Goal: Task Accomplishment & Management: Complete application form

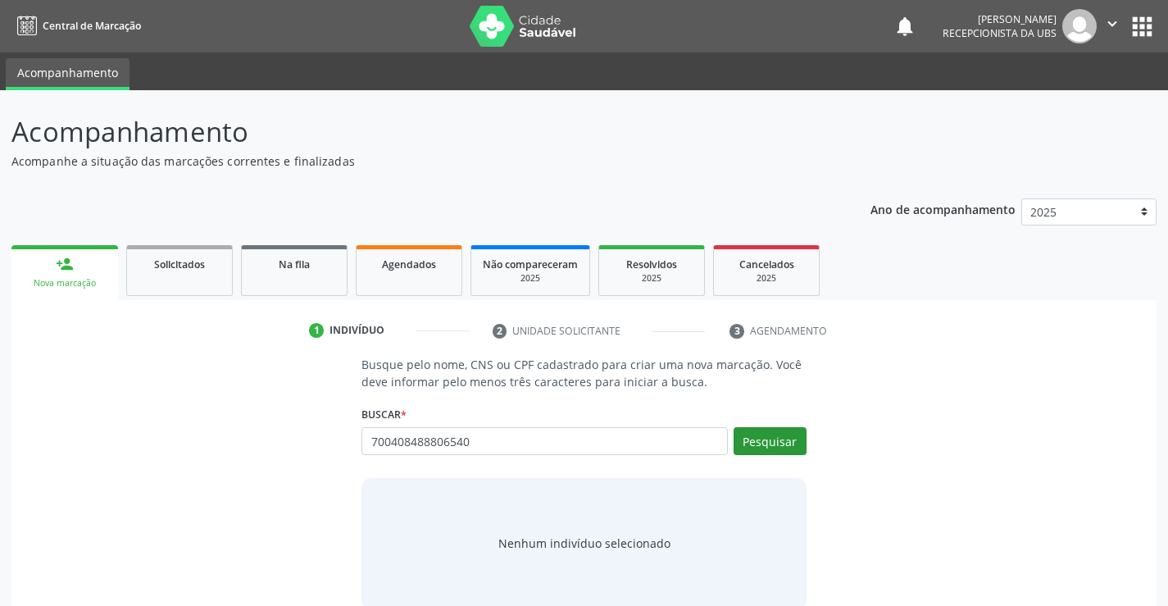
type input "700408488806540"
click at [795, 448] on button "Pesquisar" at bounding box center [770, 441] width 73 height 28
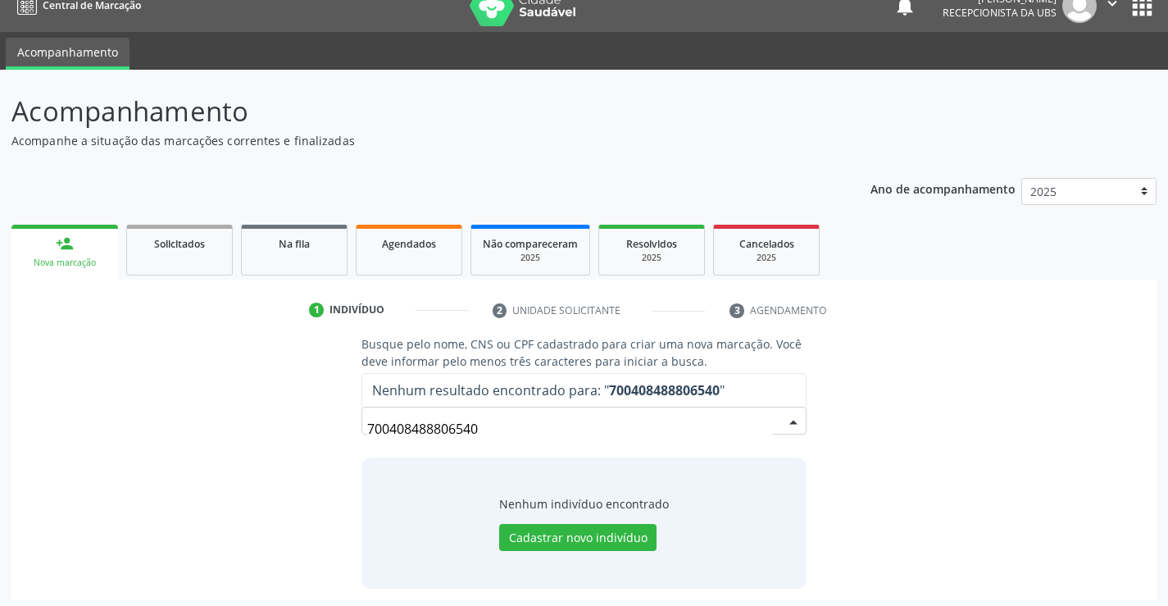
scroll to position [26, 0]
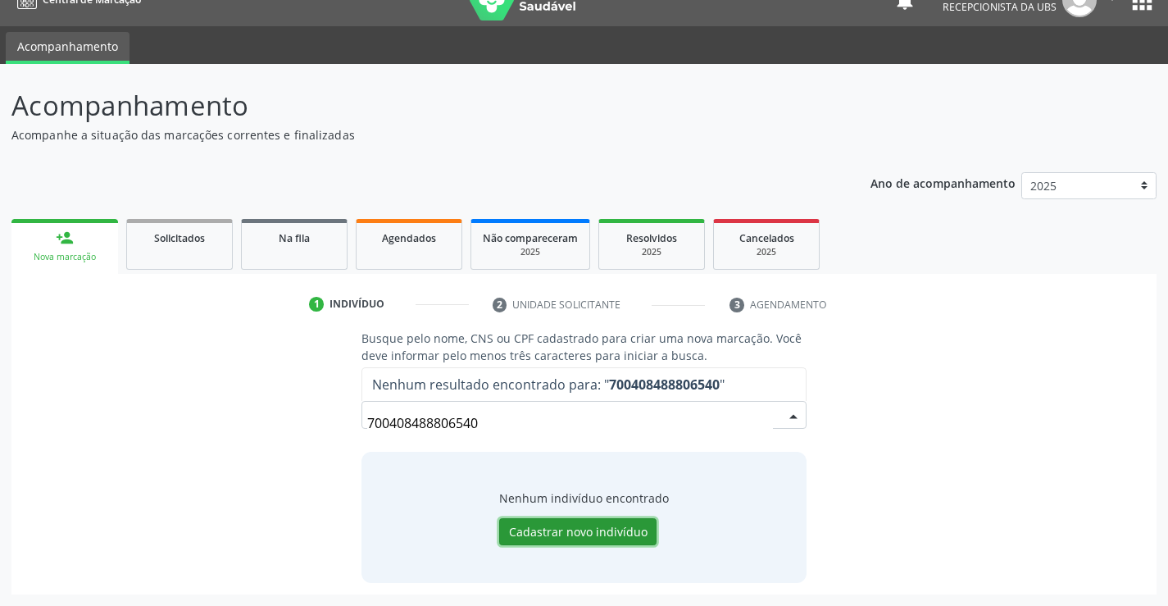
click at [628, 530] on button "Cadastrar novo indivíduo" at bounding box center [577, 532] width 157 height 28
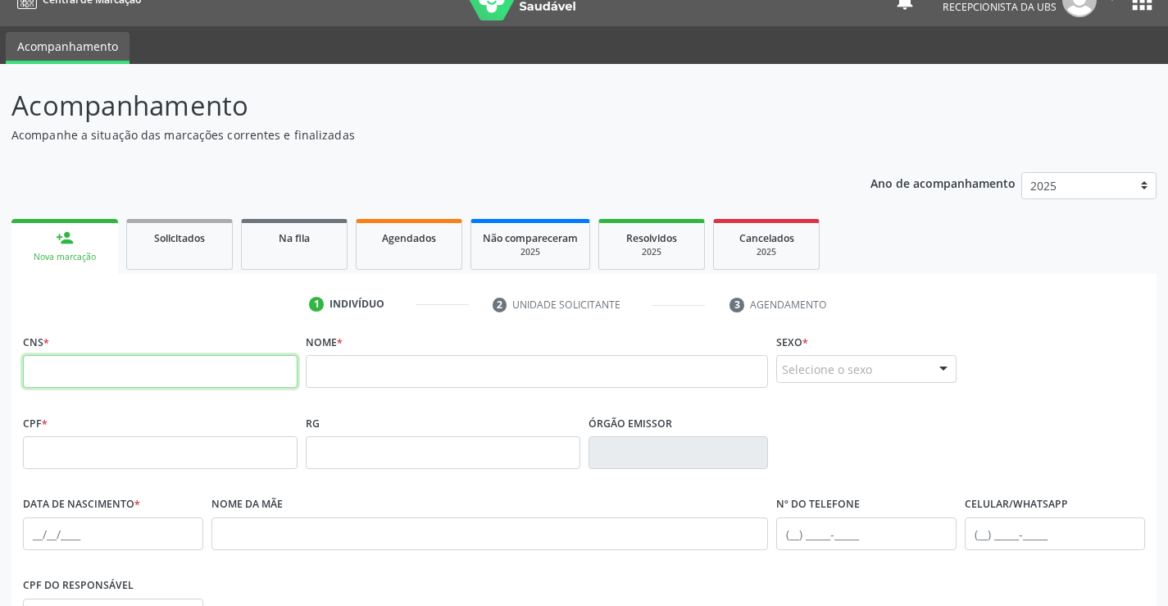
click at [230, 384] on input "text" at bounding box center [160, 371] width 275 height 33
type input "700 4084 8880 6540"
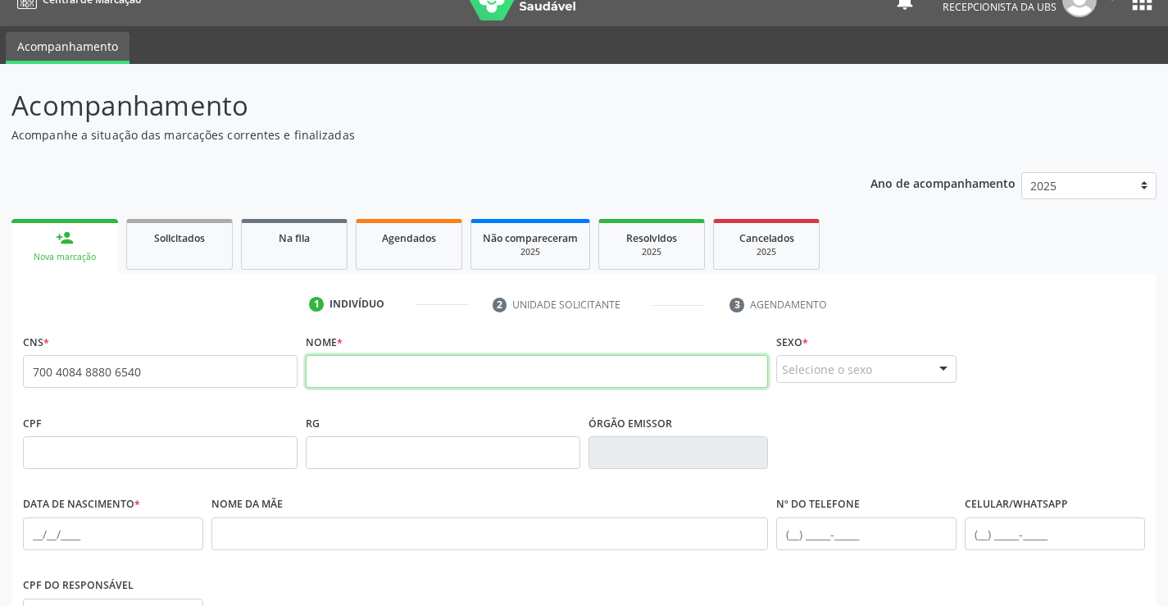
click at [384, 379] on input "text" at bounding box center [537, 371] width 463 height 33
type input "[PERSON_NAME]"
click at [817, 390] on fieldset "Sexo * Selecione o sexo Masculino Feminino Nenhum resultado encontrado para: " …" at bounding box center [866, 362] width 180 height 64
click at [829, 384] on fieldset "Sexo * Selecione o sexo Masculino Feminino Nenhum resultado encontrado para: " …" at bounding box center [866, 362] width 180 height 64
click at [835, 370] on div "Selecione o sexo" at bounding box center [866, 369] width 180 height 28
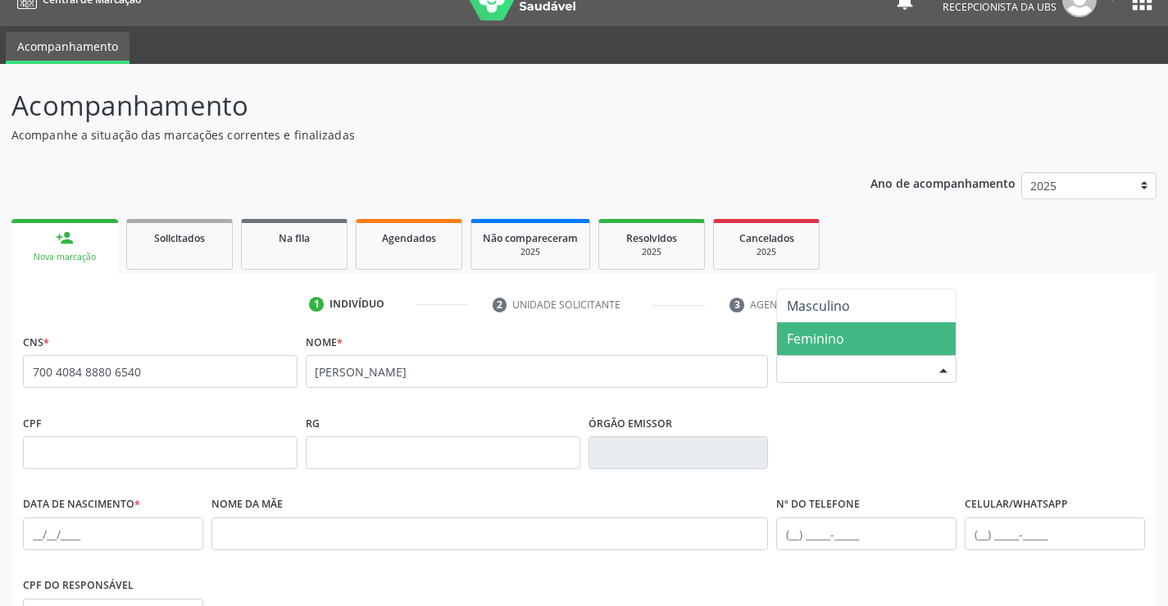
click at [839, 337] on span "Feminino" at bounding box center [815, 339] width 57 height 18
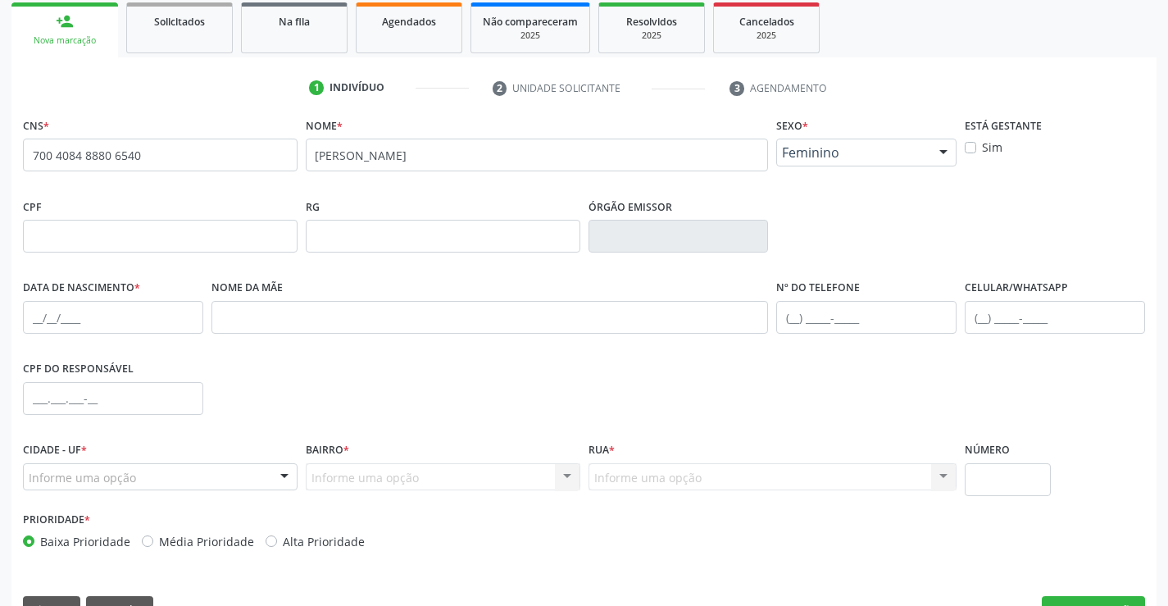
scroll to position [272, 0]
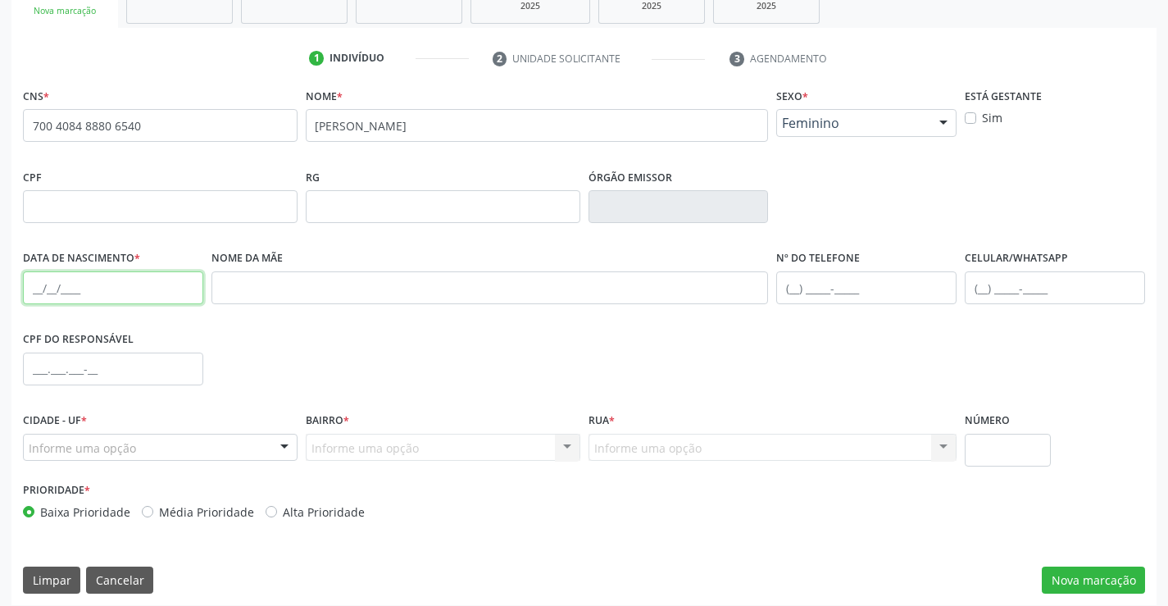
click at [146, 297] on input "text" at bounding box center [113, 287] width 180 height 33
type input "14[DATE]"
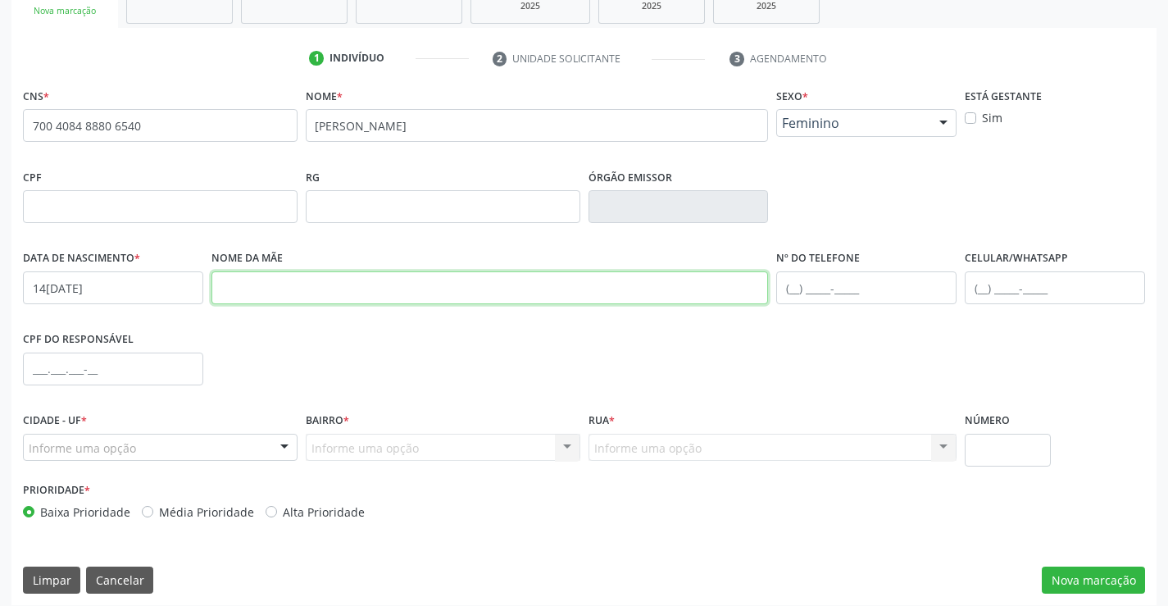
click at [252, 299] on input "text" at bounding box center [490, 287] width 557 height 33
type input "[PERSON_NAME]"
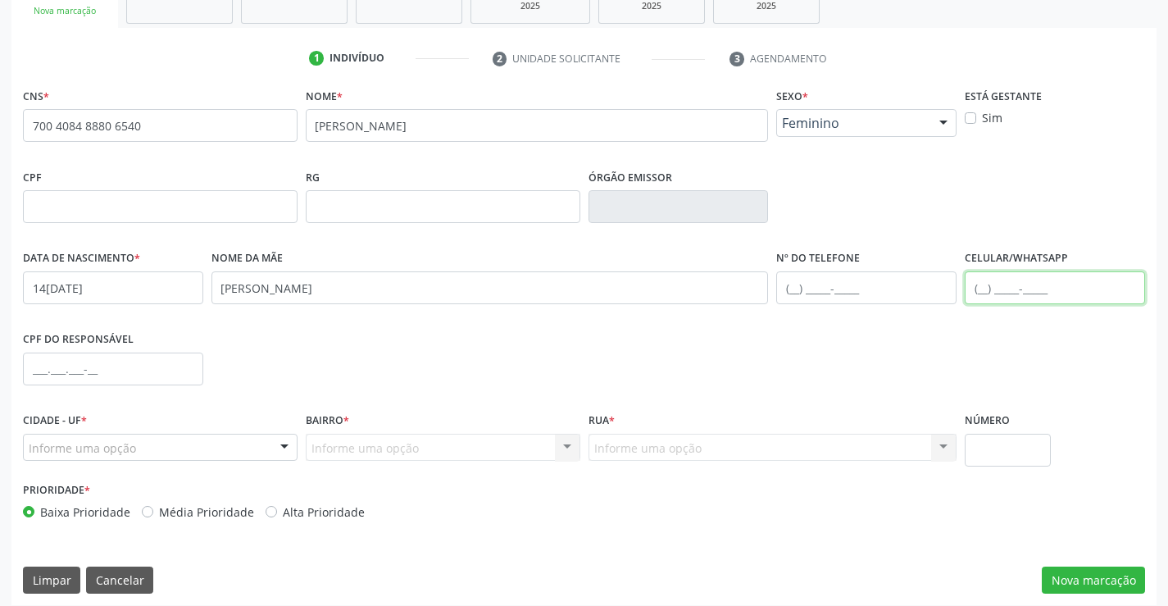
click at [985, 287] on input "text" at bounding box center [1055, 287] width 180 height 33
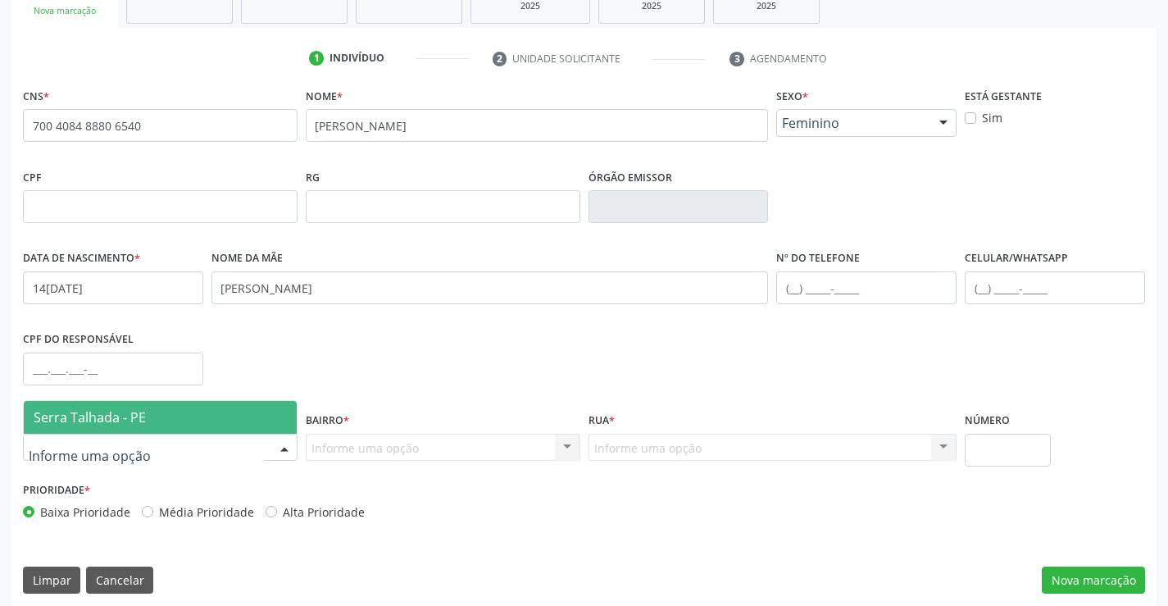
click at [230, 446] on div at bounding box center [160, 448] width 275 height 28
click at [186, 412] on span "Serra Talhada - PE" at bounding box center [160, 417] width 273 height 33
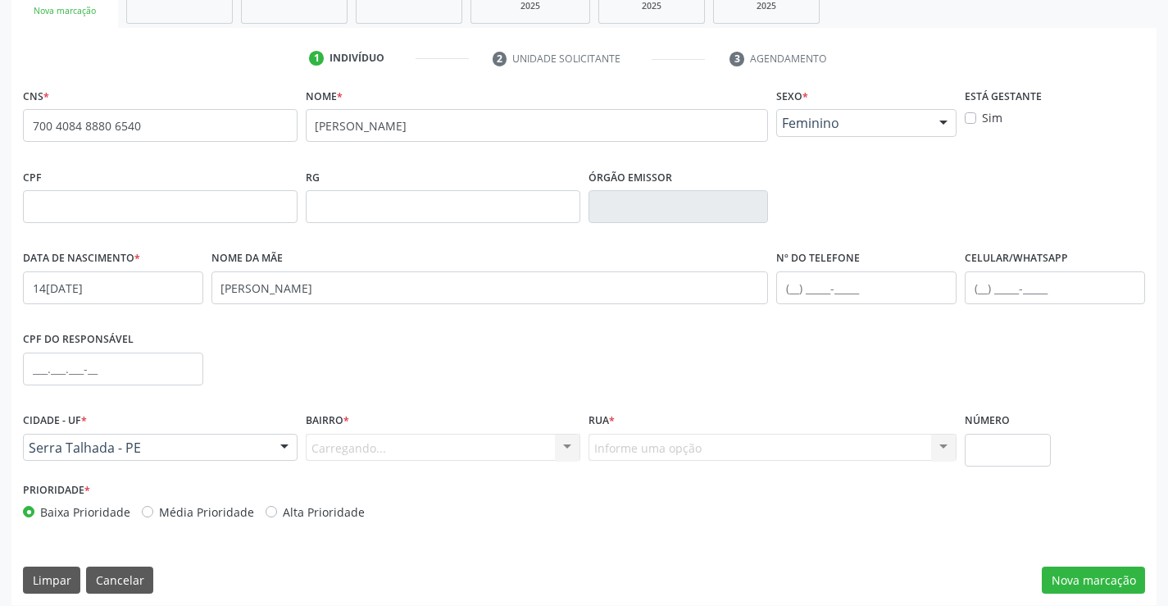
click at [361, 450] on div "Carregando... Nenhum resultado encontrado para: " " Nenhuma opção encontrada. D…" at bounding box center [443, 448] width 275 height 28
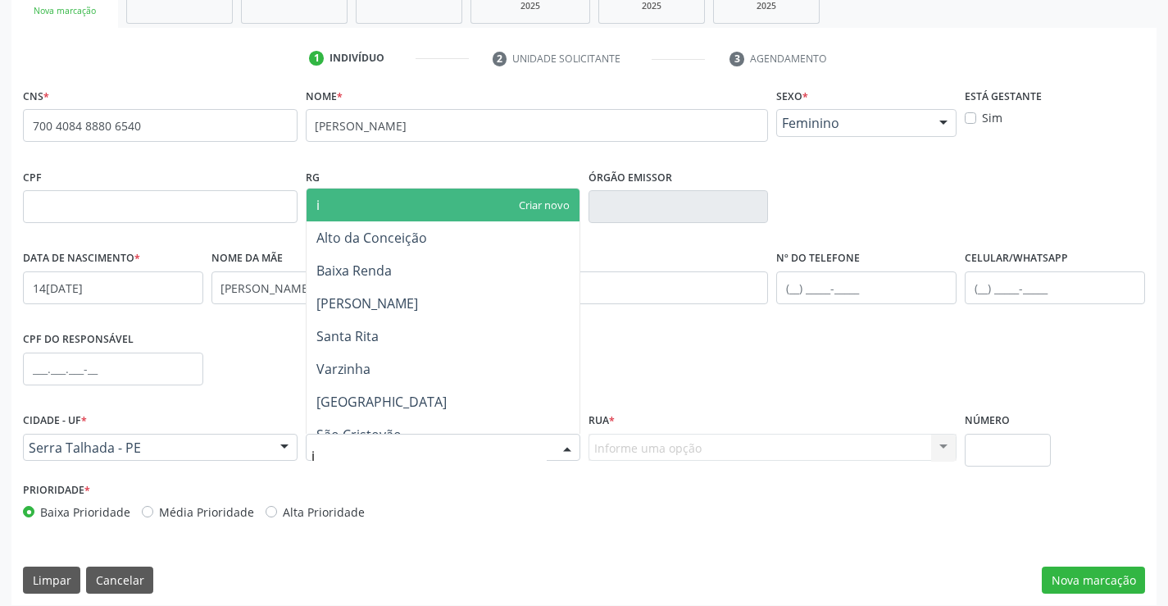
type input "ip"
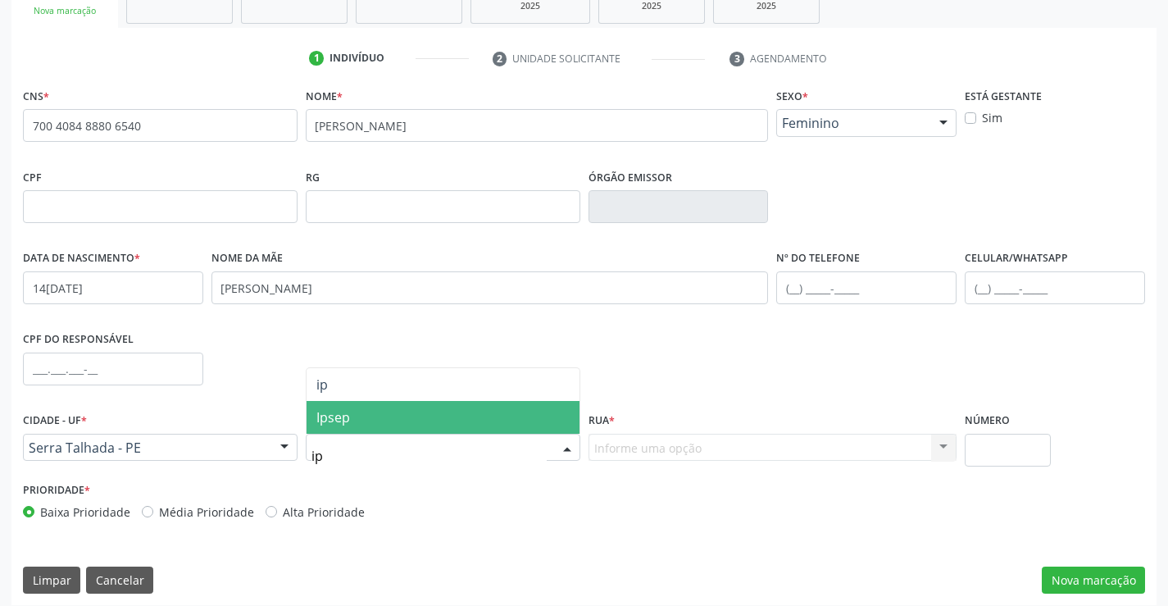
click at [362, 424] on span "Ipsep" at bounding box center [443, 417] width 273 height 33
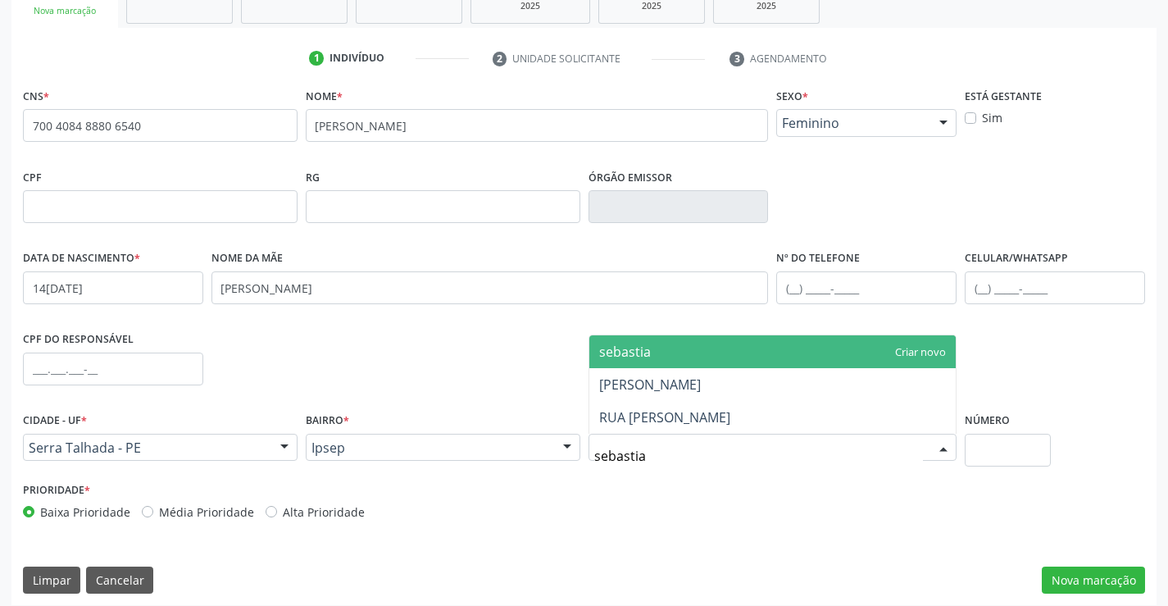
type input "sebastiao"
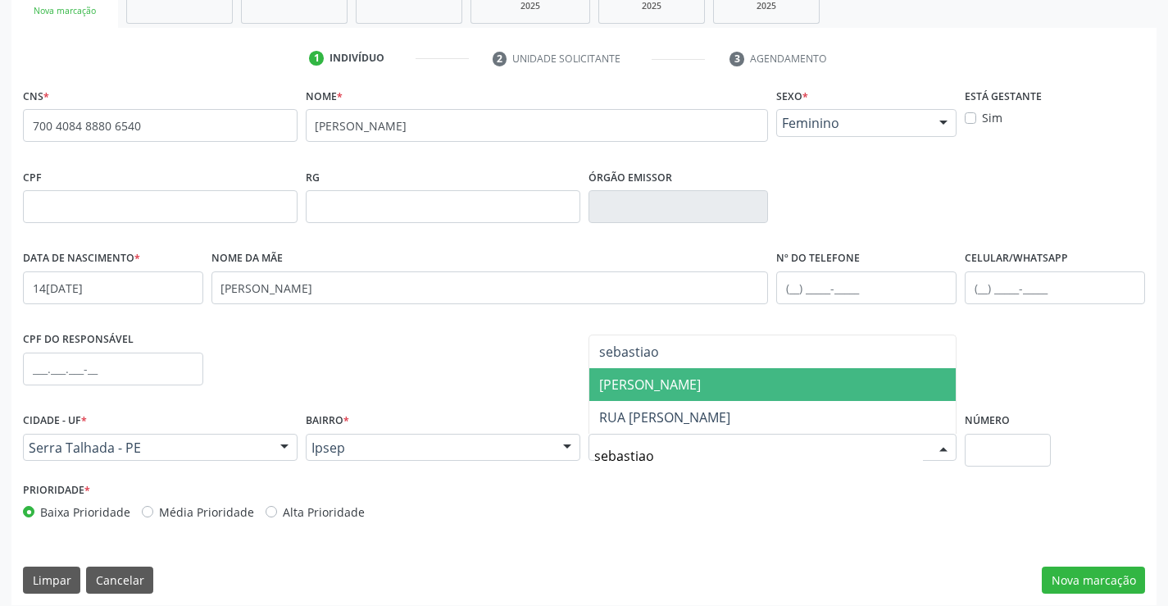
click at [701, 384] on span "[PERSON_NAME]" at bounding box center [650, 384] width 102 height 18
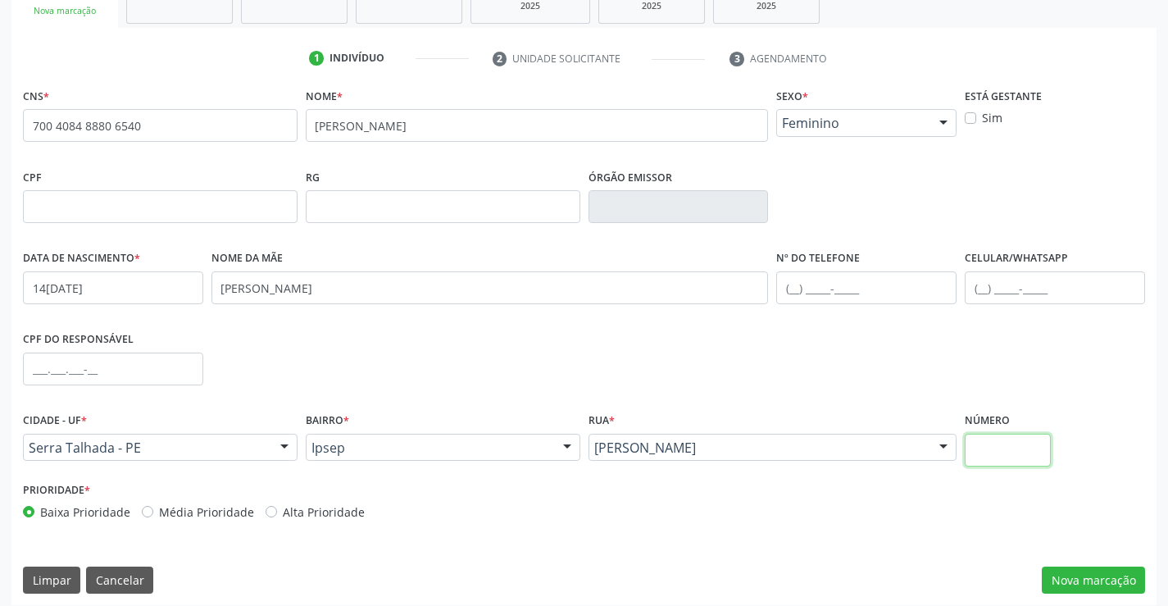
click at [992, 448] on input "text" at bounding box center [1008, 450] width 86 height 33
type input "108"
click at [1112, 584] on button "Nova marcação" at bounding box center [1093, 580] width 103 height 28
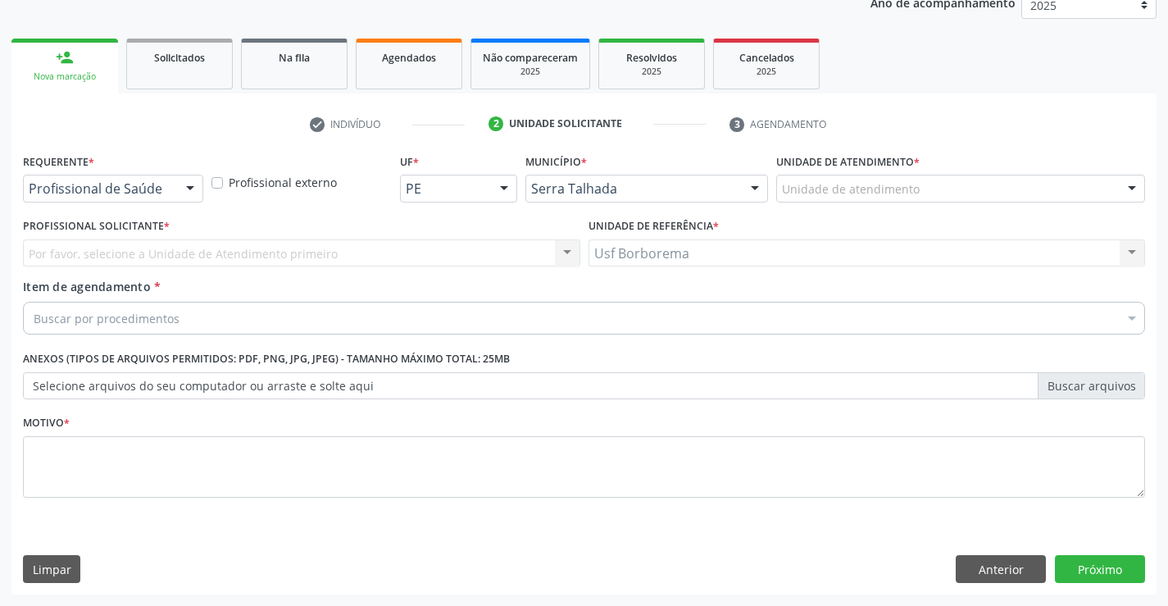
scroll to position [207, 0]
click at [848, 199] on div "Unidade de atendimento" at bounding box center [960, 189] width 369 height 28
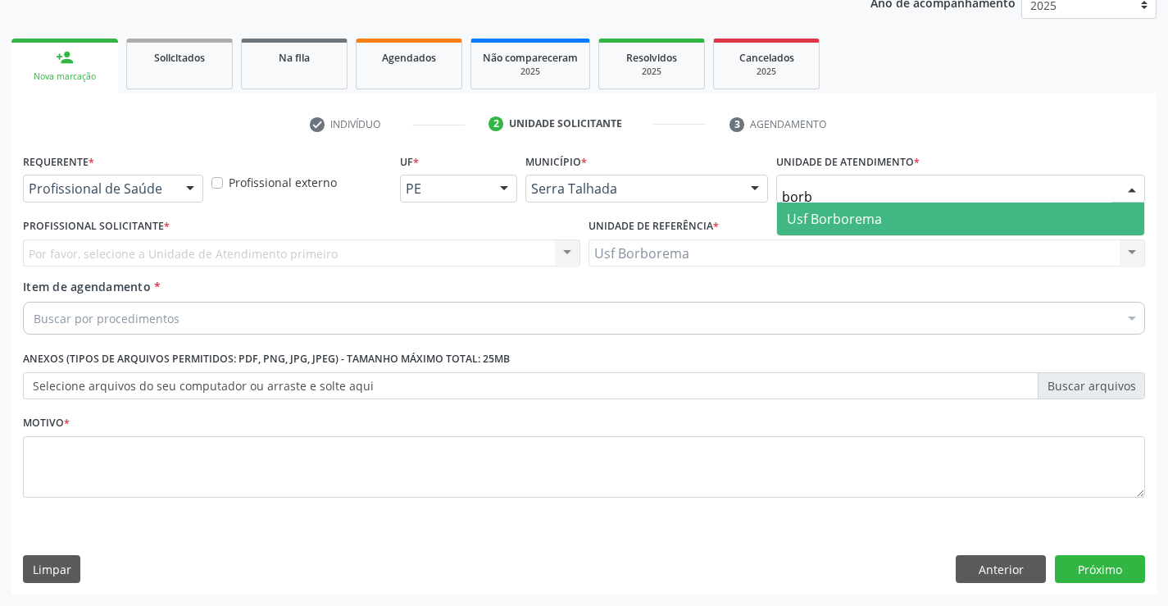
click at [837, 227] on span "Usf Borborema" at bounding box center [960, 218] width 367 height 33
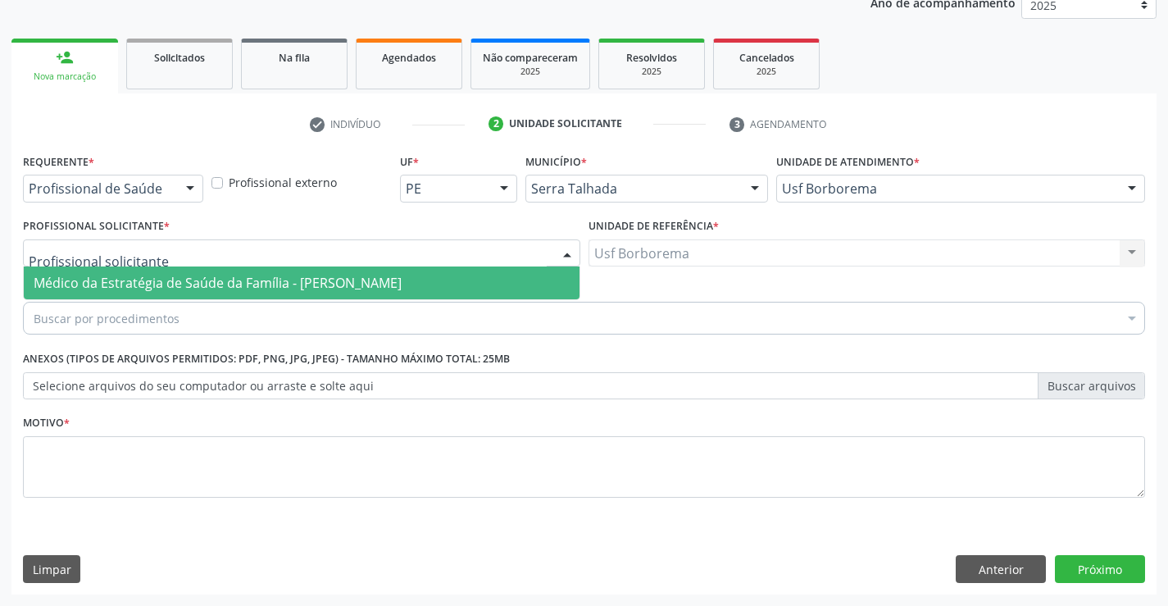
click at [343, 263] on div at bounding box center [301, 253] width 557 height 28
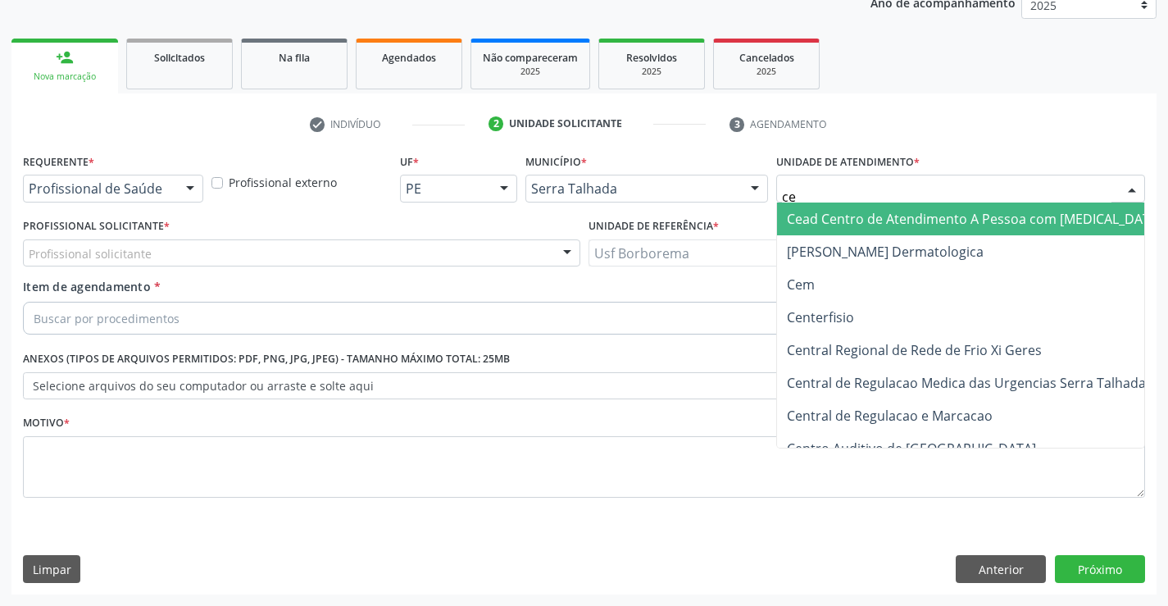
type input "c"
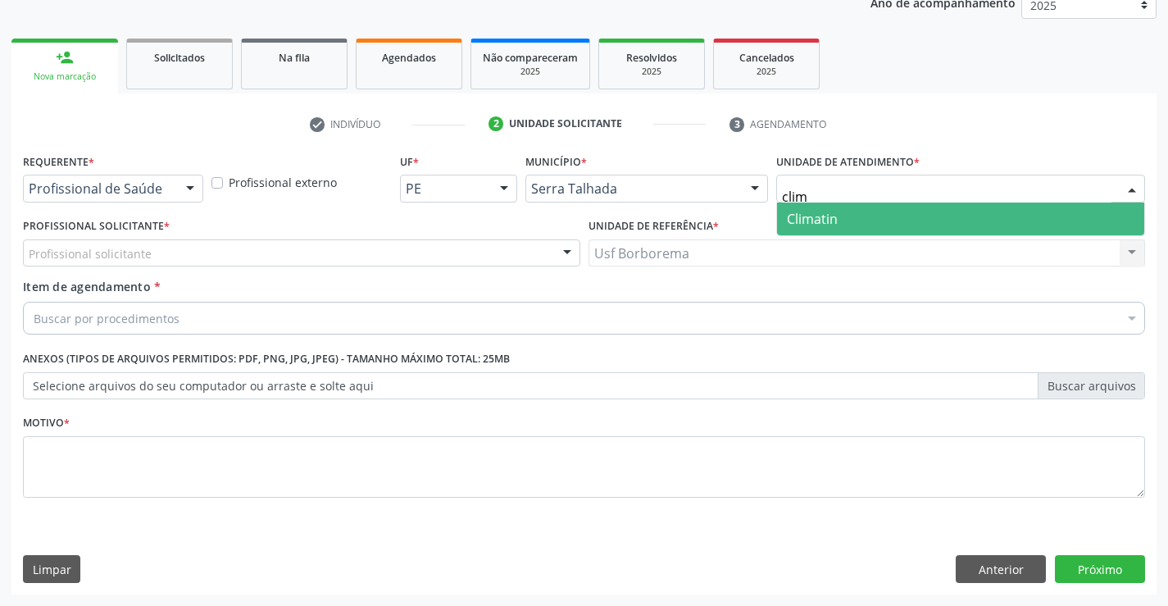
type input "clima"
click at [910, 230] on span "Climatin" at bounding box center [960, 218] width 367 height 33
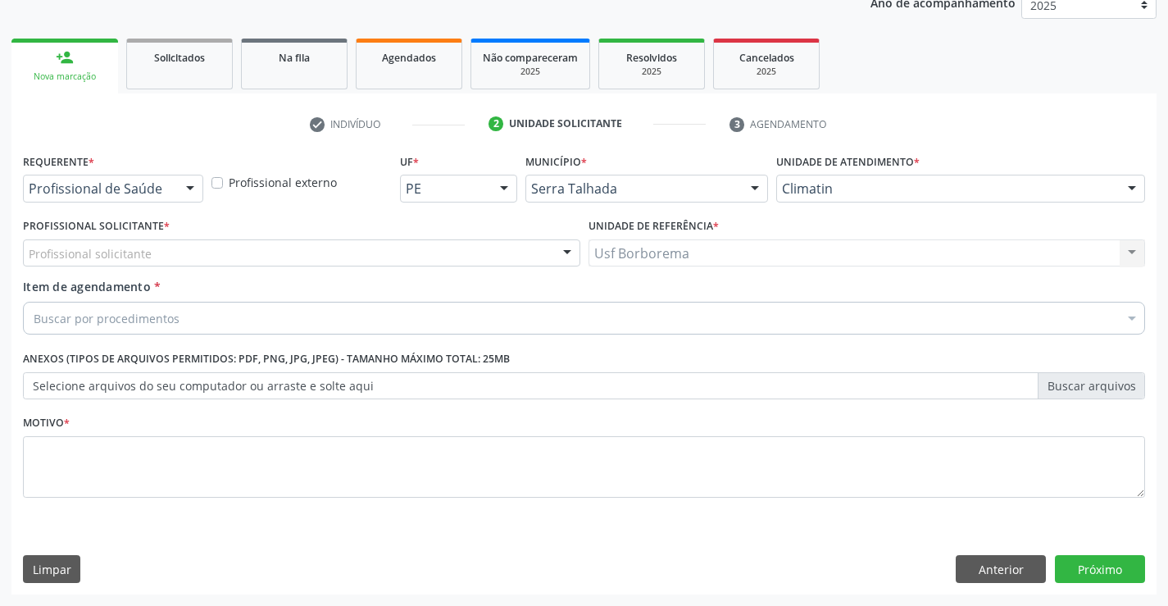
click at [203, 254] on div "Profissional solicitante" at bounding box center [301, 253] width 557 height 28
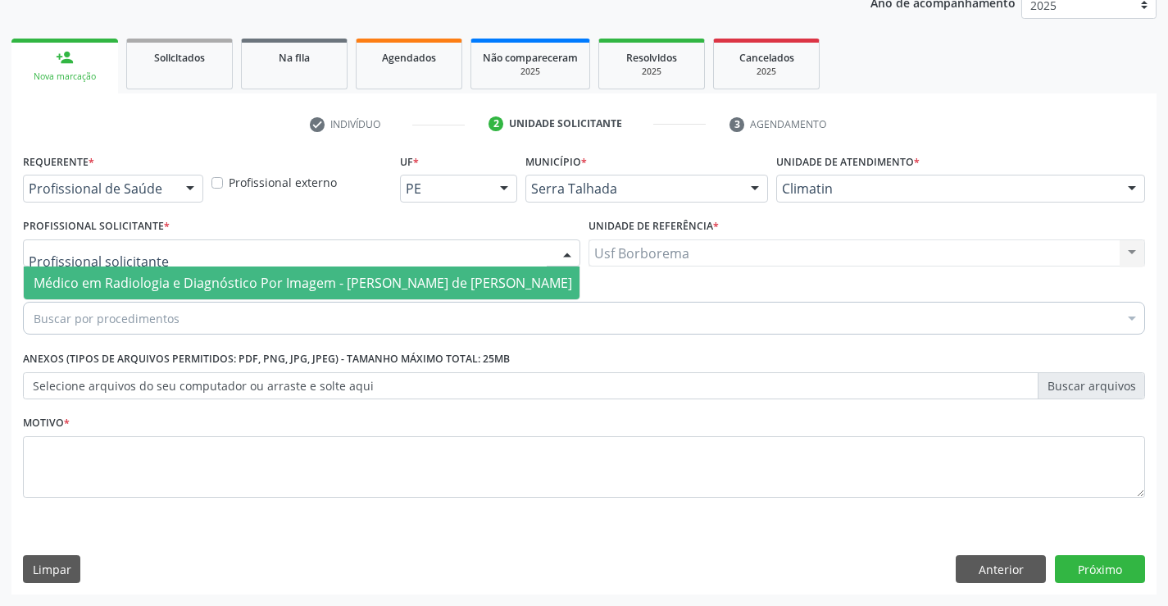
click at [212, 273] on span "Médico em Radiologia e Diagnóstico Por Imagem - [PERSON_NAME] de [PERSON_NAME]" at bounding box center [303, 282] width 558 height 33
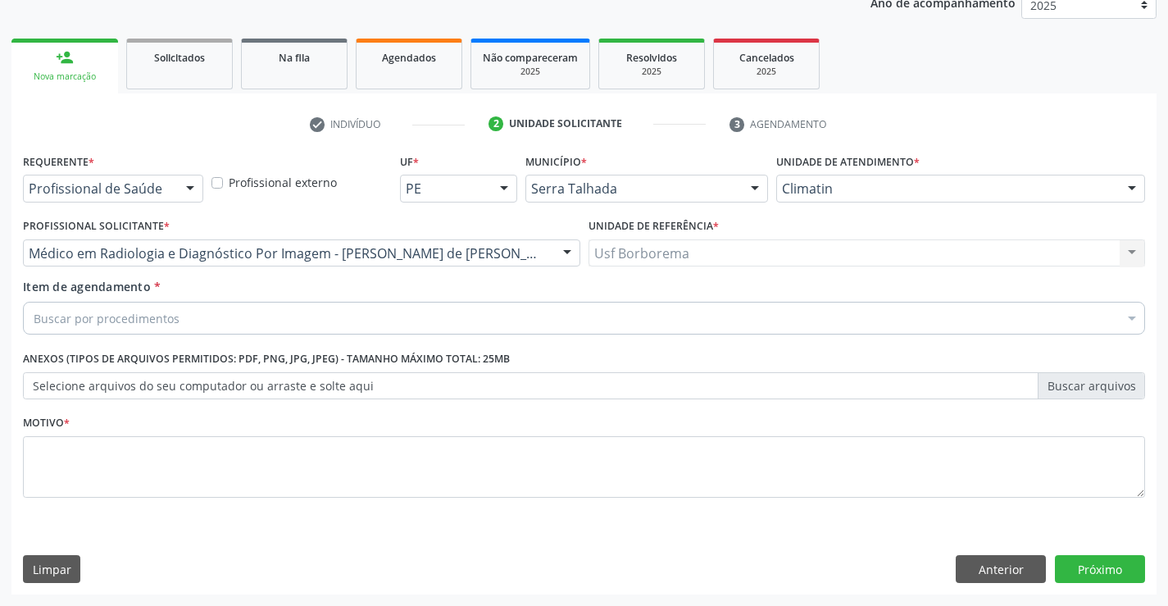
click at [210, 315] on div "Buscar por procedimentos" at bounding box center [584, 318] width 1122 height 33
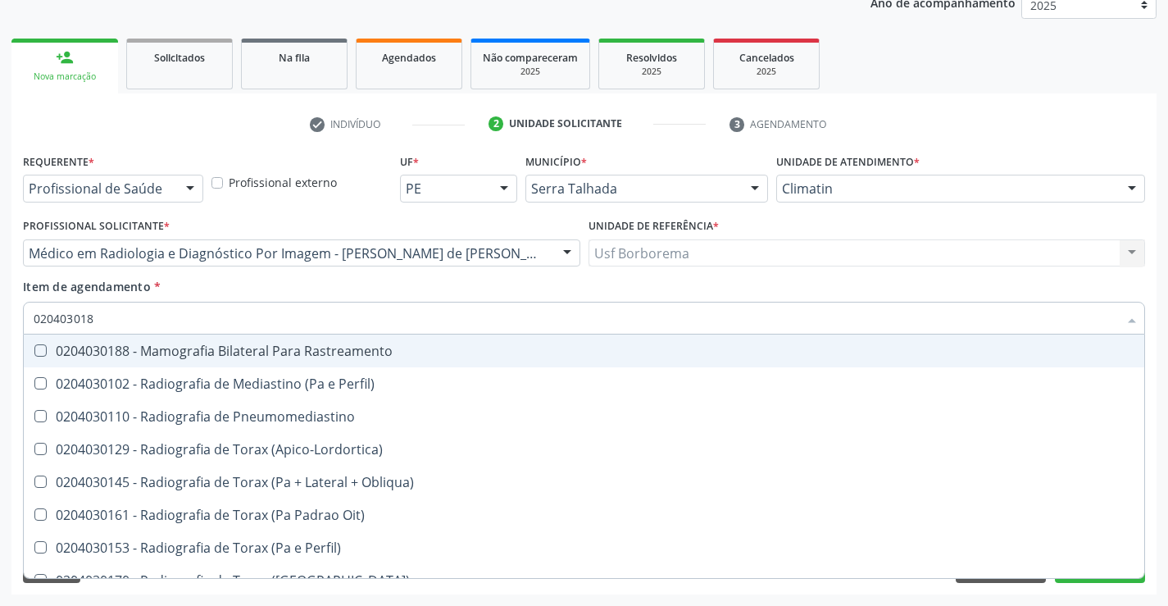
type input "0204030188"
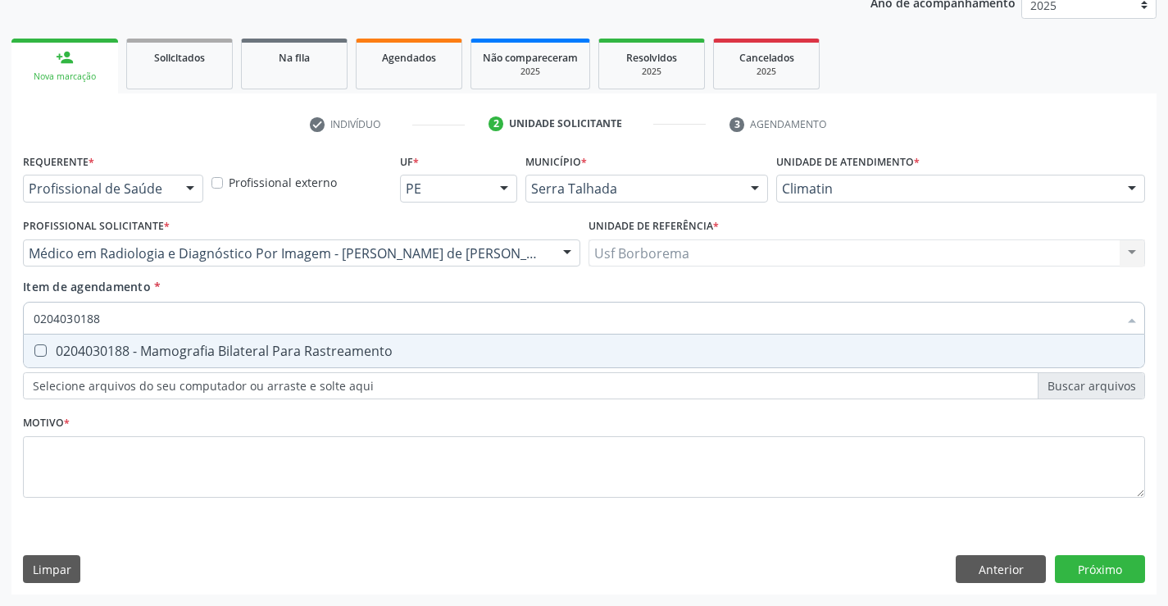
click at [41, 355] on Rastreamento at bounding box center [40, 350] width 12 height 12
click at [34, 355] on Rastreamento "checkbox" at bounding box center [29, 350] width 11 height 11
checkbox Rastreamento "true"
click at [72, 452] on div "Requerente * Profissional de Saúde Profissional de Saúde Paciente Nenhum result…" at bounding box center [584, 334] width 1122 height 371
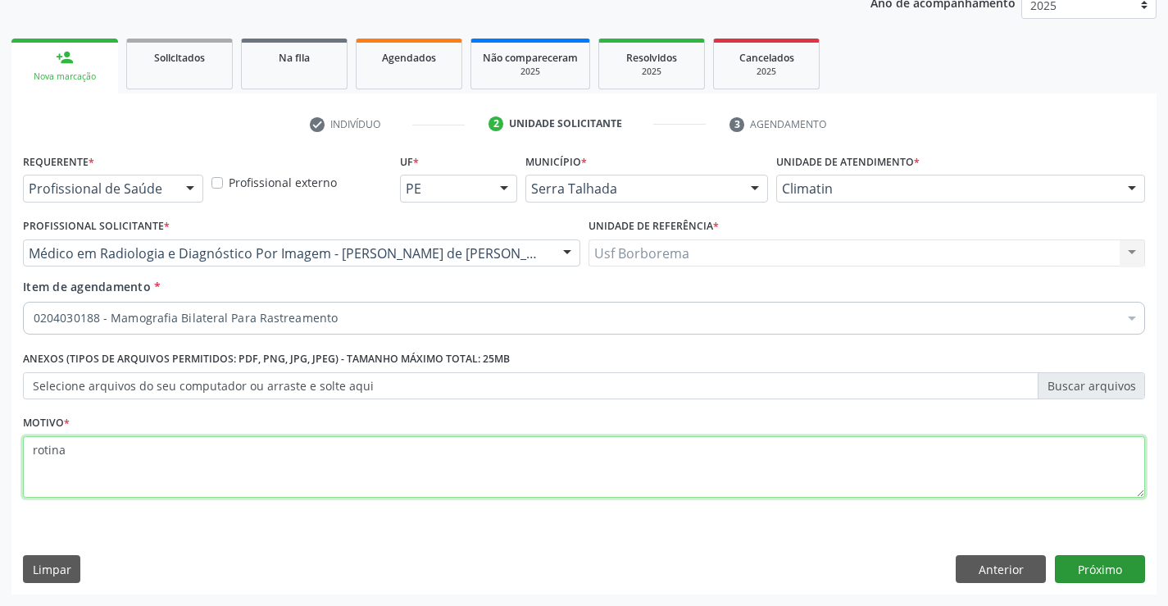
type textarea "rotina"
click at [1098, 562] on button "Próximo" at bounding box center [1100, 569] width 90 height 28
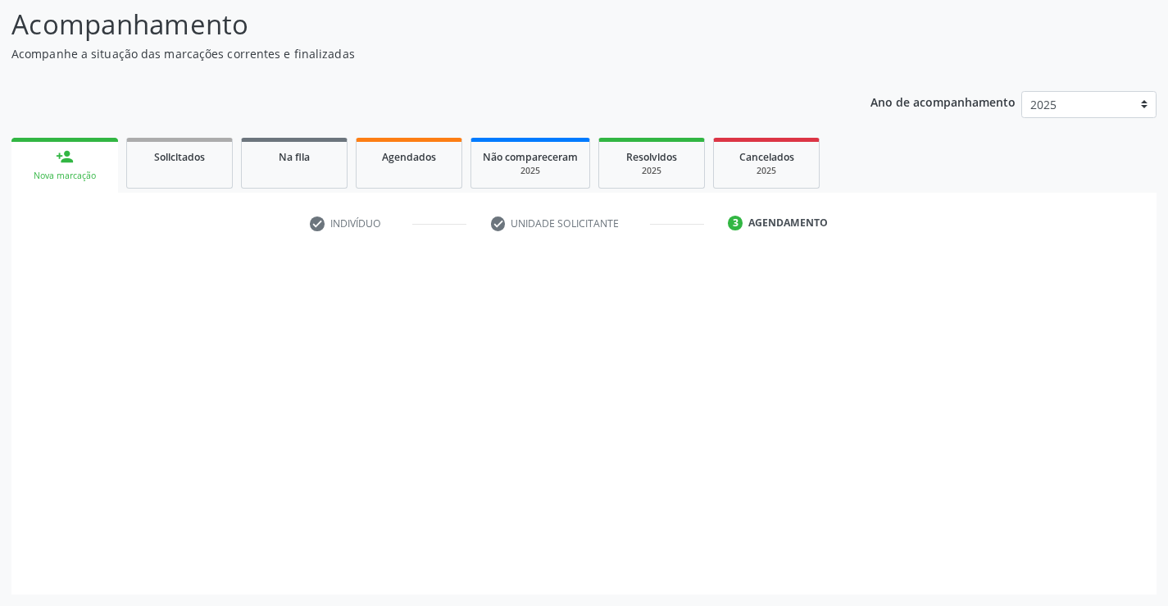
scroll to position [107, 0]
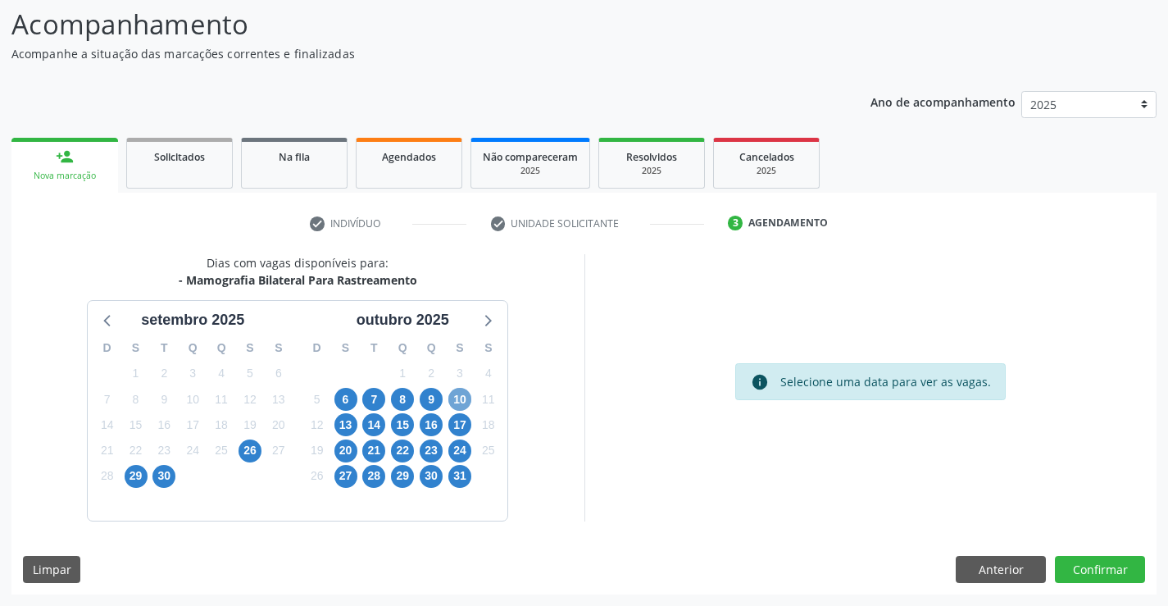
click at [457, 403] on span "10" at bounding box center [459, 399] width 23 height 23
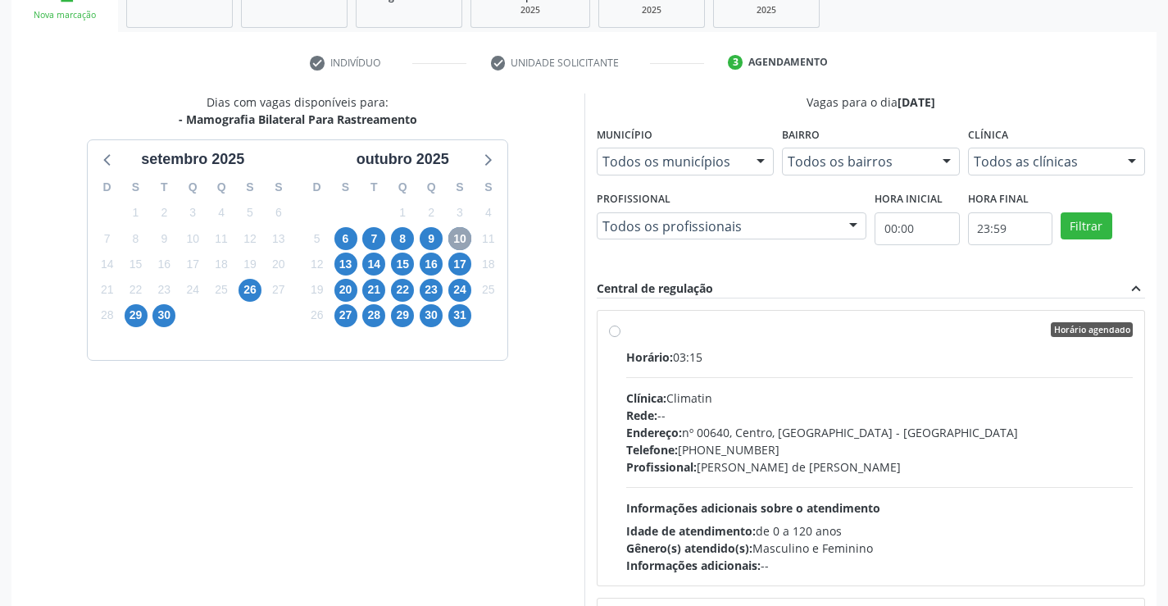
scroll to position [271, 0]
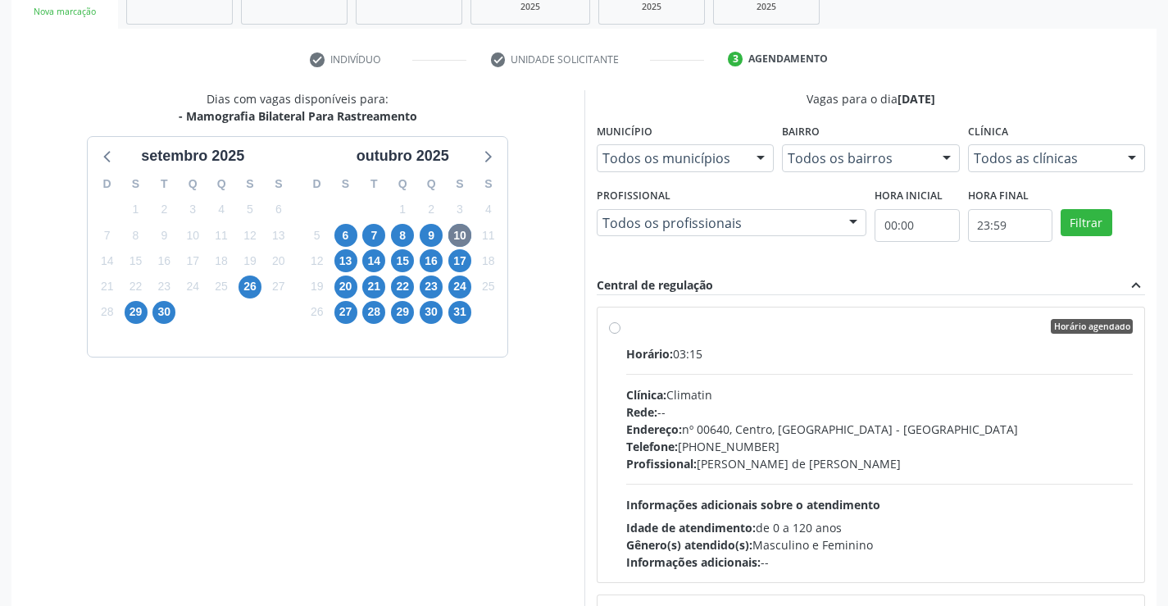
click at [618, 335] on div "Horário agendado Horário: 03:15 Clínica: Climatin Rede: -- Endereço: nº 00640, …" at bounding box center [871, 445] width 525 height 252
radio input "true"
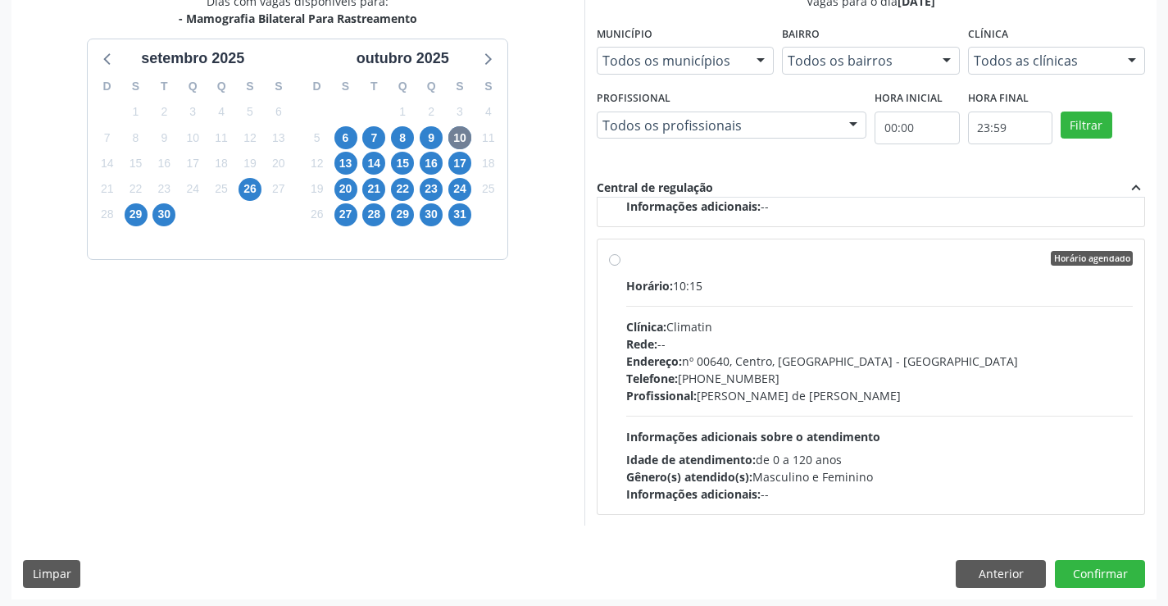
scroll to position [374, 0]
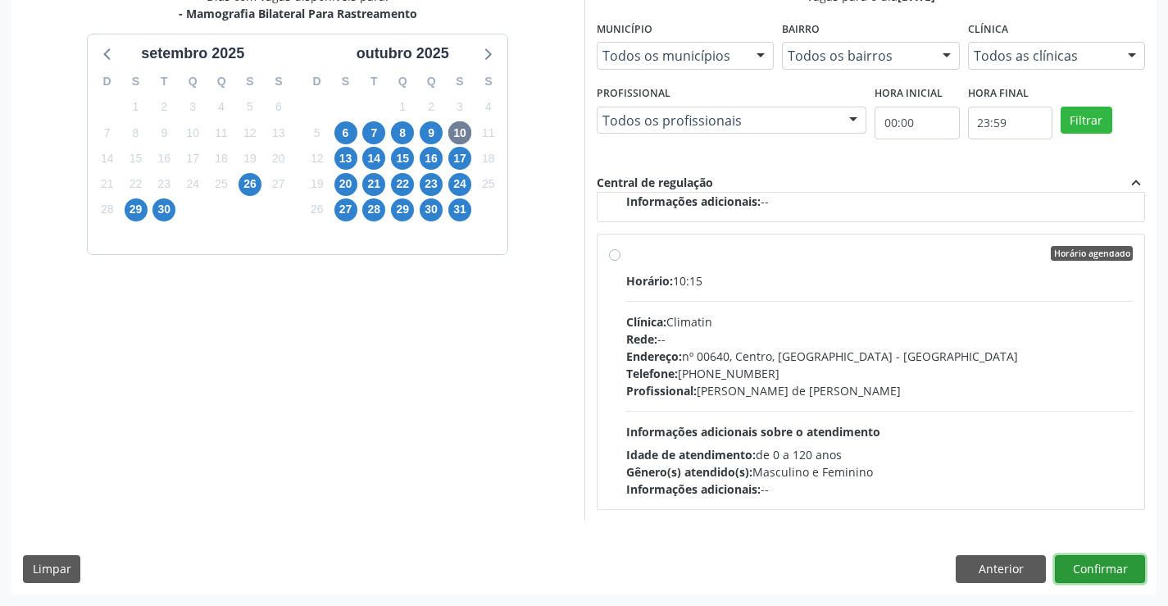
click at [1087, 563] on button "Confirmar" at bounding box center [1100, 569] width 90 height 28
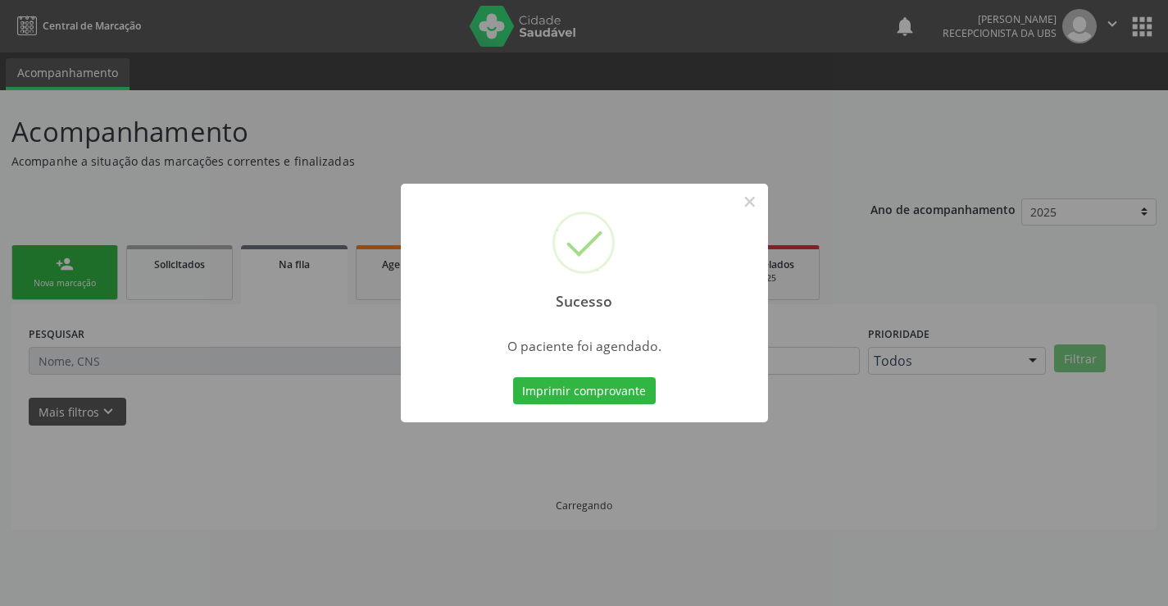
scroll to position [0, 0]
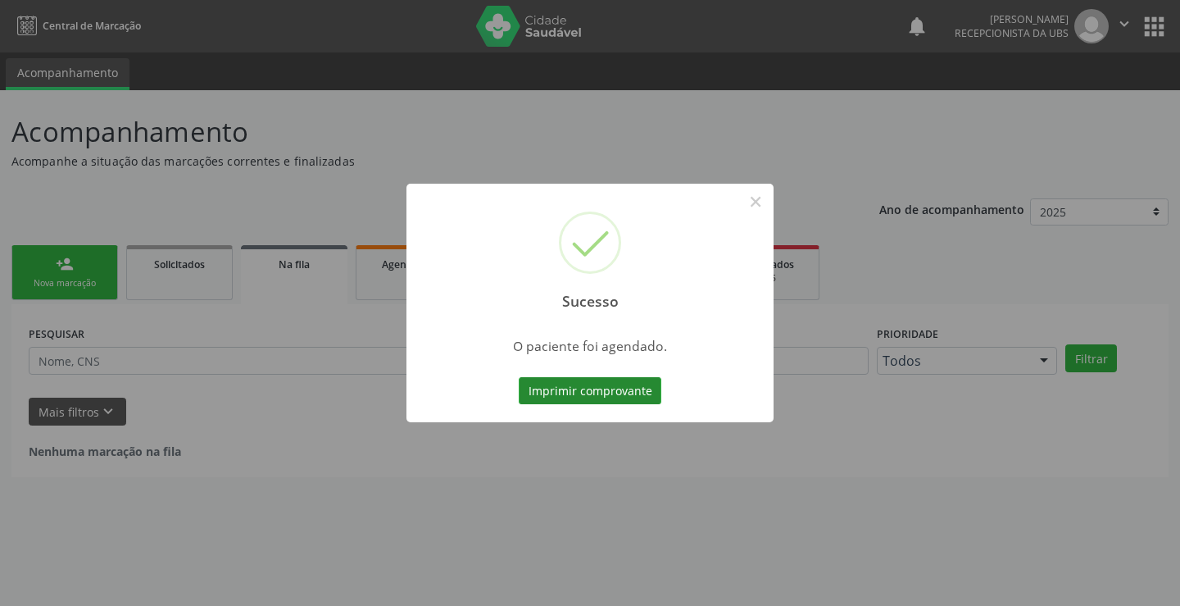
click at [563, 384] on button "Imprimir comprovante" at bounding box center [590, 391] width 143 height 28
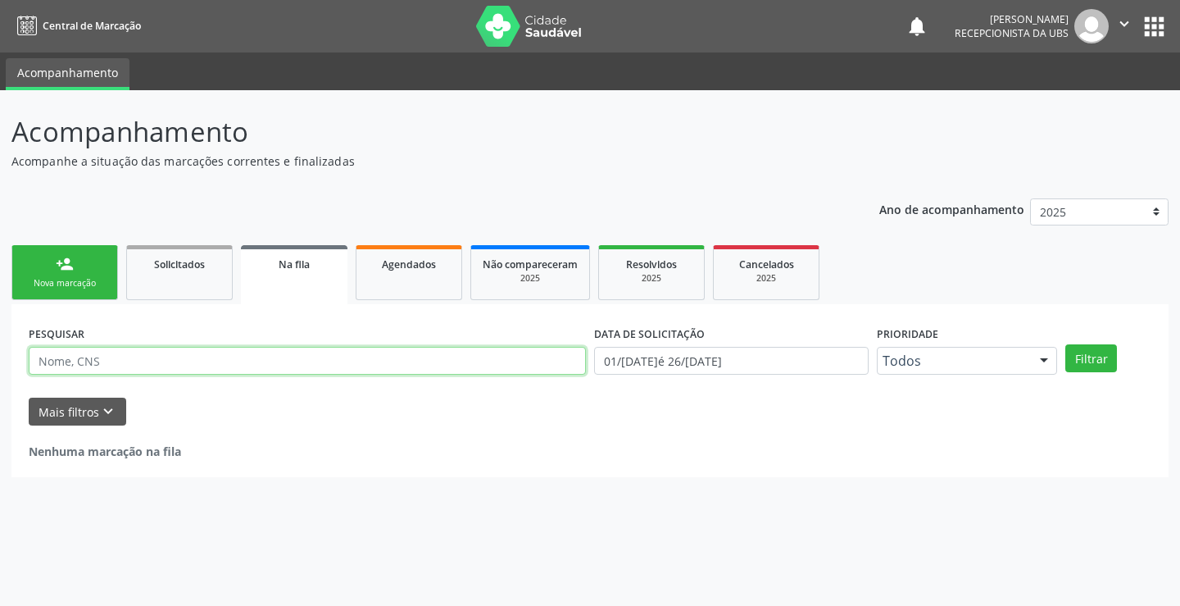
click at [328, 355] on input "text" at bounding box center [307, 361] width 557 height 28
type input "14189909469"
click at [90, 297] on link "person_add Nova marcação" at bounding box center [64, 272] width 107 height 55
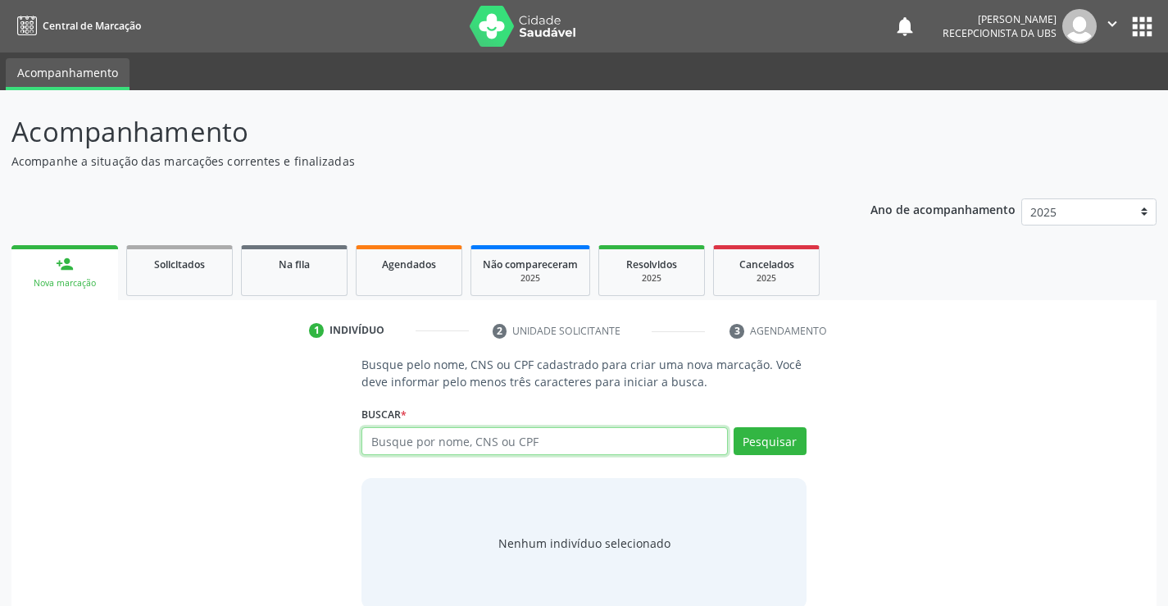
click at [440, 442] on input "text" at bounding box center [545, 441] width 366 height 28
type input "14189909469"
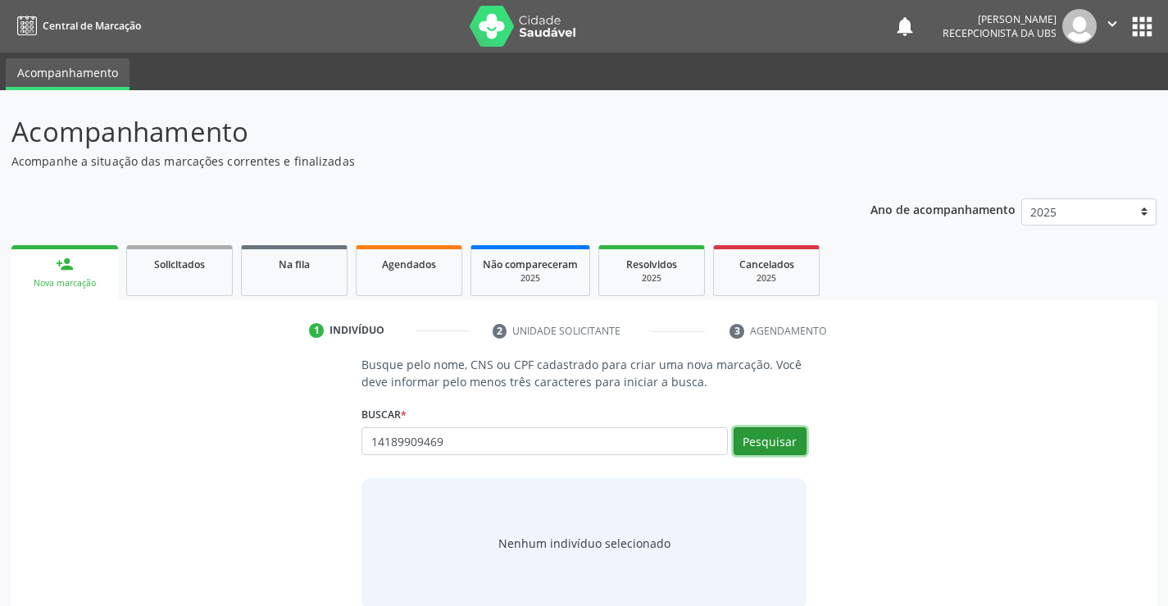
click at [753, 448] on button "Pesquisar" at bounding box center [770, 441] width 73 height 28
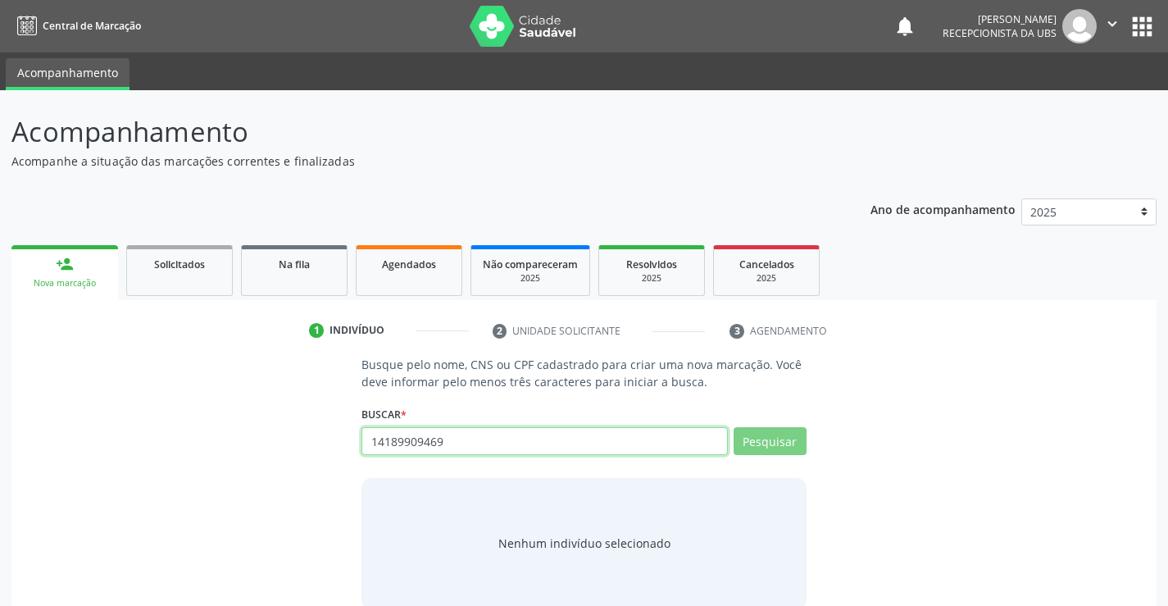
click at [404, 444] on input "14189909469" at bounding box center [545, 441] width 366 height 28
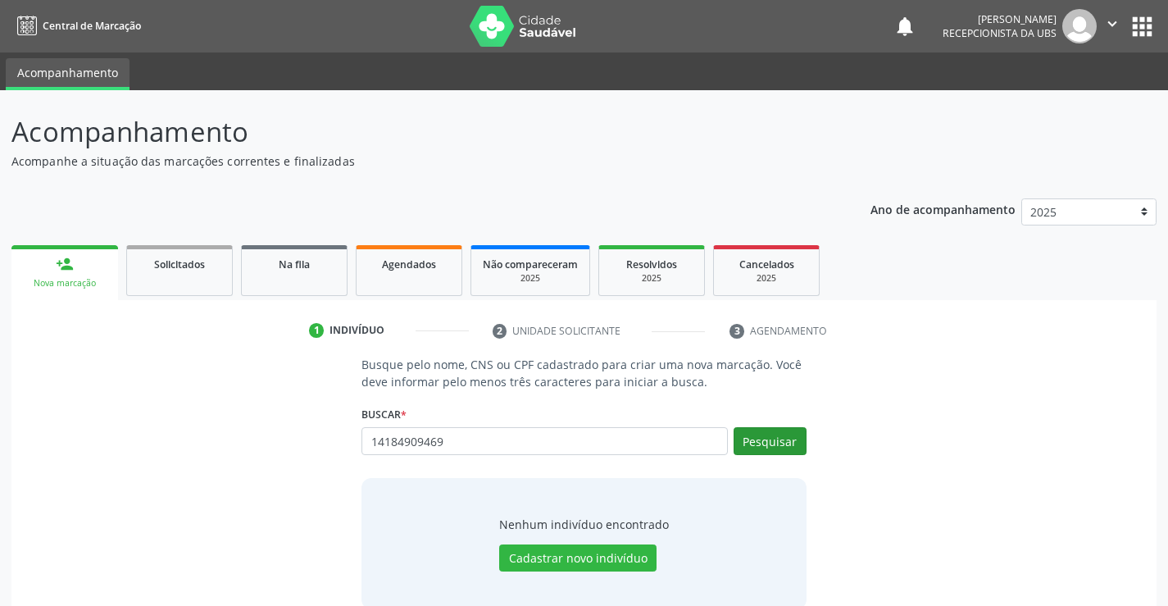
type input "14184909469"
click at [793, 439] on button "Pesquisar" at bounding box center [770, 441] width 73 height 28
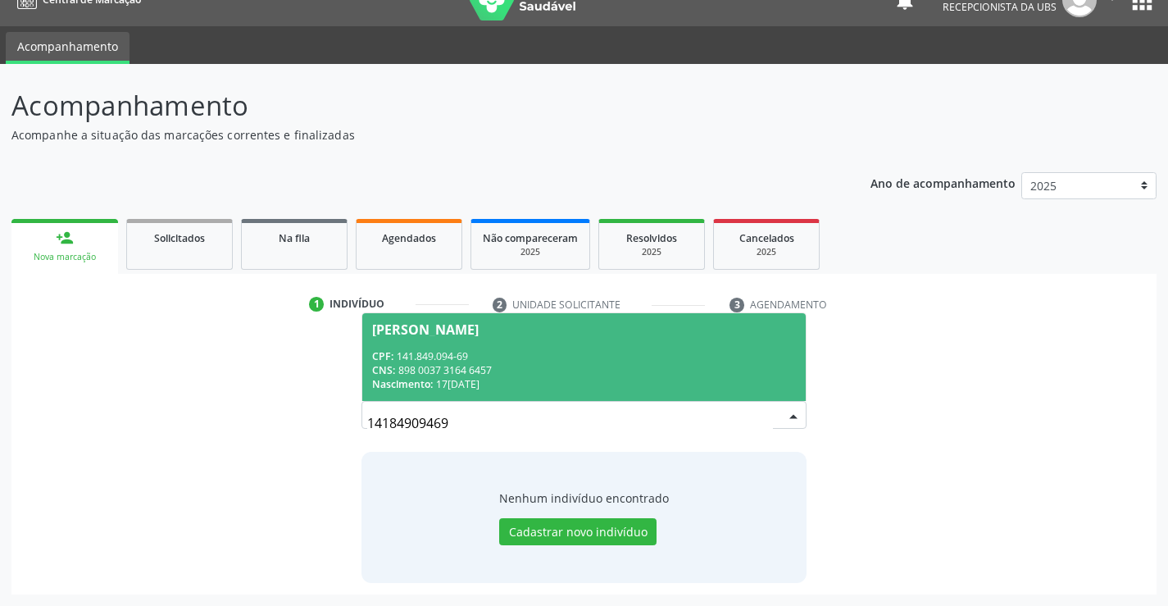
click at [535, 359] on div "CPF: 141.849.094-69" at bounding box center [583, 356] width 423 height 14
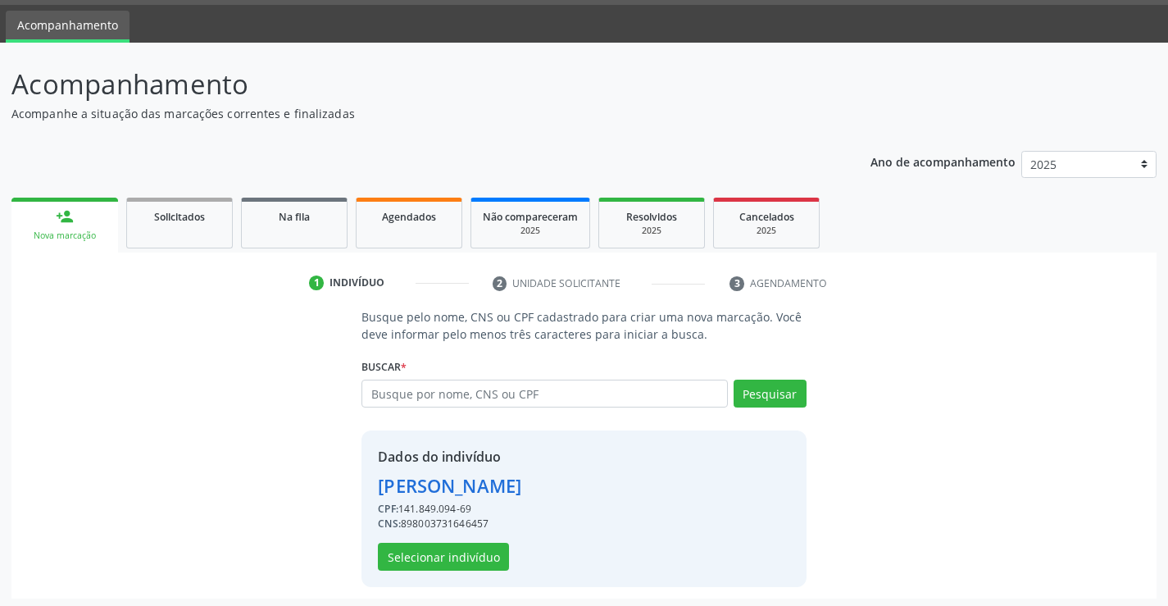
scroll to position [52, 0]
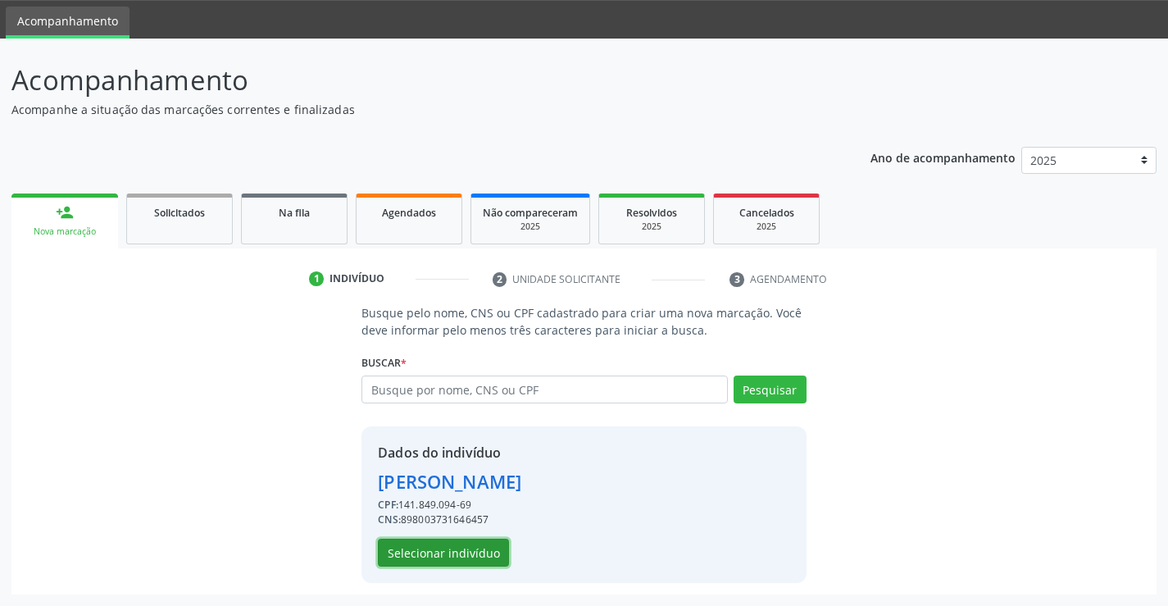
click at [477, 559] on button "Selecionar indivíduo" at bounding box center [443, 553] width 131 height 28
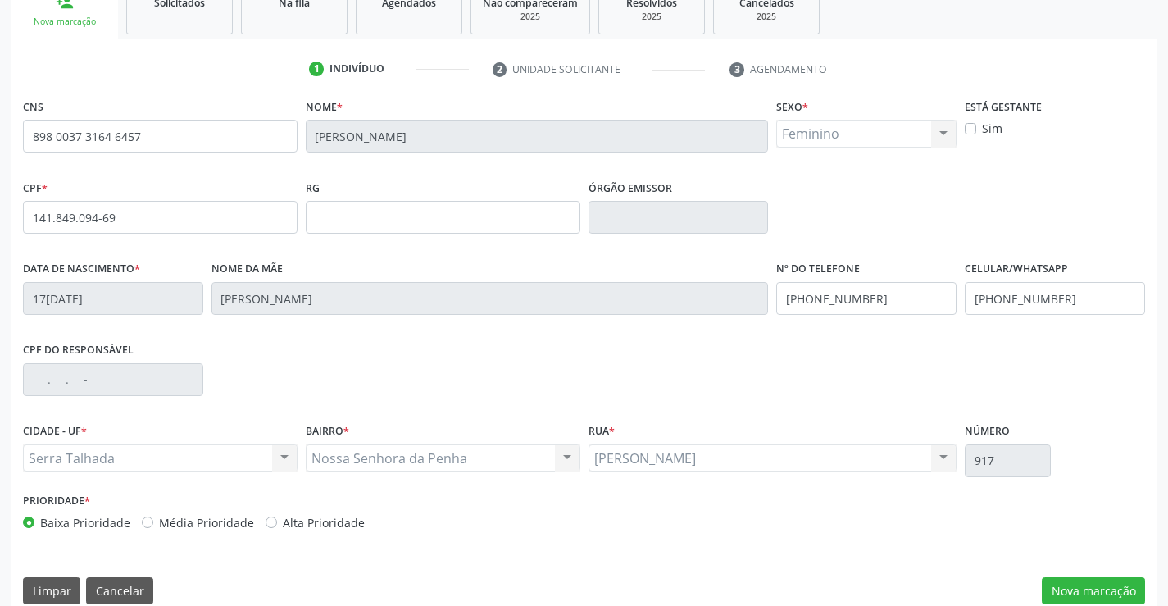
scroll to position [283, 0]
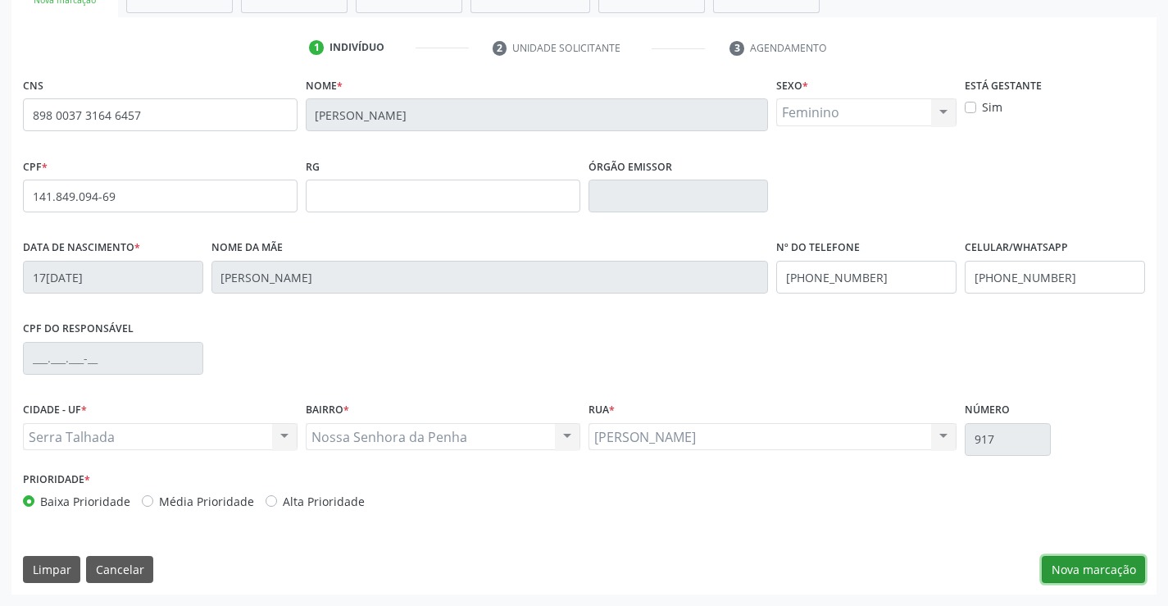
click at [1067, 566] on button "Nova marcação" at bounding box center [1093, 570] width 103 height 28
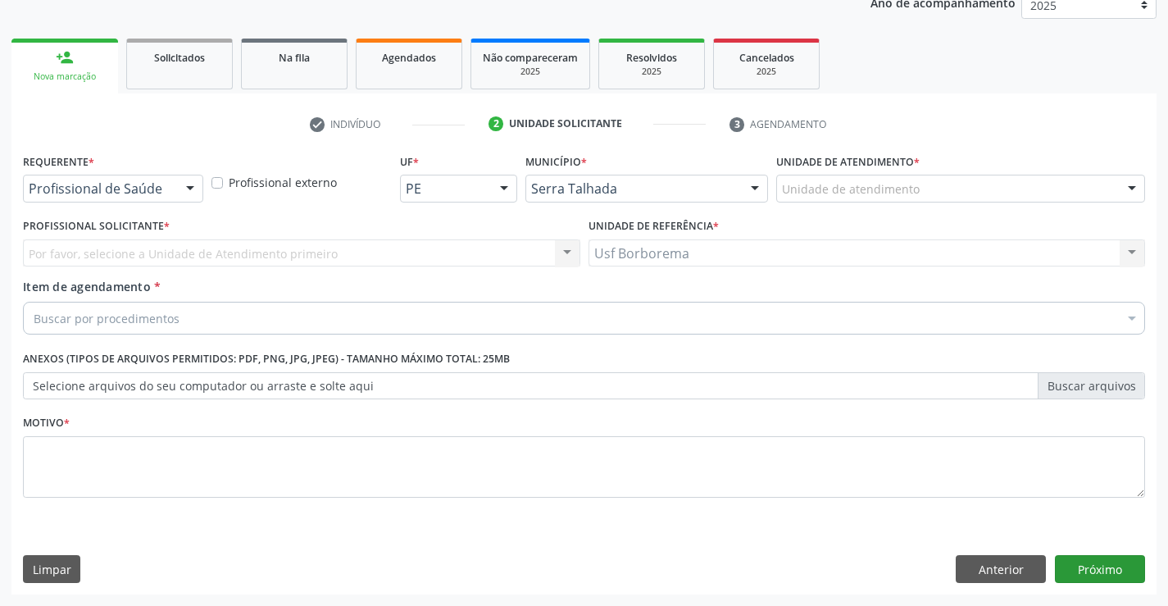
scroll to position [207, 0]
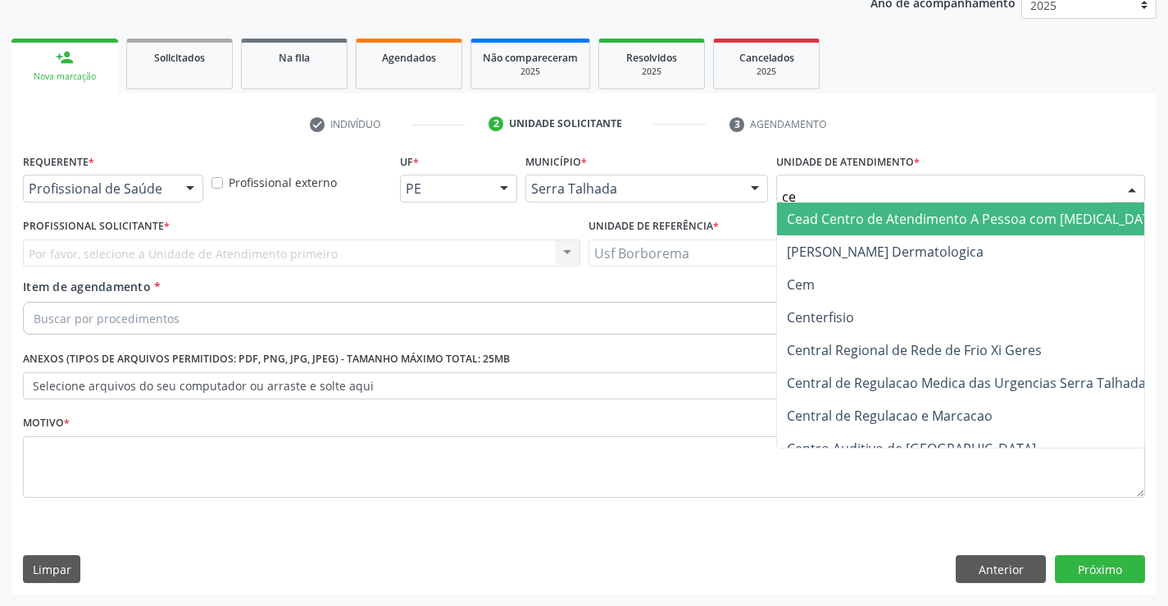
type input "cem"
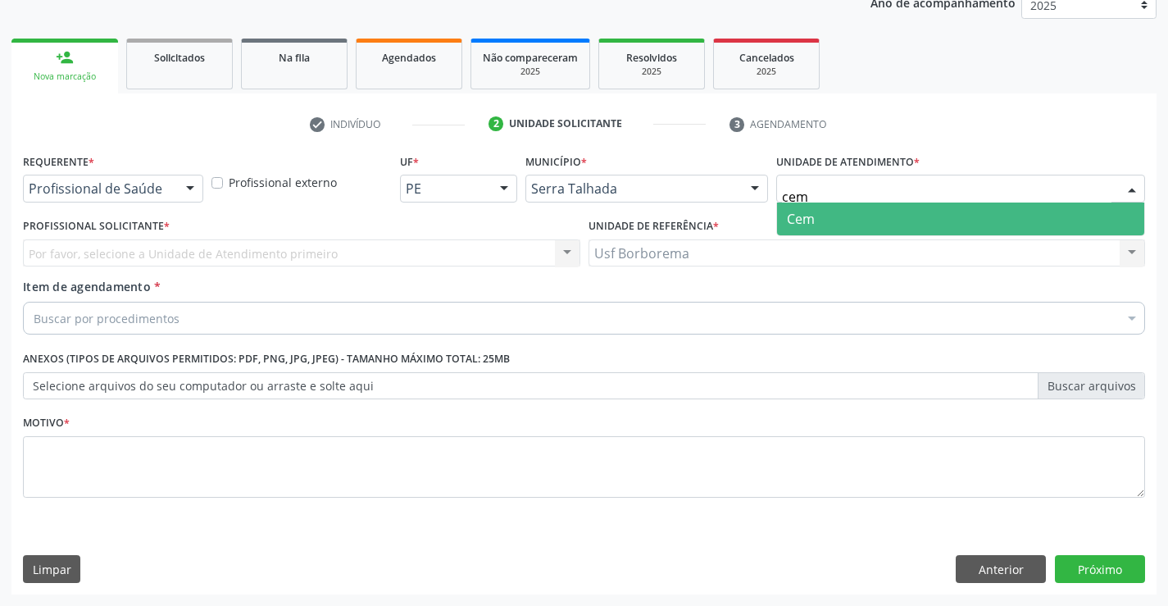
click at [888, 224] on span "Cem" at bounding box center [960, 218] width 367 height 33
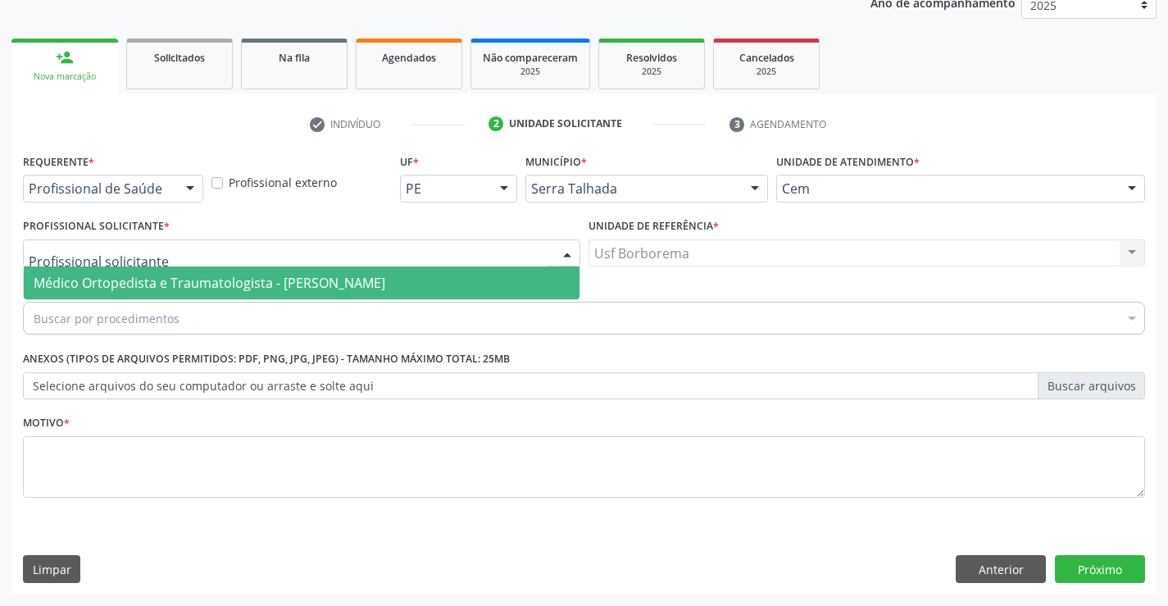
click at [227, 256] on div at bounding box center [301, 253] width 557 height 28
click at [239, 278] on span "Médico Ortopedista e Traumatologista - [PERSON_NAME]" at bounding box center [210, 283] width 352 height 18
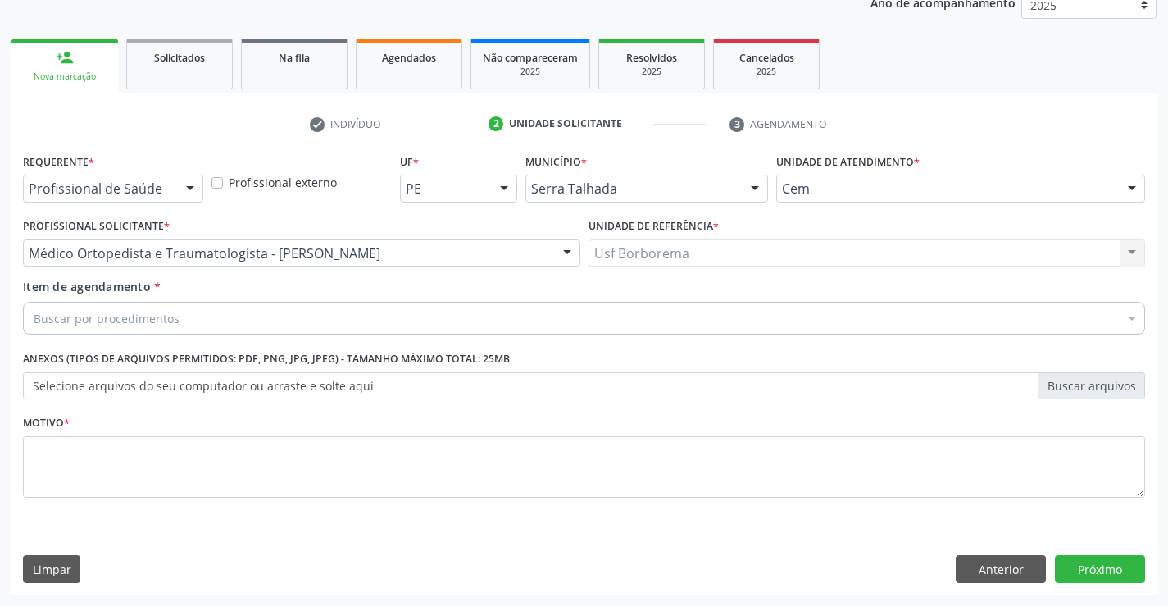
click at [243, 312] on div "Buscar por procedimentos" at bounding box center [584, 318] width 1122 height 33
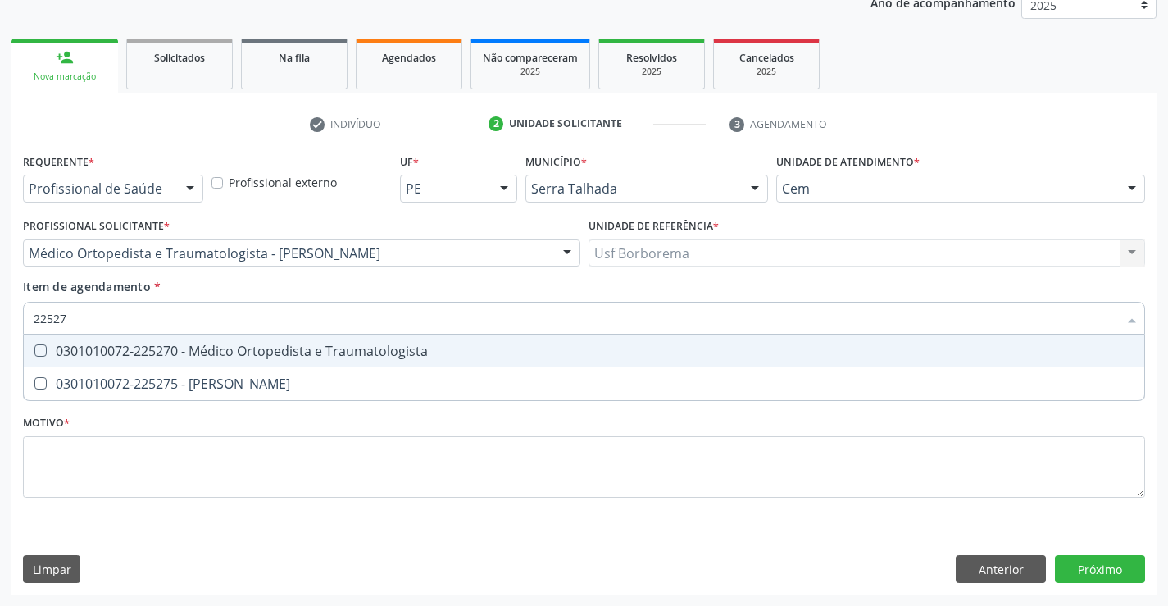
type input "225270"
click at [44, 353] on Traumatologista at bounding box center [40, 350] width 12 height 12
click at [34, 353] on Traumatologista "checkbox" at bounding box center [29, 350] width 11 height 11
checkbox Traumatologista "true"
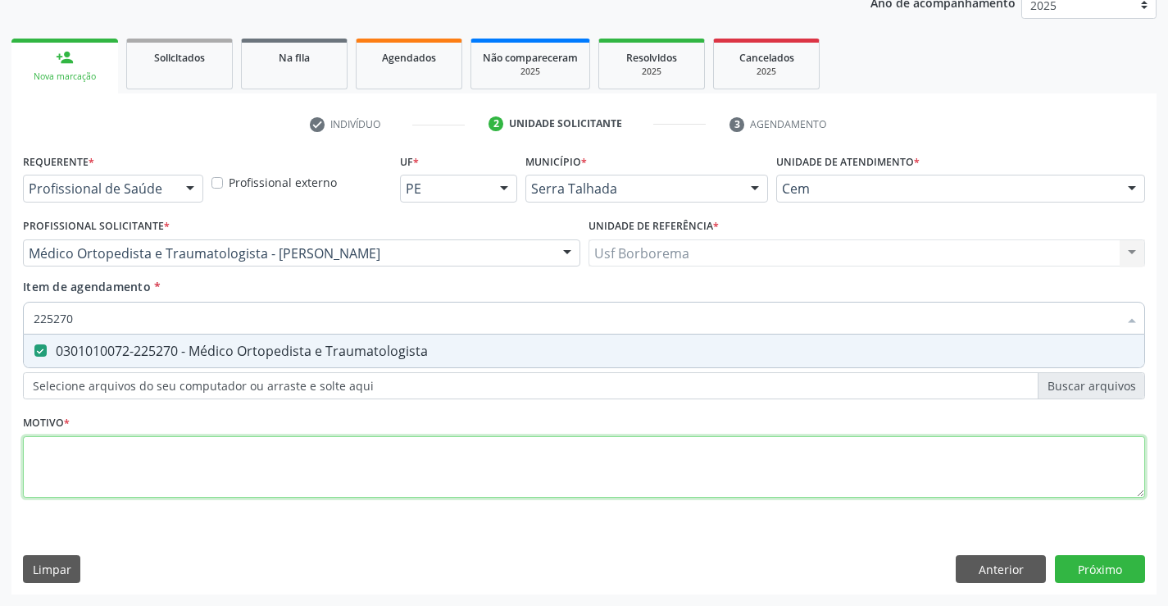
click at [264, 464] on div "Requerente * Profissional de Saúde Profissional de Saúde Paciente Nenhum result…" at bounding box center [584, 334] width 1122 height 371
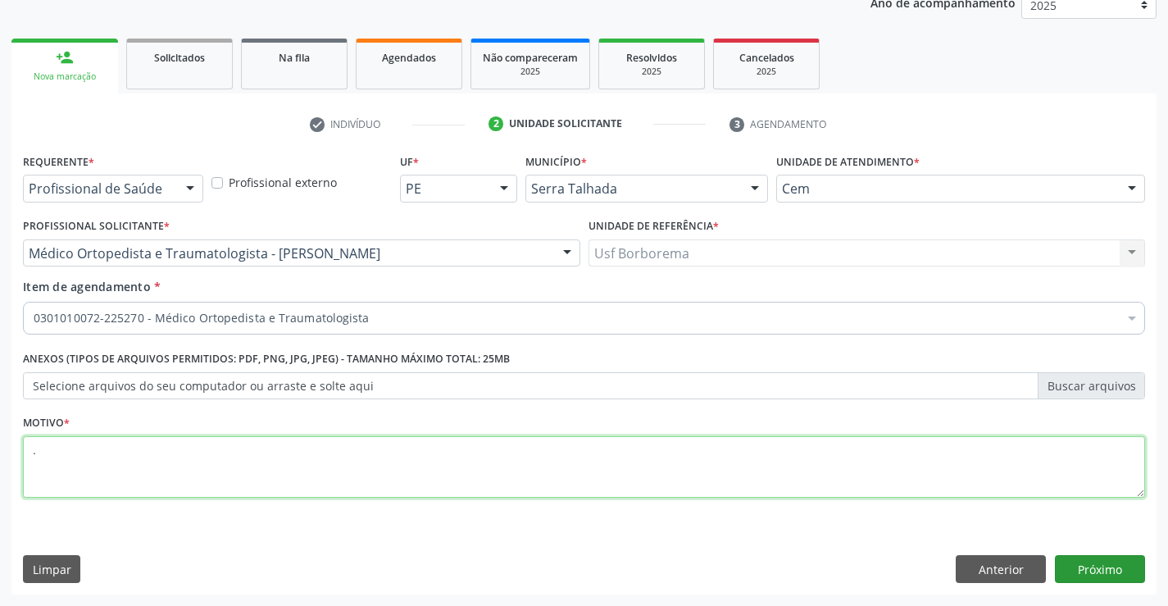
type textarea "."
click at [1111, 570] on button "Próximo" at bounding box center [1100, 569] width 90 height 28
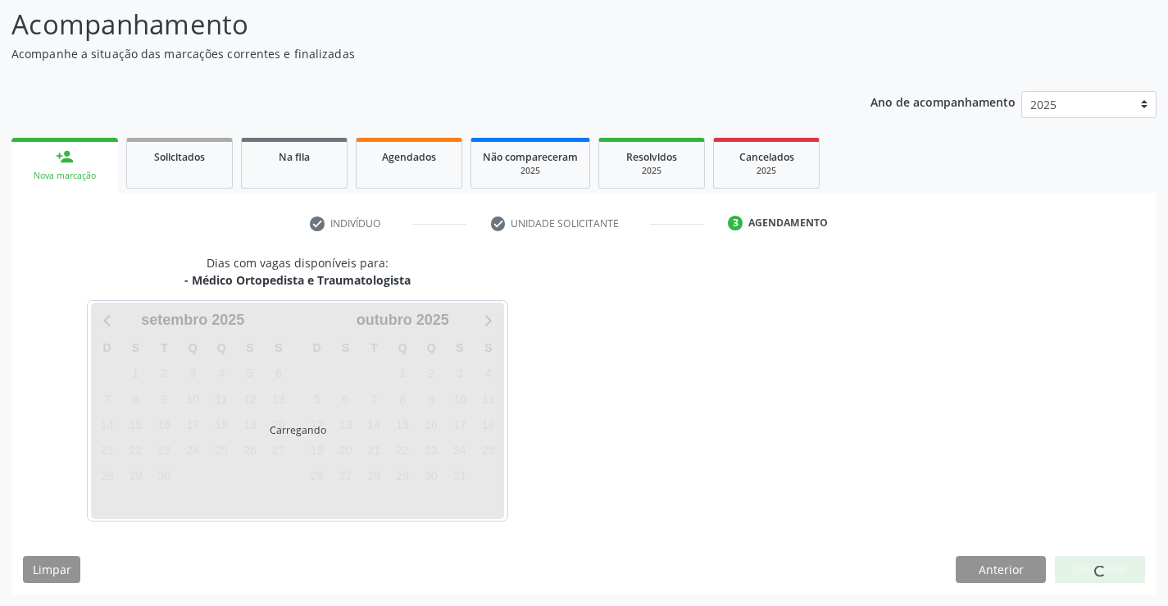
scroll to position [107, 0]
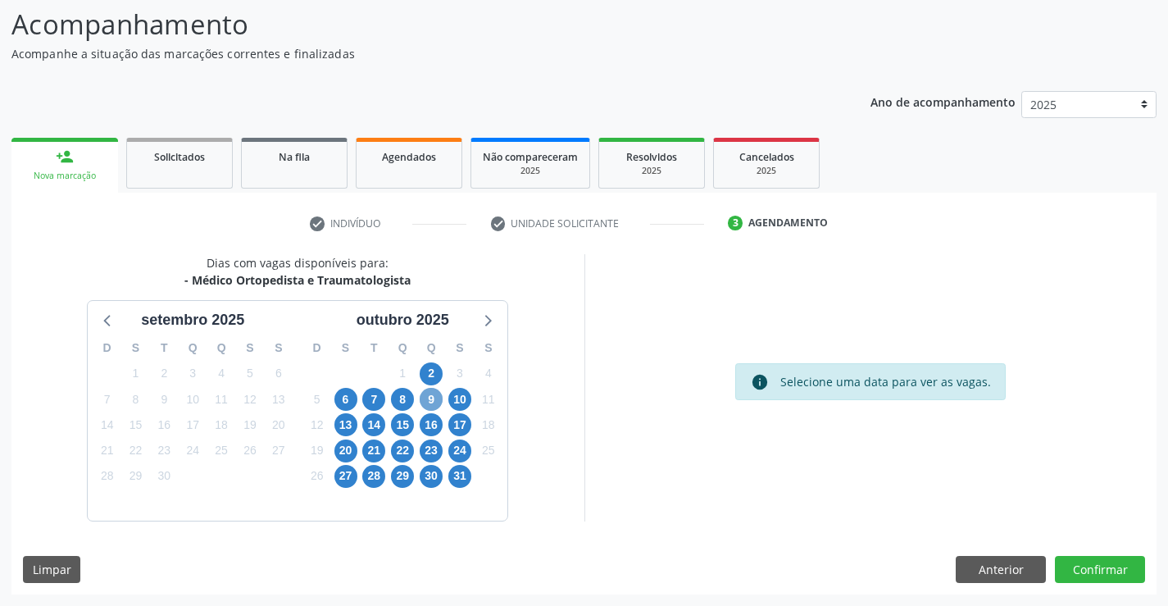
click at [438, 404] on span "9" at bounding box center [431, 399] width 23 height 23
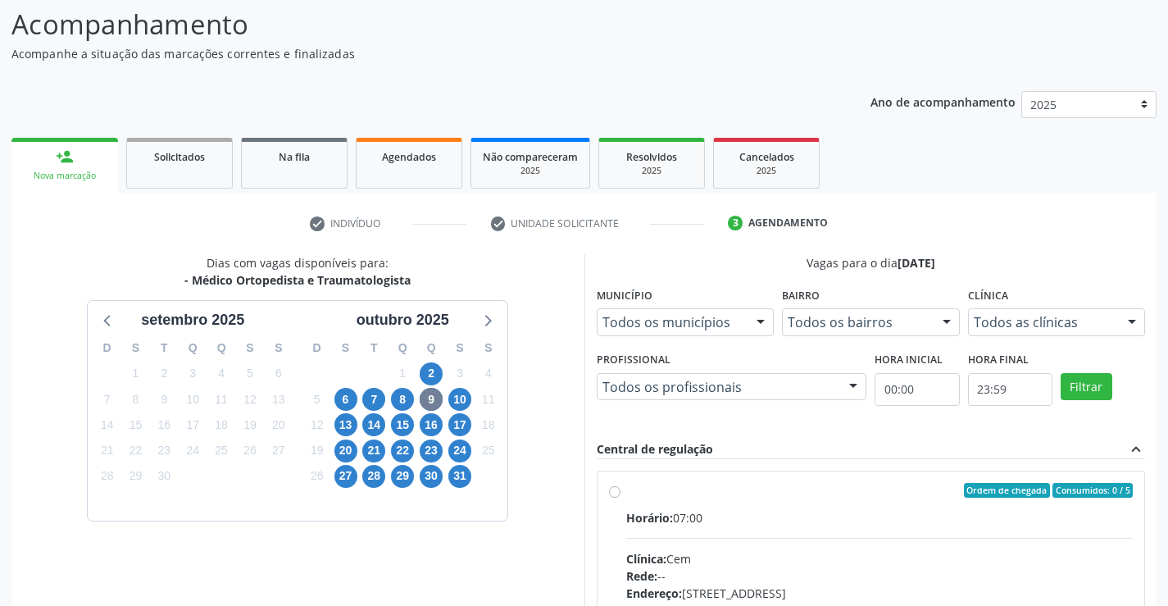
click at [626, 491] on label "Ordem de chegada Consumidos: 0 / 5 Horário: 07:00 Clínica: Cem Rede: -- Endereç…" at bounding box center [879, 609] width 507 height 252
click at [612, 491] on input "Ordem de chegada Consumidos: 0 / 5 Horário: 07:00 Clínica: Cem Rede: -- Endereç…" at bounding box center [614, 490] width 11 height 15
radio input "true"
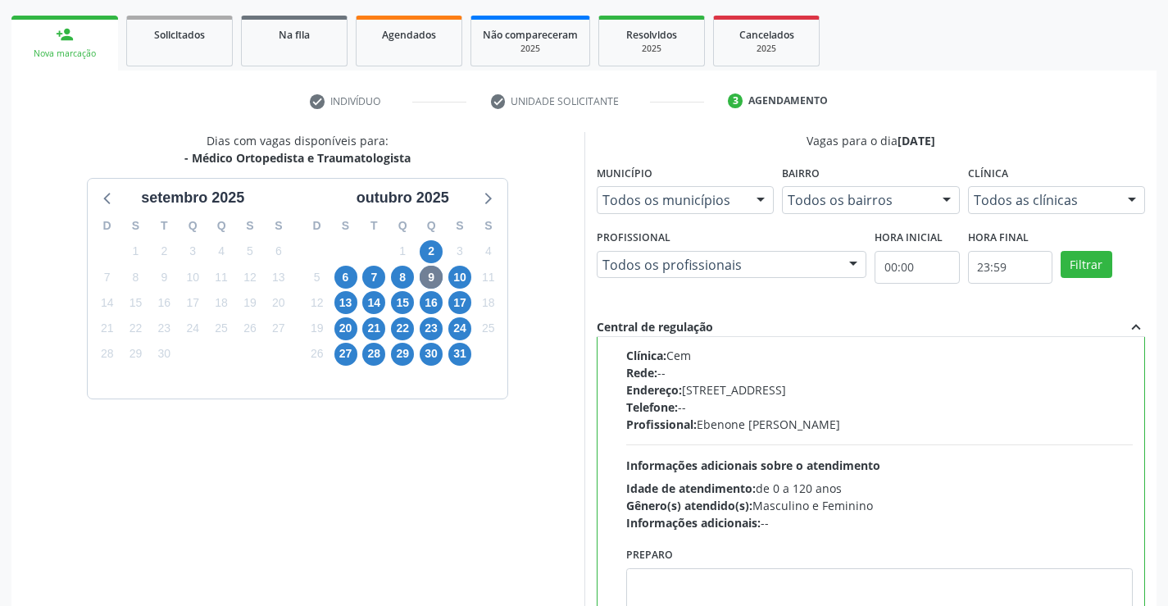
scroll to position [374, 0]
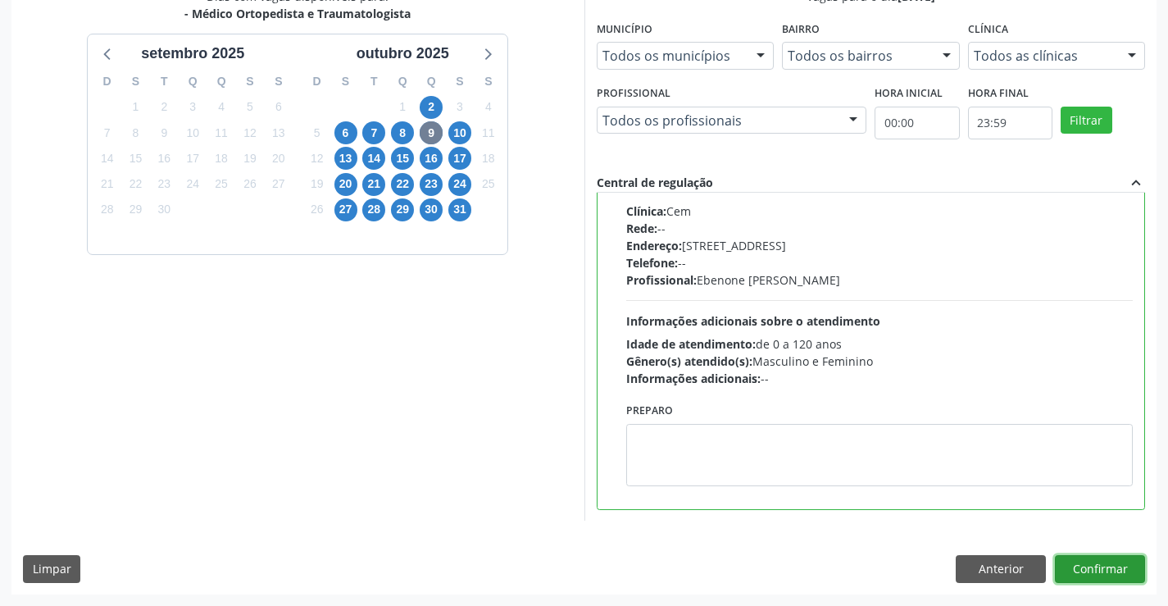
click at [1080, 571] on button "Confirmar" at bounding box center [1100, 569] width 90 height 28
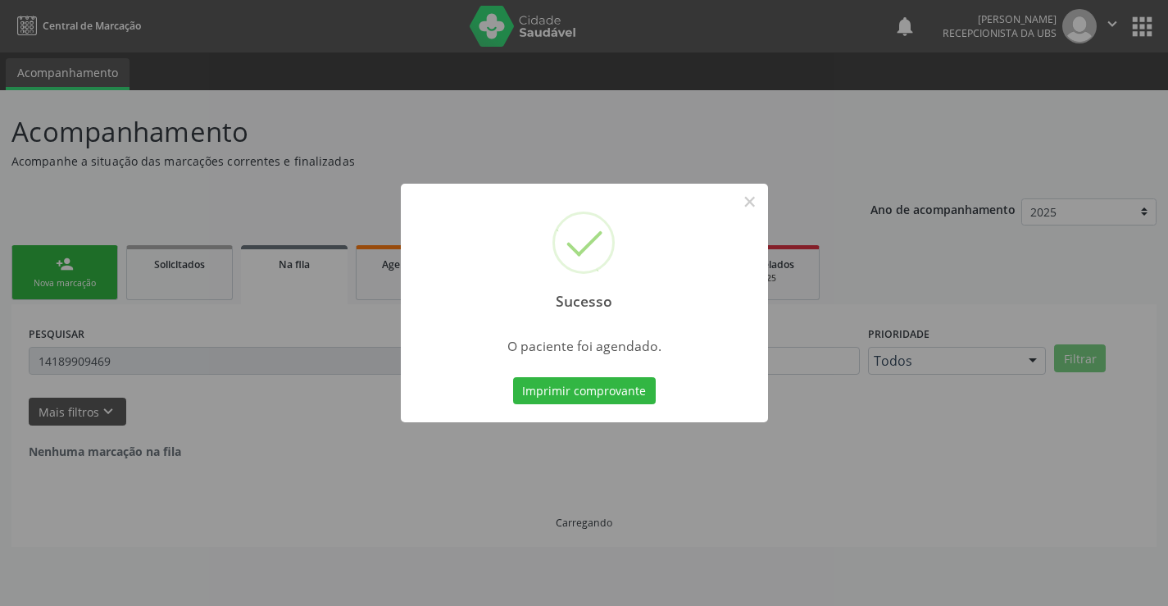
scroll to position [0, 0]
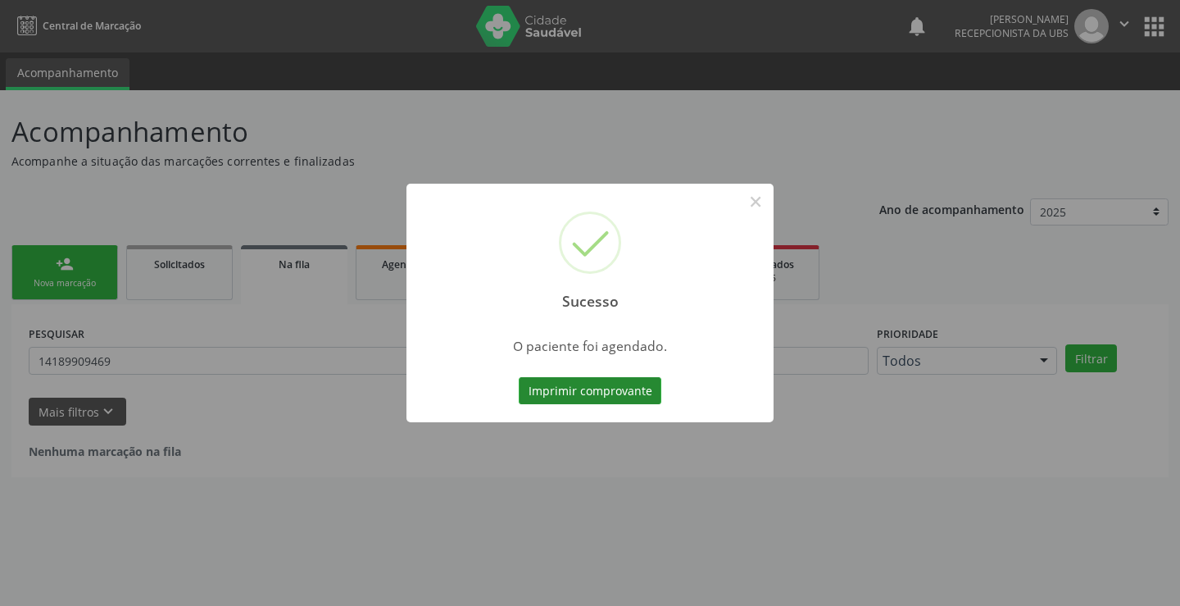
click at [596, 390] on button "Imprimir comprovante" at bounding box center [590, 391] width 143 height 28
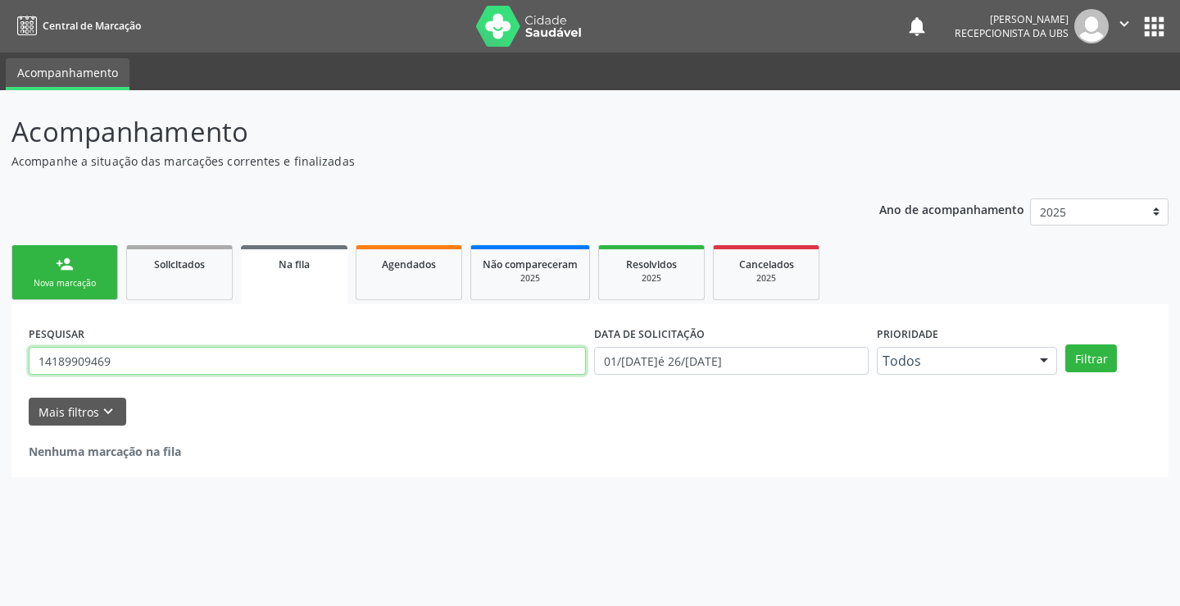
click at [152, 371] on input "14189909469" at bounding box center [307, 361] width 557 height 28
type input "1"
drag, startPoint x: 125, startPoint y: 365, endPoint x: 16, endPoint y: 371, distance: 109.2
click at [16, 371] on div "PESQUISAR 94546657404 DATA DE SOLICITAÇÃO [DATE] até [DATE] Prioridade Todos To…" at bounding box center [590, 390] width 1158 height 173
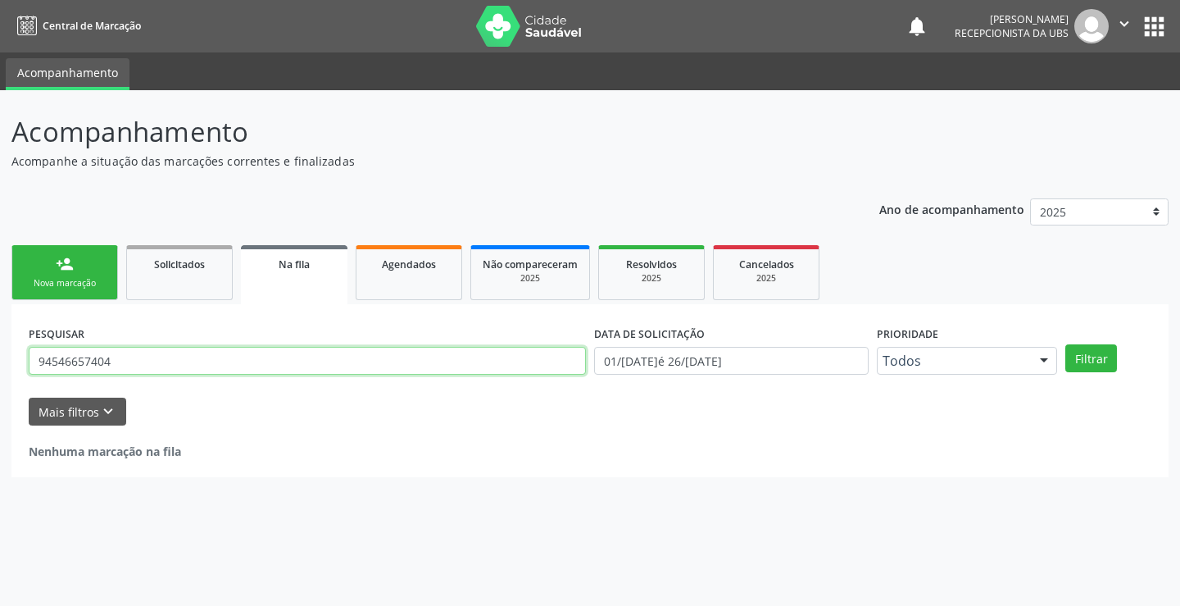
type input "94546657404"
click at [60, 272] on div "person_add" at bounding box center [65, 264] width 18 height 18
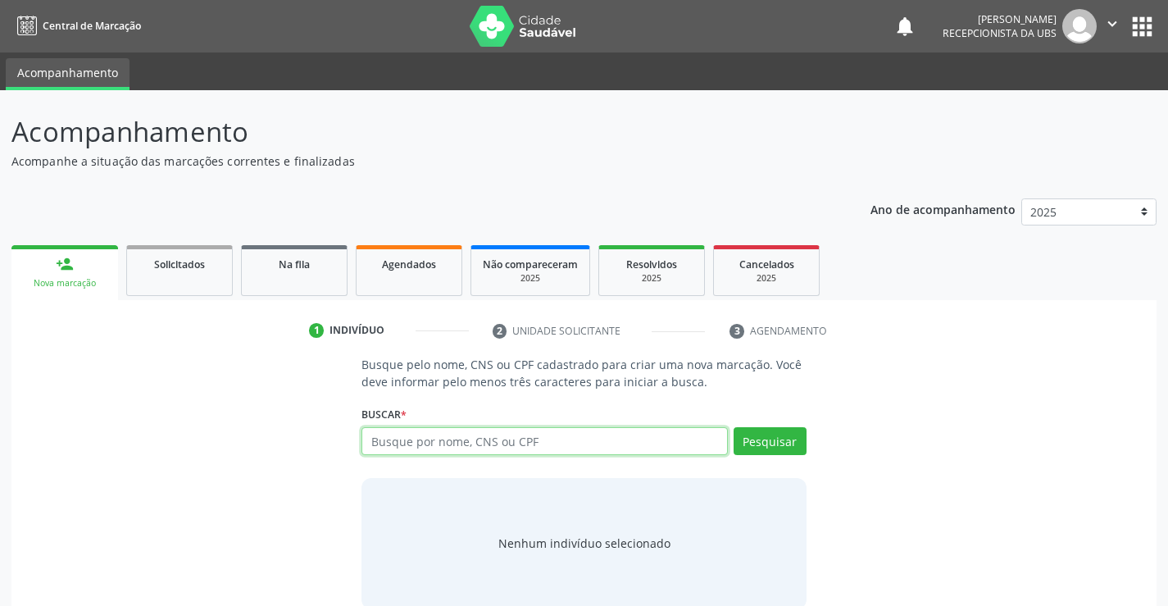
click at [413, 444] on input "text" at bounding box center [545, 441] width 366 height 28
paste input "94546657404"
type input "94546657404"
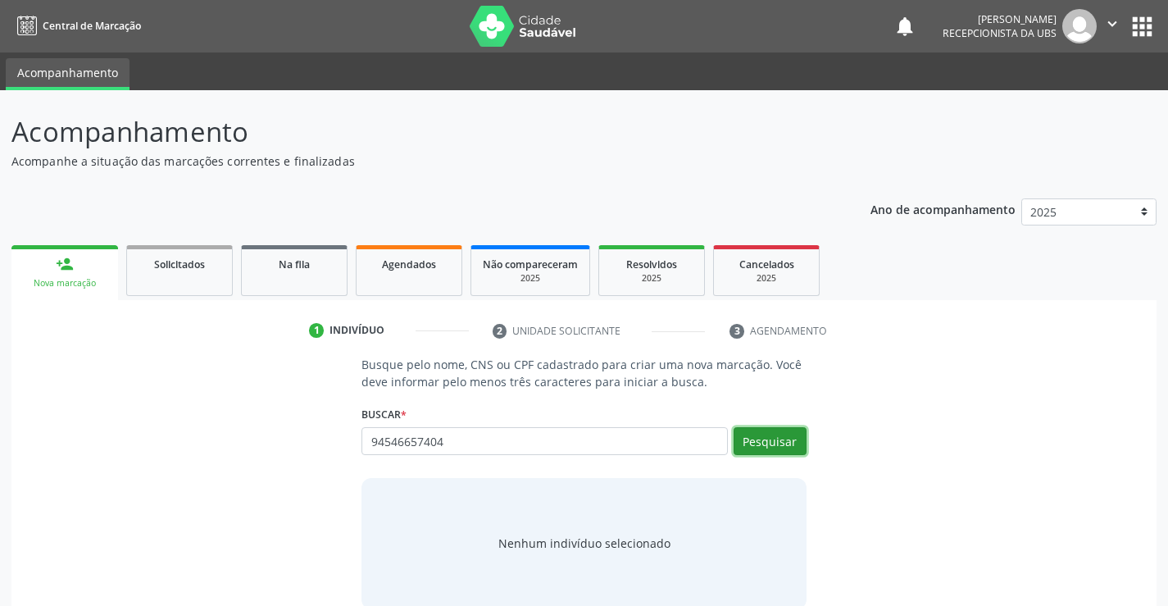
click at [759, 442] on button "Pesquisar" at bounding box center [770, 441] width 73 height 28
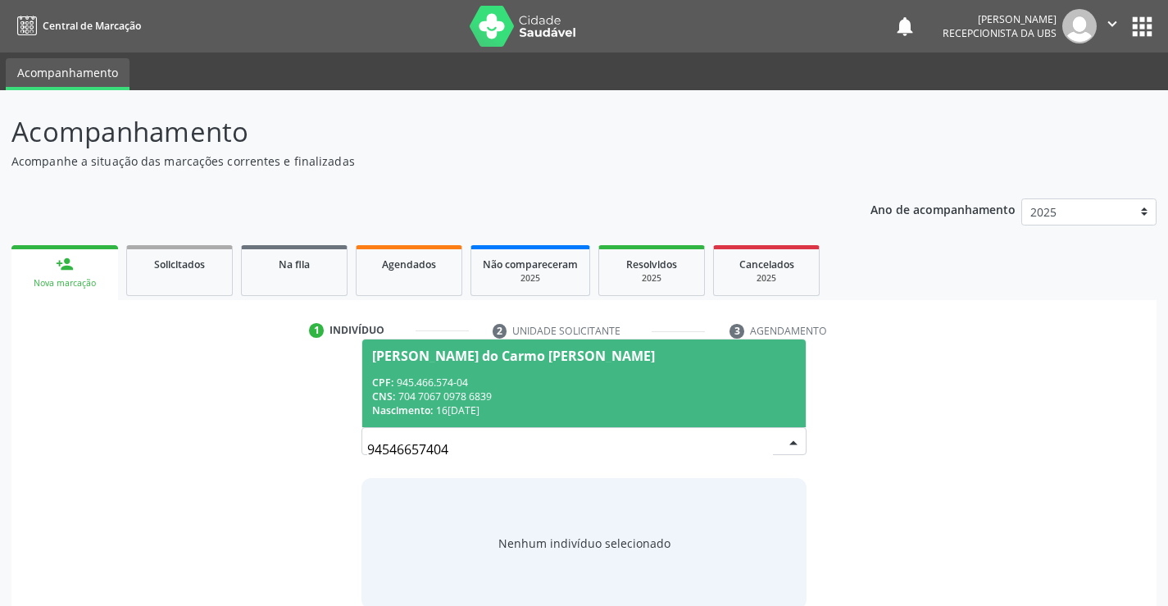
click at [552, 383] on div "CPF: 945.466.574-04" at bounding box center [583, 382] width 423 height 14
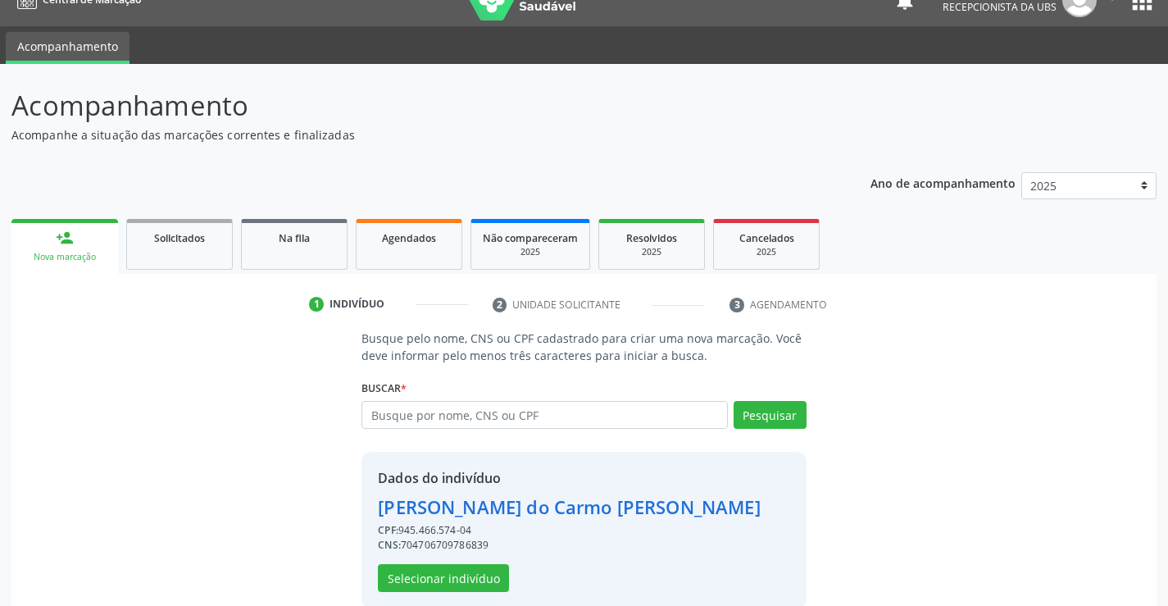
scroll to position [52, 0]
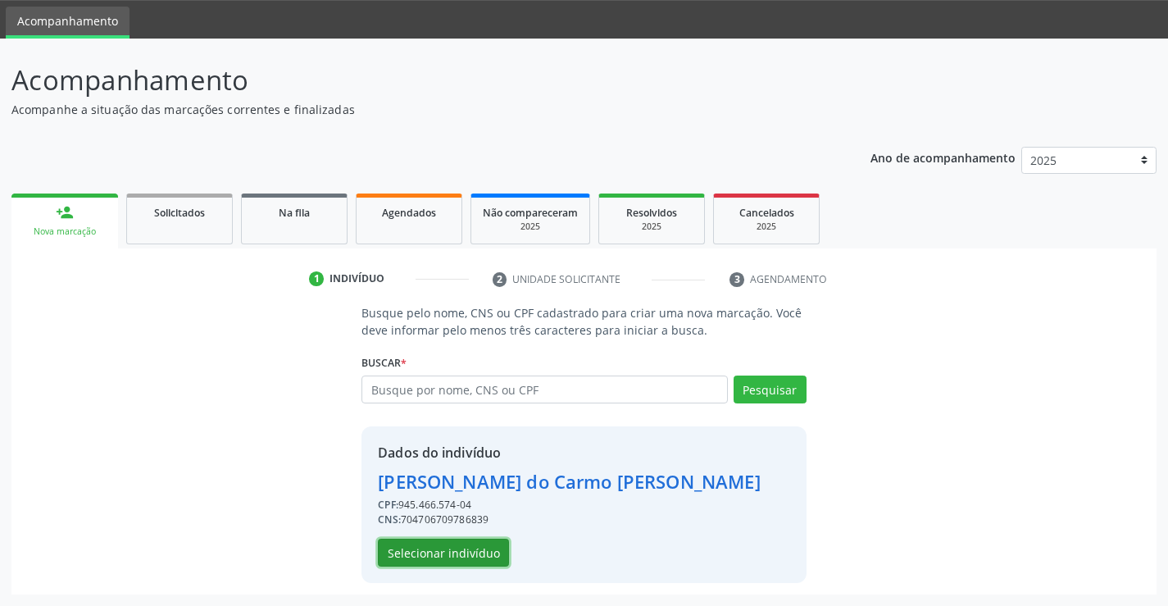
click at [477, 555] on button "Selecionar indivíduo" at bounding box center [443, 553] width 131 height 28
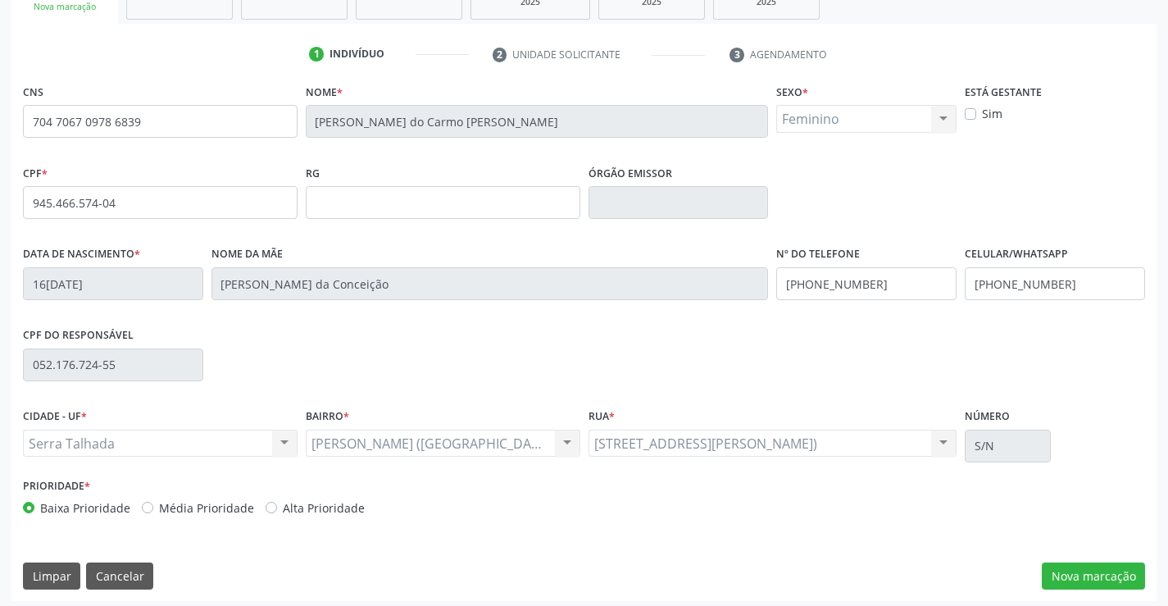
scroll to position [283, 0]
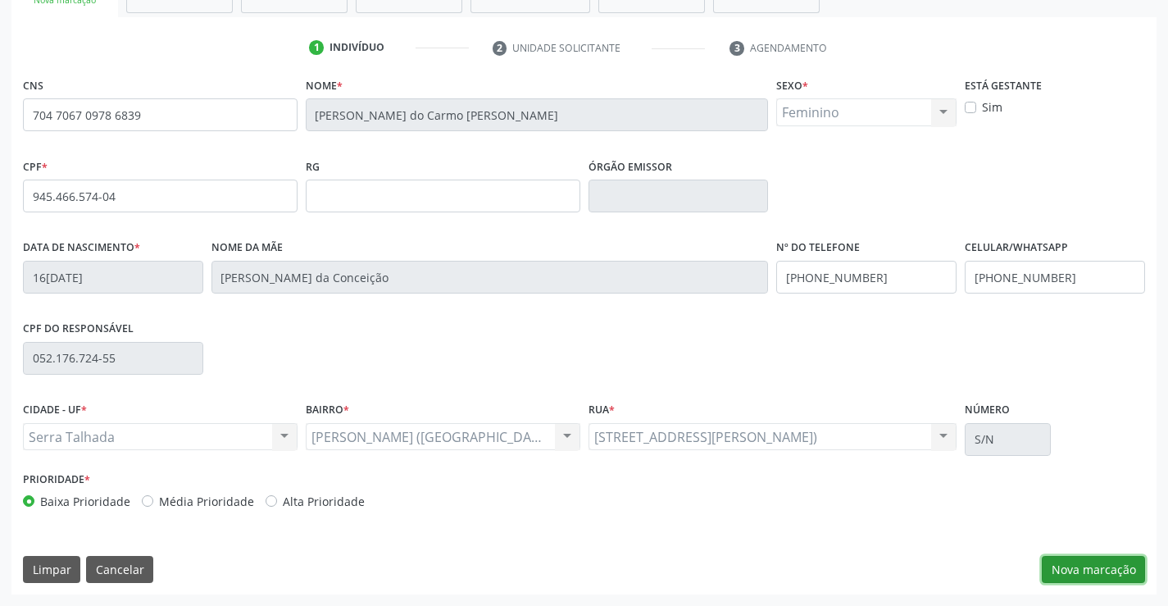
drag, startPoint x: 1059, startPoint y: 569, endPoint x: 1048, endPoint y: 566, distance: 11.9
click at [1060, 570] on button "Nova marcação" at bounding box center [1093, 570] width 103 height 28
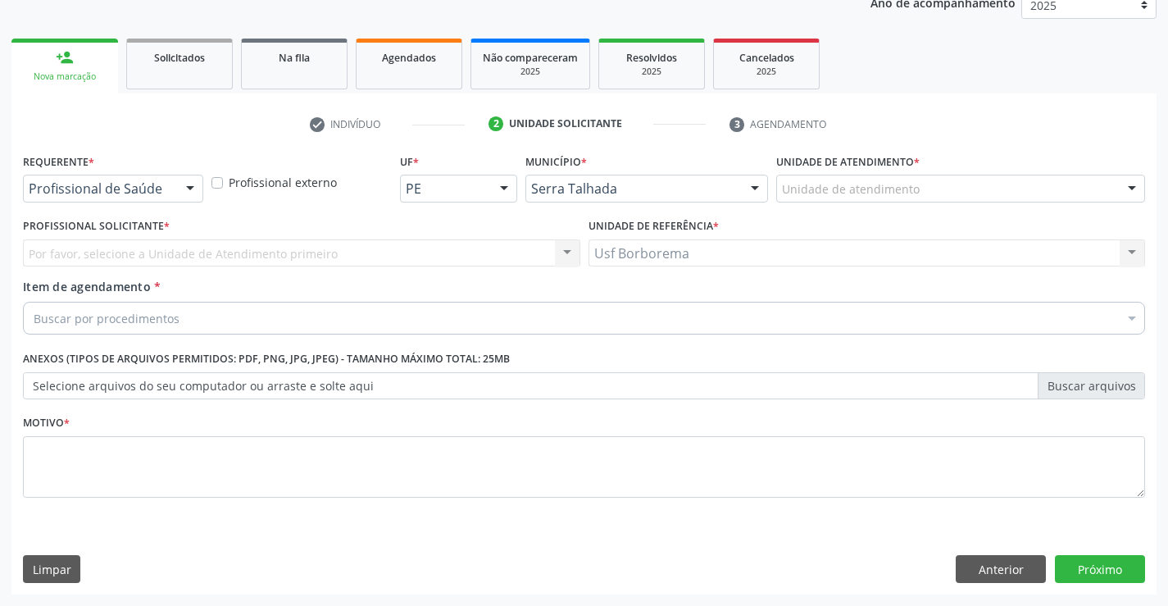
scroll to position [207, 0]
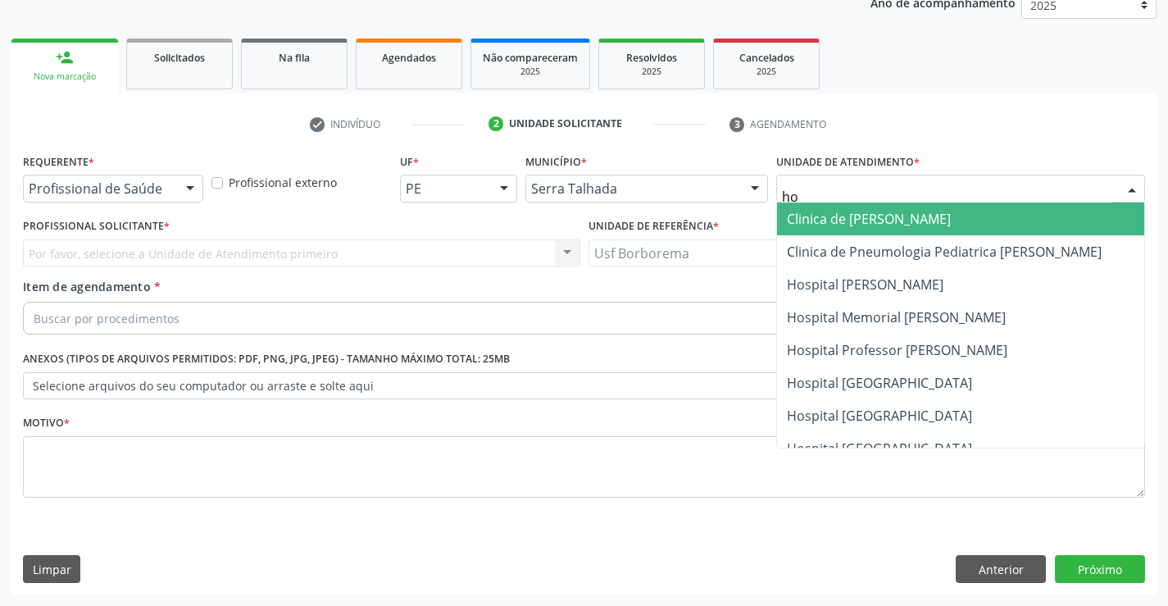
type input "hos"
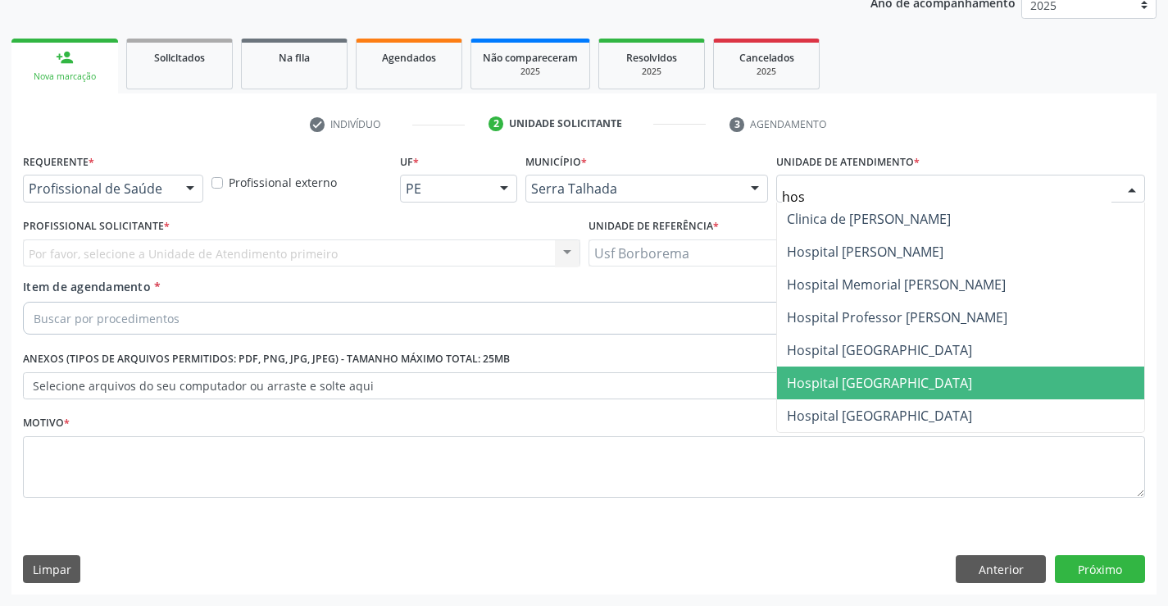
click at [876, 380] on span "Hospital [GEOGRAPHIC_DATA]" at bounding box center [879, 383] width 185 height 18
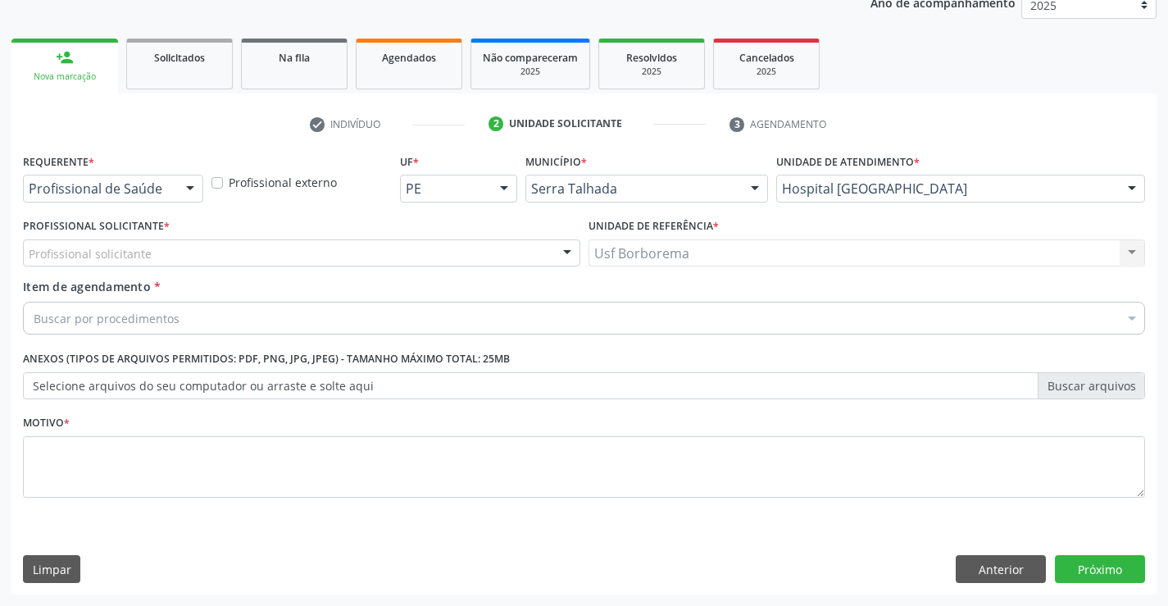
click at [281, 255] on div "Profissional solicitante" at bounding box center [301, 253] width 557 height 28
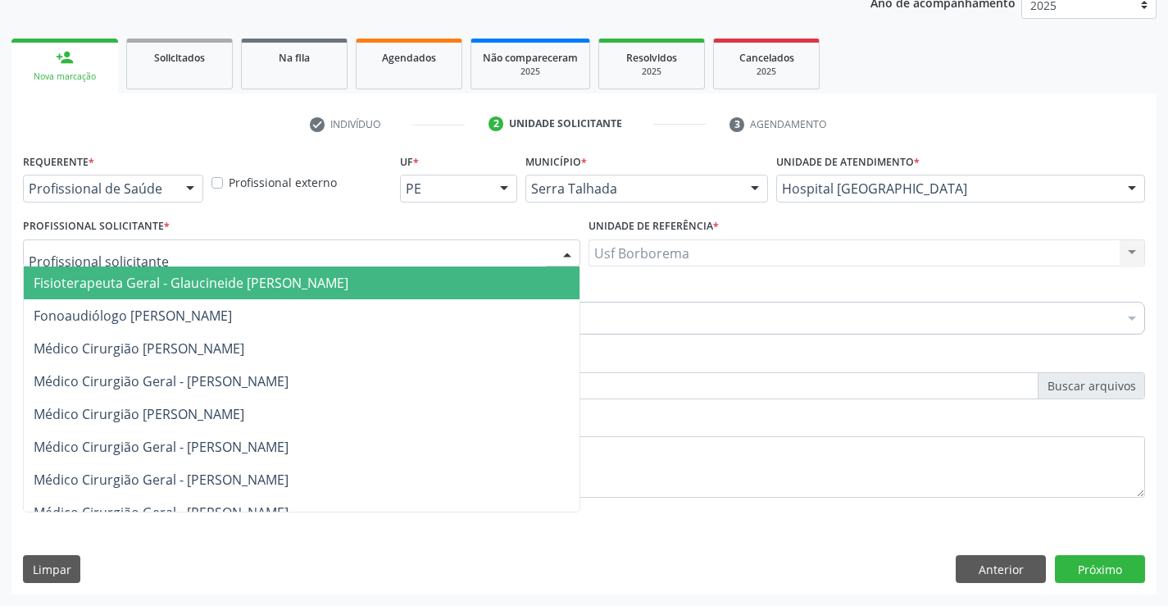
click at [281, 255] on input "text" at bounding box center [288, 261] width 518 height 33
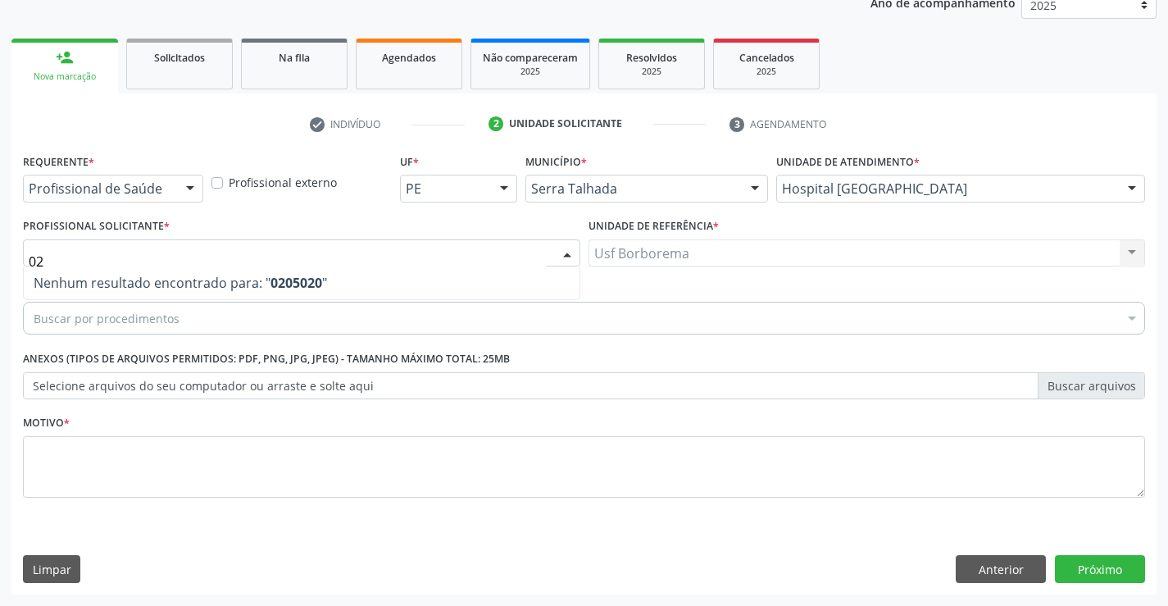
type input "0"
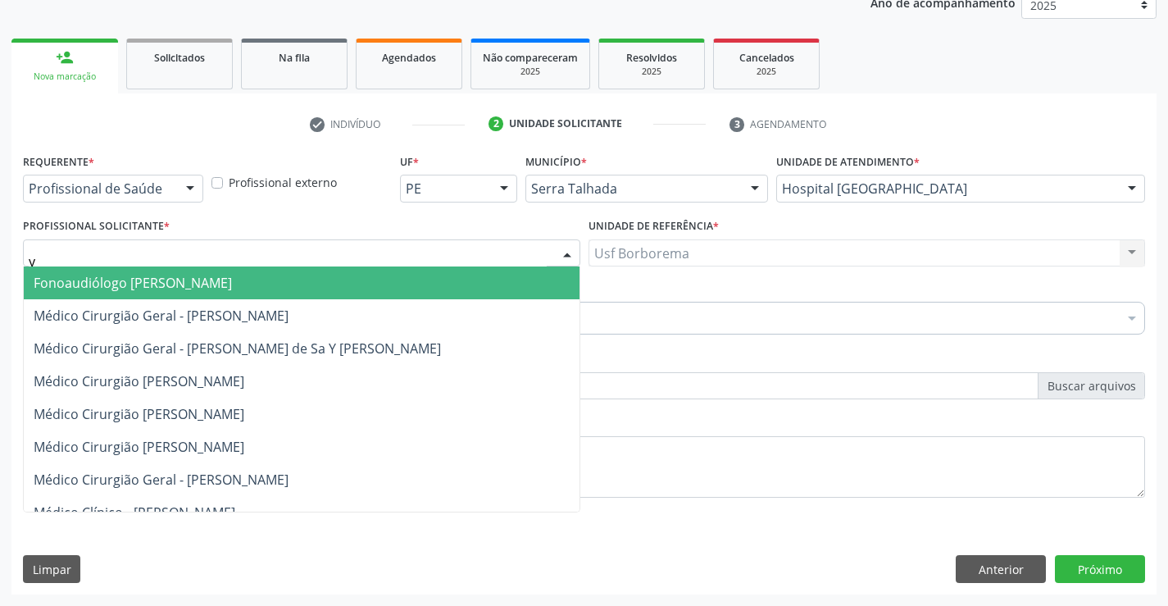
type input "yu"
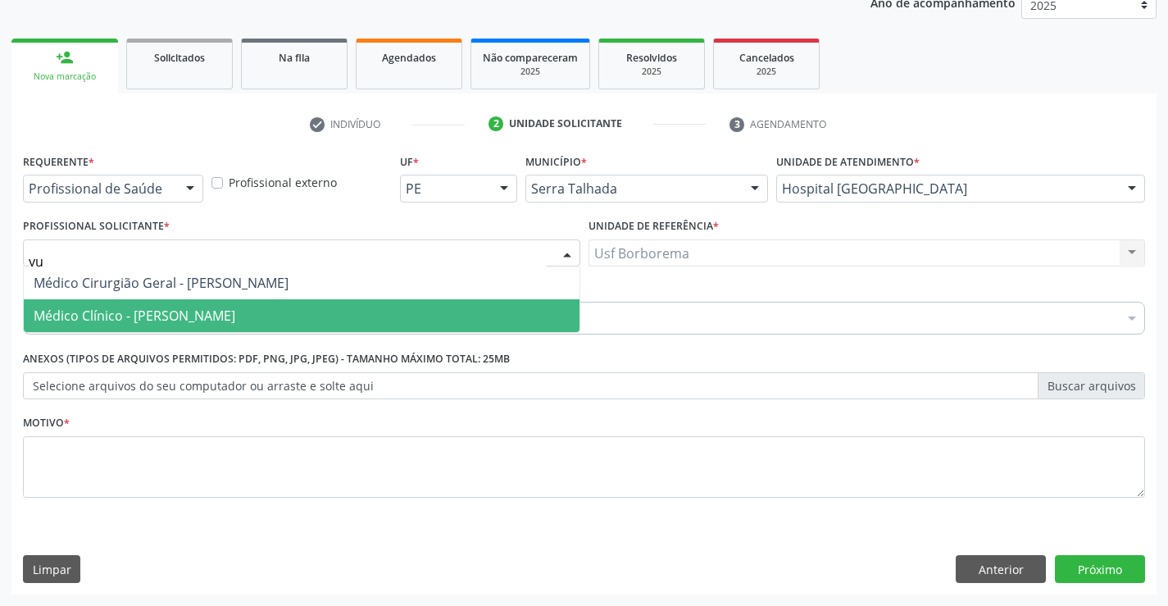
click at [289, 317] on span "Médico Clínico - [PERSON_NAME]" at bounding box center [302, 315] width 556 height 33
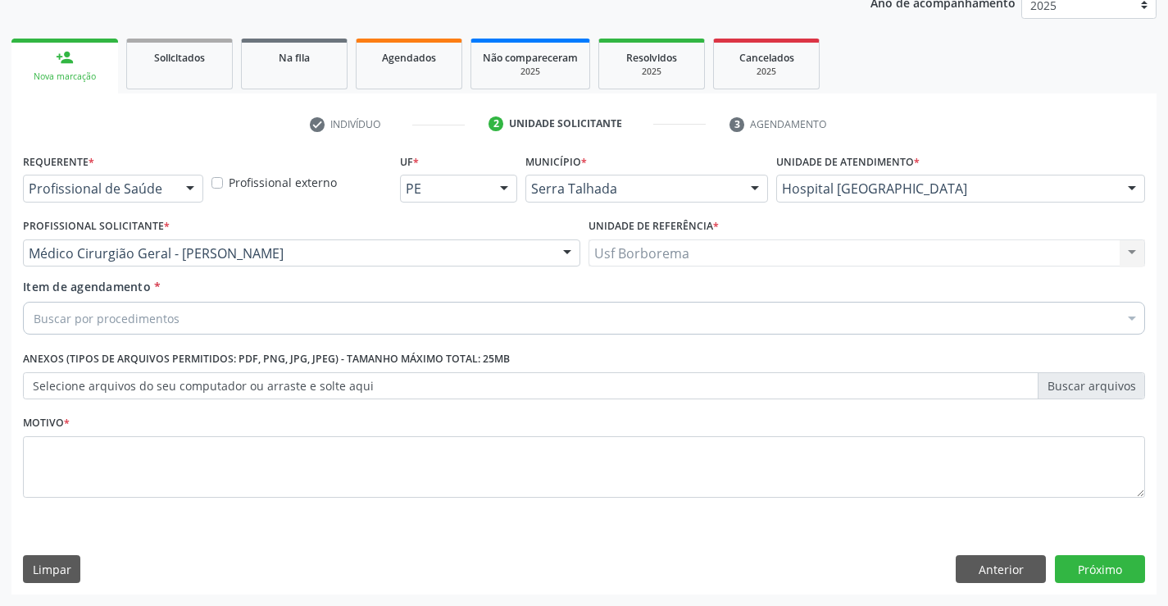
click at [271, 324] on div "Buscar por procedimentos" at bounding box center [584, 318] width 1122 height 33
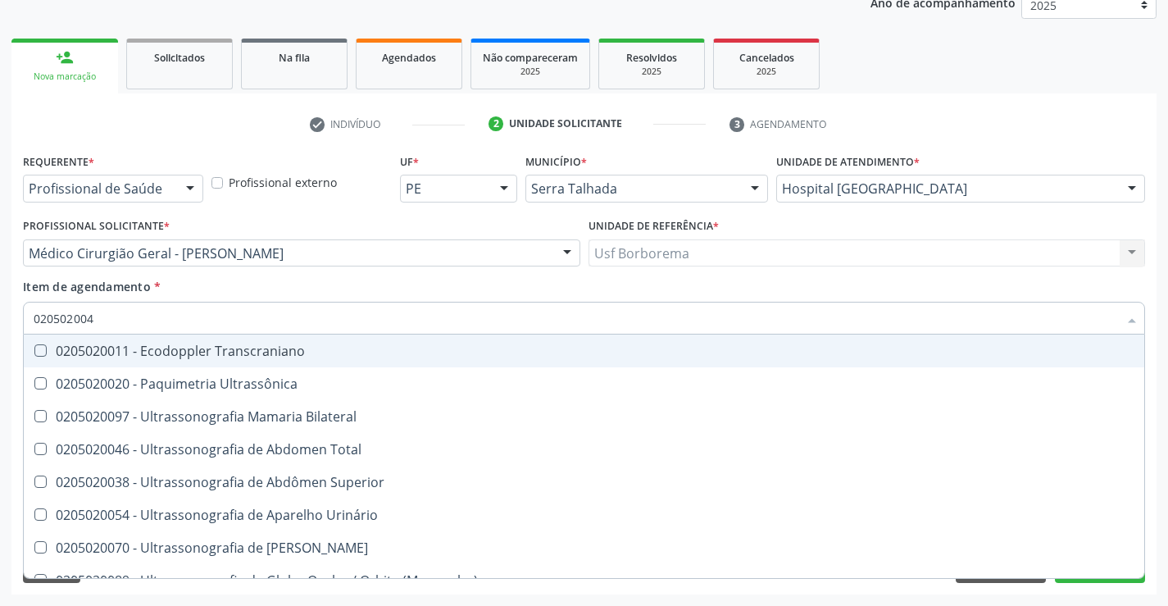
type input "0205020046"
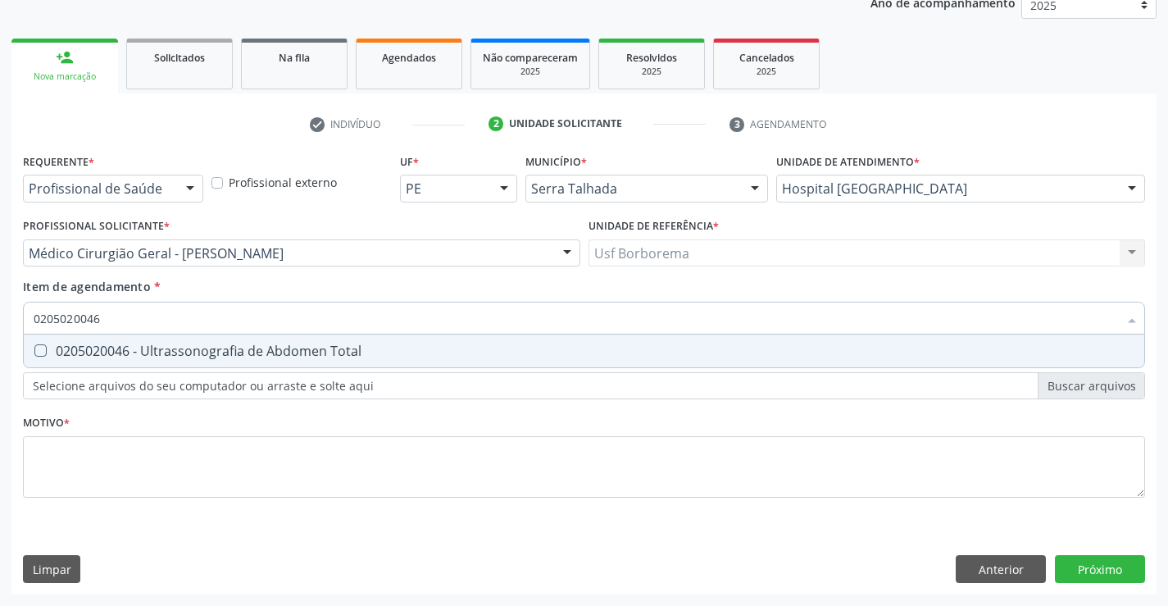
click at [43, 354] on Total at bounding box center [40, 350] width 12 height 12
click at [34, 354] on Total "checkbox" at bounding box center [29, 350] width 11 height 11
checkbox Total "true"
click at [123, 480] on div "Requerente * Profissional de Saúde Profissional de Saúde Paciente Nenhum result…" at bounding box center [584, 334] width 1122 height 371
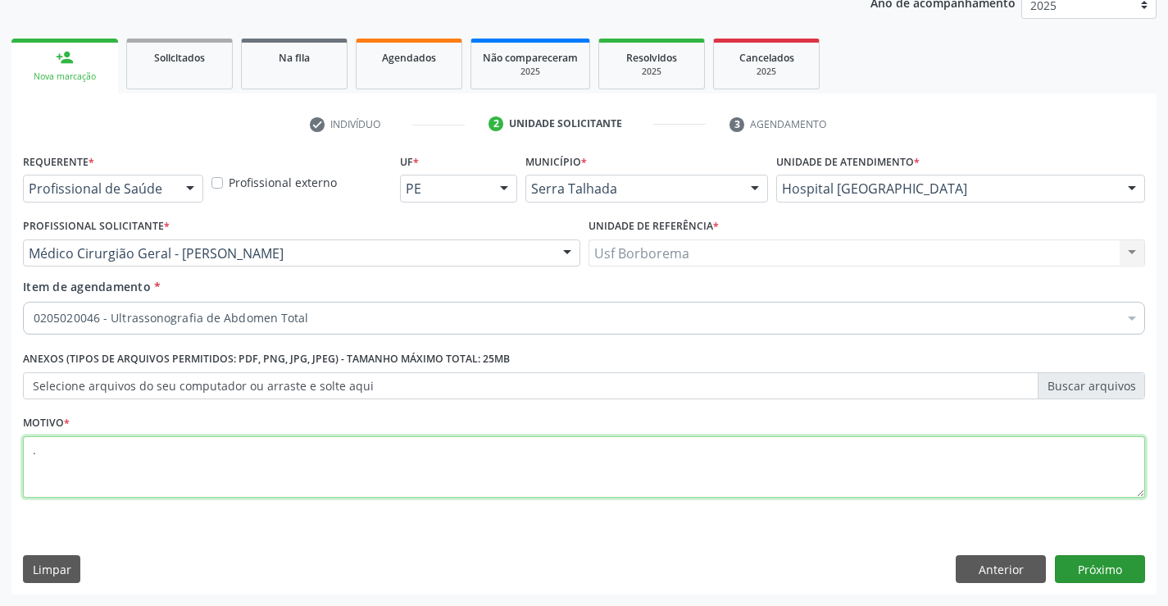
type textarea "."
click at [1112, 575] on button "Próximo" at bounding box center [1100, 569] width 90 height 28
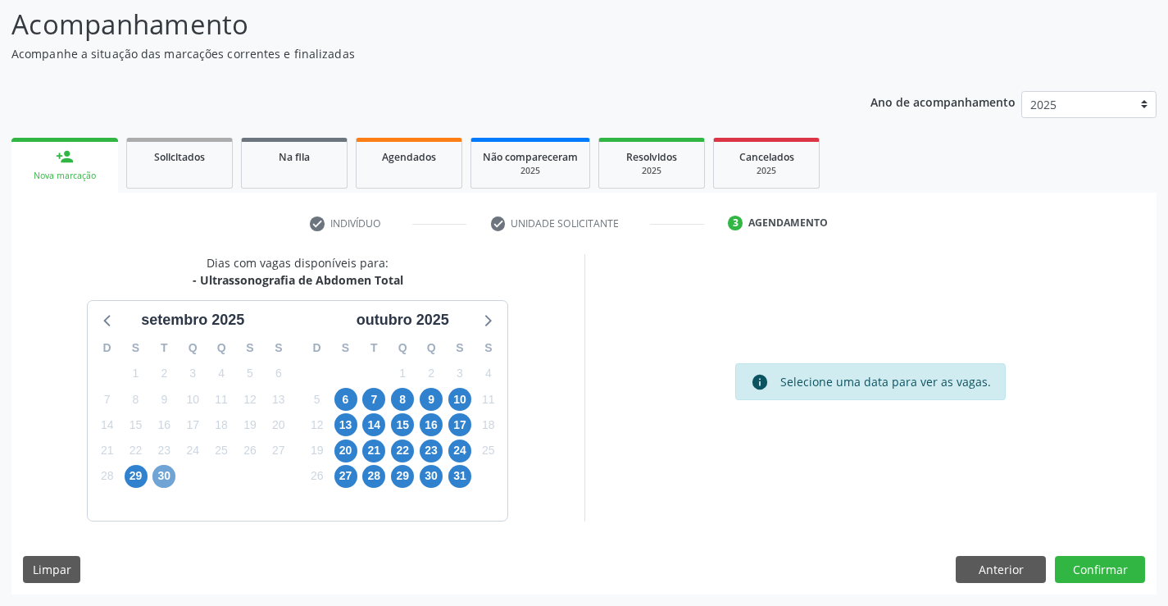
click at [163, 471] on span "30" at bounding box center [163, 476] width 23 height 23
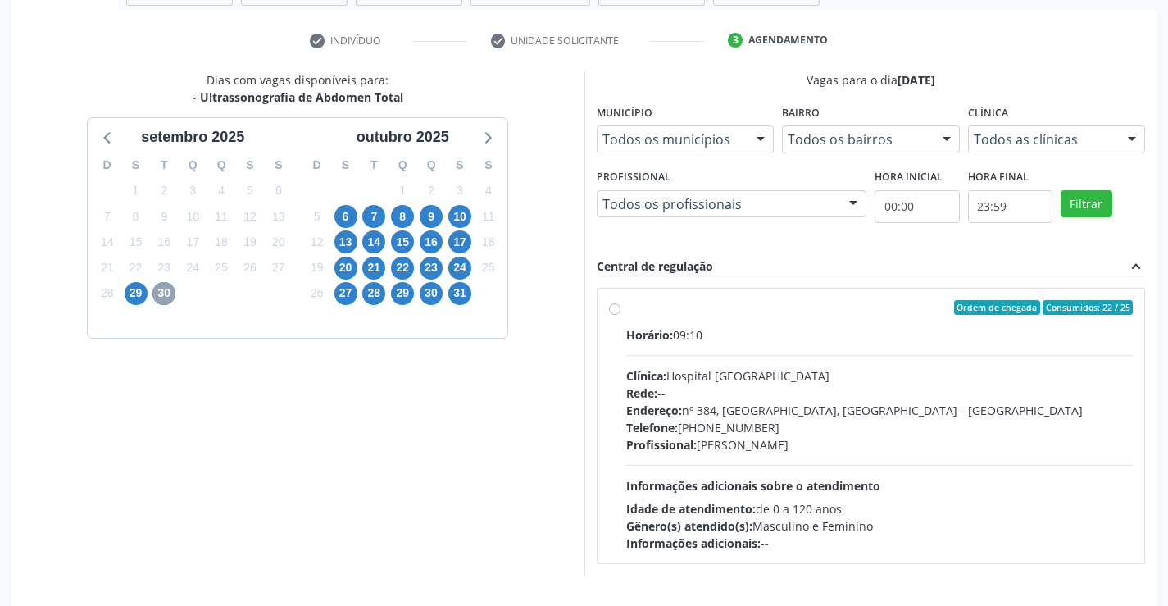
scroll to position [262, 0]
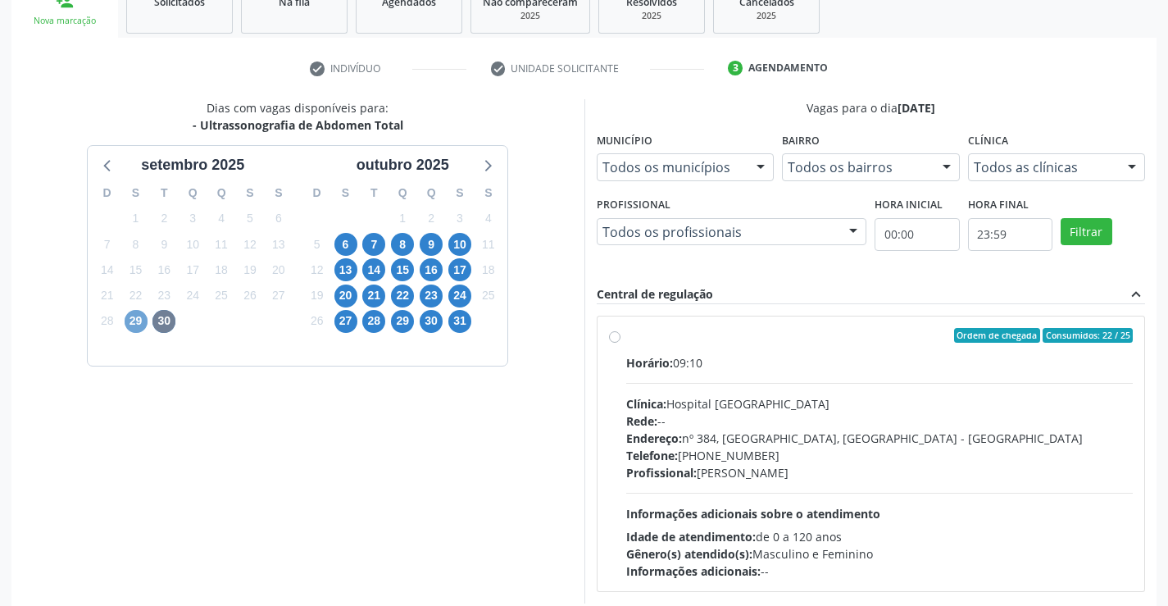
click at [134, 327] on span "29" at bounding box center [136, 321] width 23 height 23
click at [164, 327] on span "30" at bounding box center [163, 321] width 23 height 23
click at [626, 335] on label "Ordem de chegada Consumidos: 22 / 25 Horário: 09:10 Clínica: Hospital [GEOGRAPH…" at bounding box center [879, 454] width 507 height 252
click at [612, 335] on input "Ordem de chegada Consumidos: 22 / 25 Horário: 09:10 Clínica: Hospital [GEOGRAPH…" at bounding box center [614, 335] width 11 height 15
radio input "true"
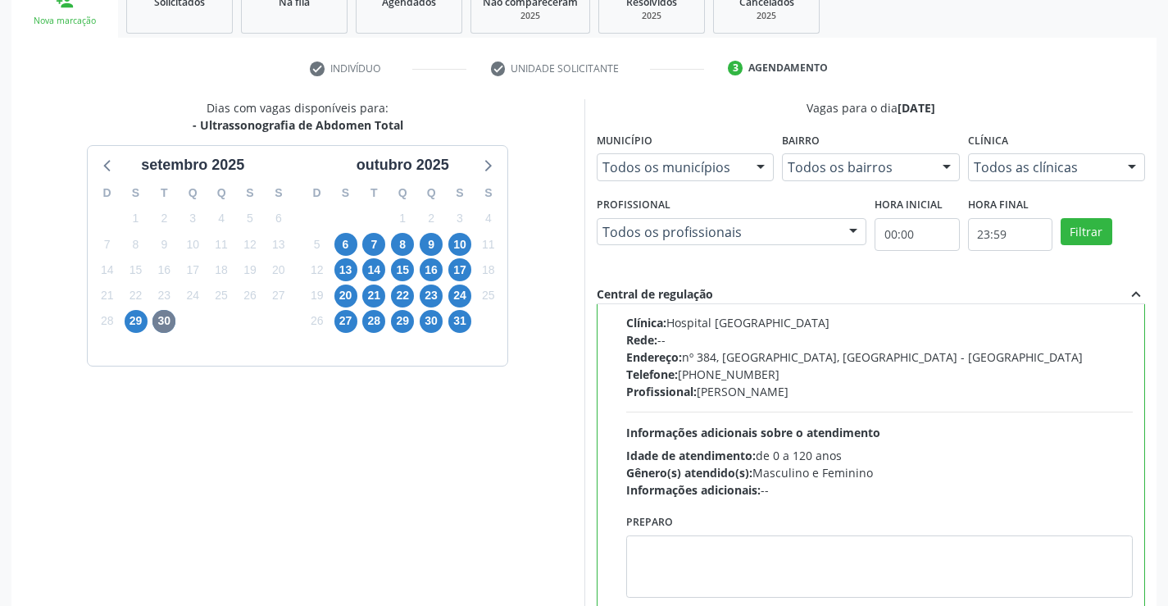
scroll to position [374, 0]
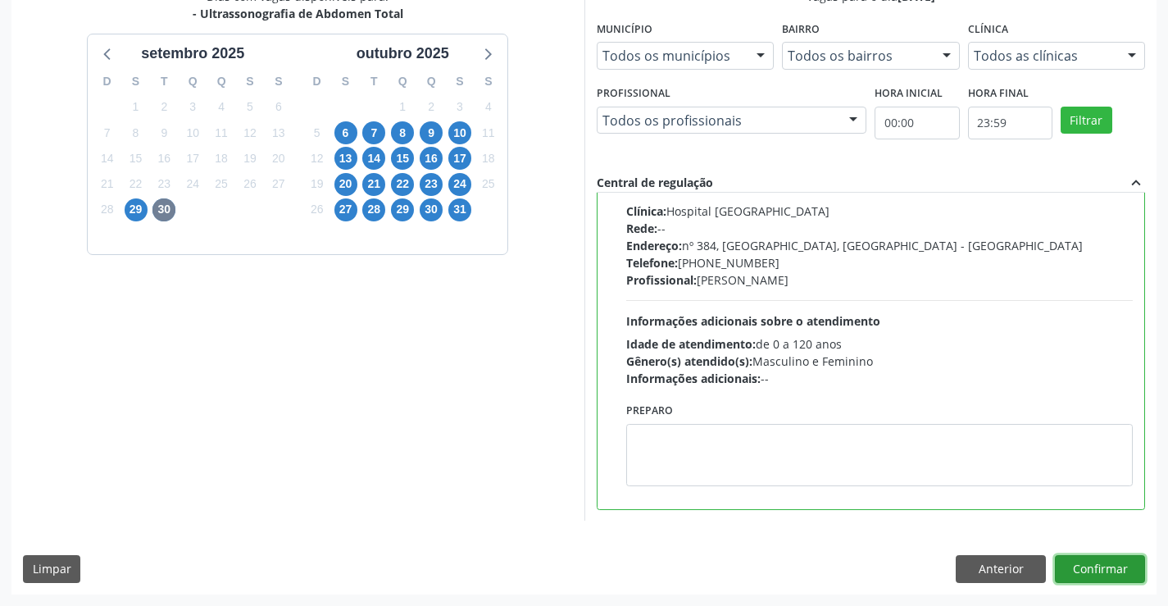
click at [1107, 568] on button "Confirmar" at bounding box center [1100, 569] width 90 height 28
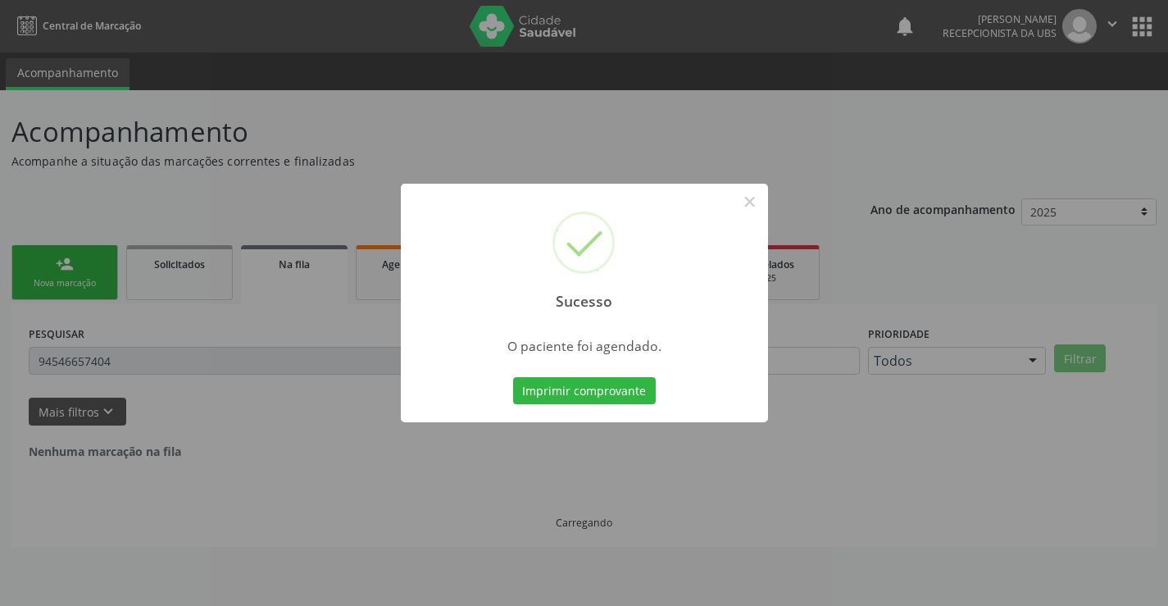
scroll to position [0, 0]
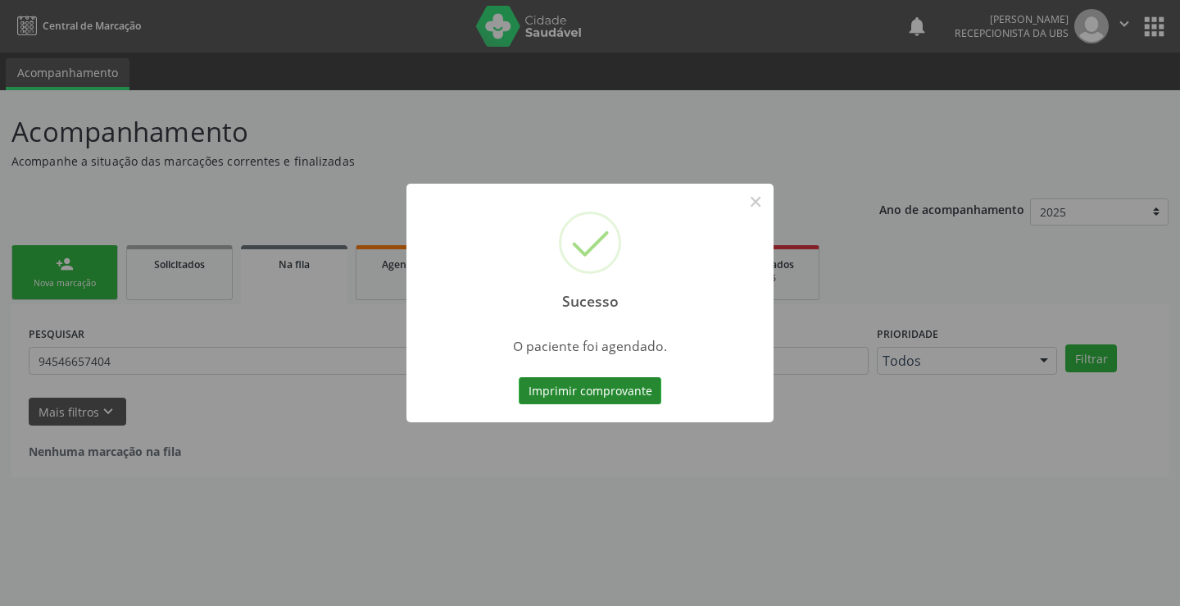
click at [616, 384] on button "Imprimir comprovante" at bounding box center [590, 391] width 143 height 28
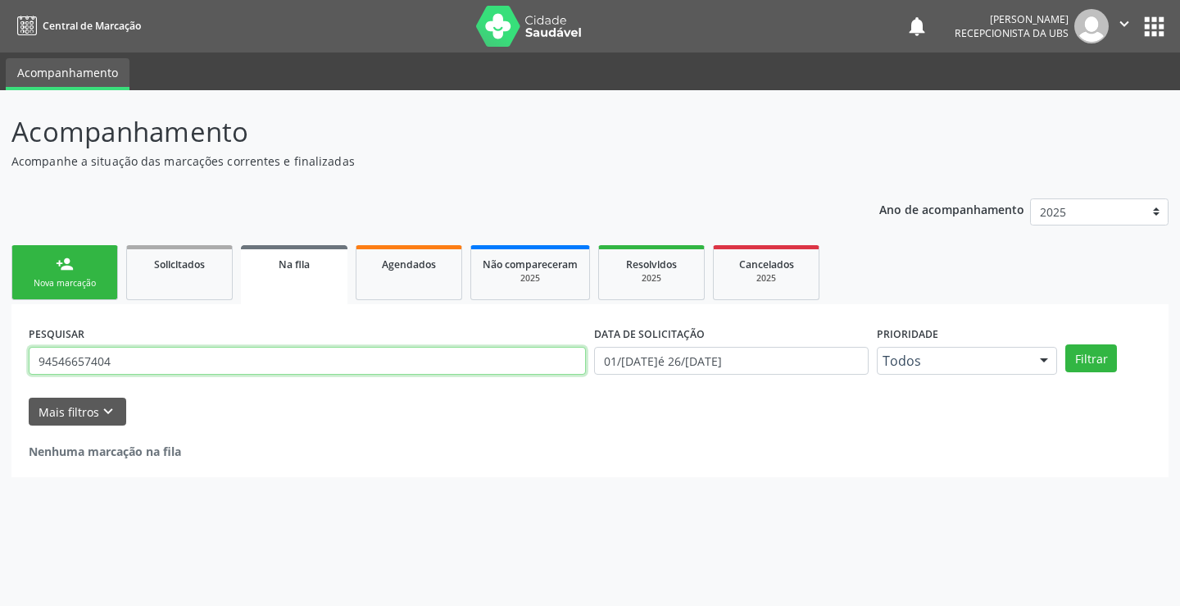
click at [147, 363] on input "94546657404" at bounding box center [307, 361] width 557 height 28
type input "9"
click at [58, 276] on link "person_add Nova marcação" at bounding box center [64, 272] width 107 height 55
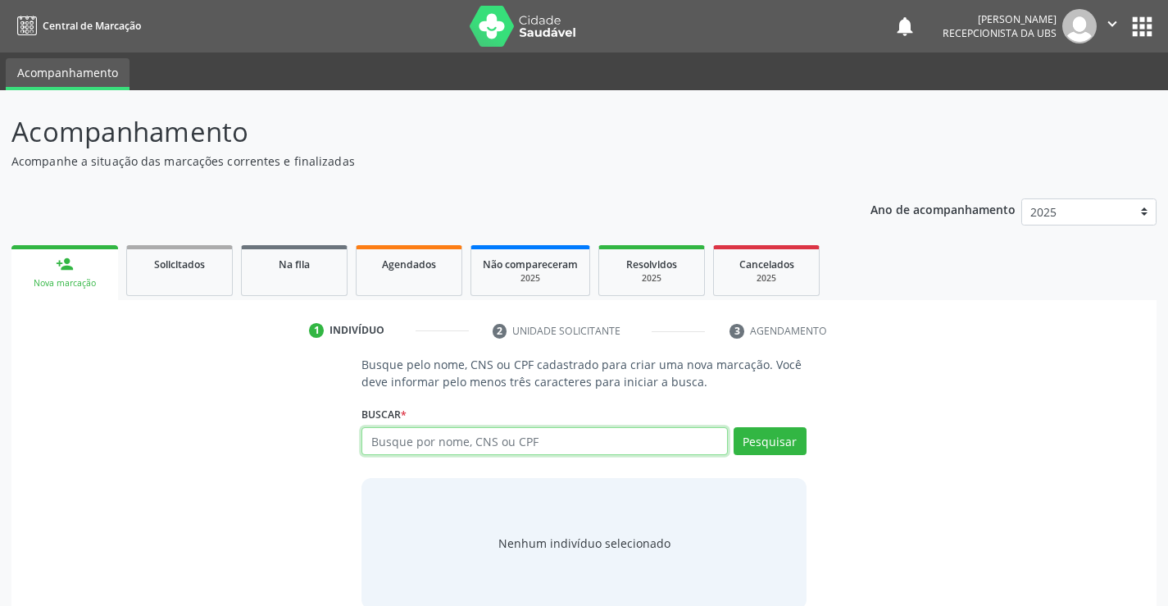
click at [525, 447] on input "text" at bounding box center [545, 441] width 366 height 28
type input "07660729403"
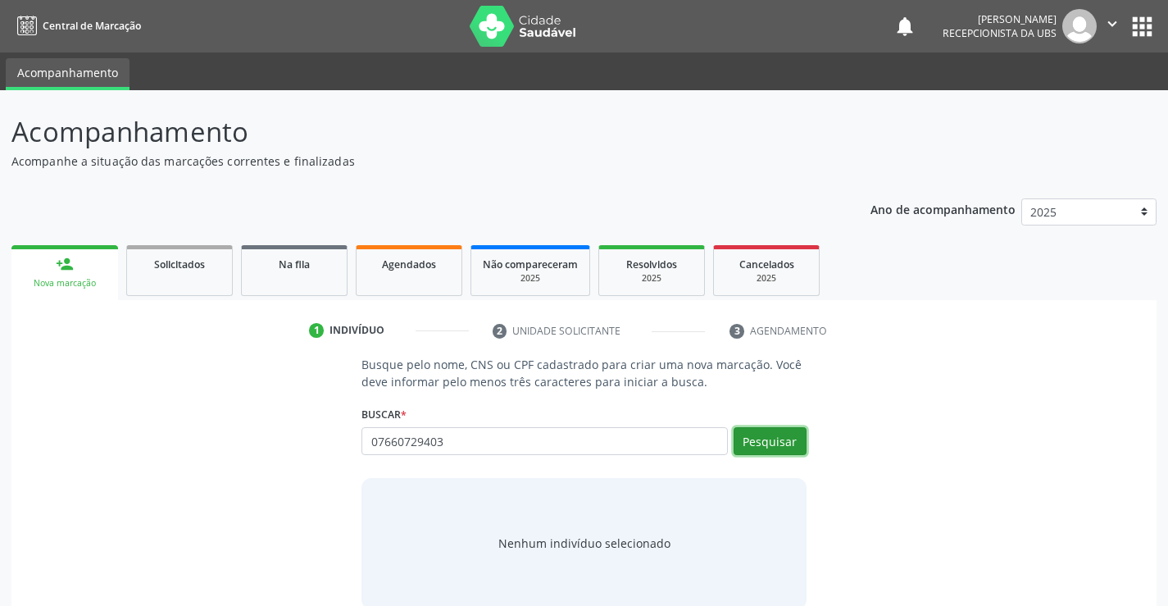
click at [776, 453] on button "Pesquisar" at bounding box center [770, 441] width 73 height 28
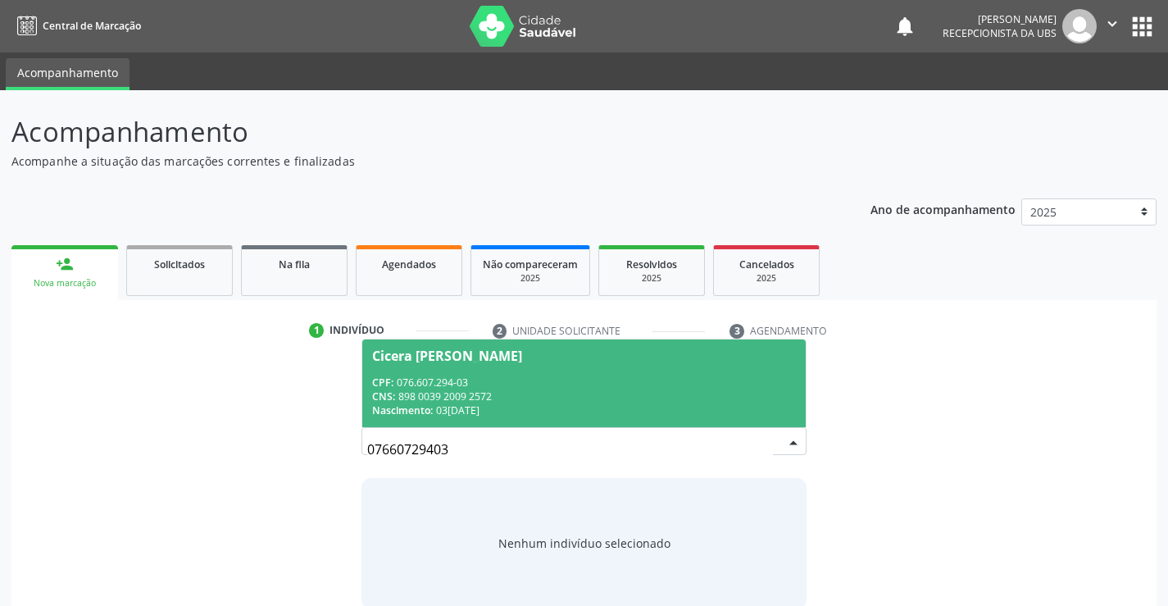
click at [558, 387] on div "CPF: 076.607.294-03" at bounding box center [583, 382] width 423 height 14
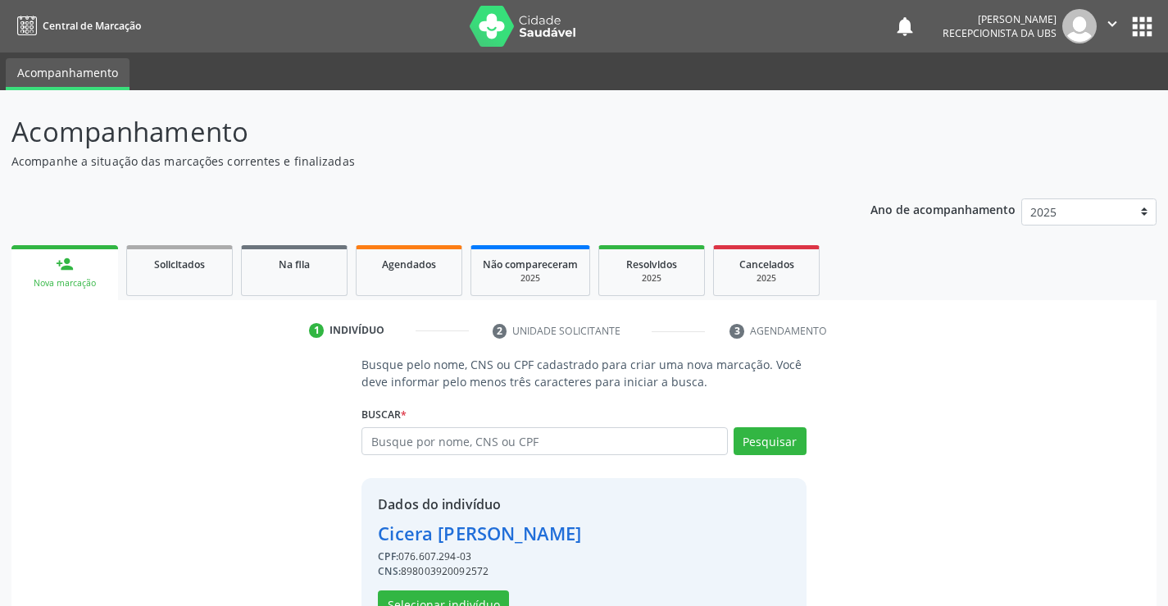
scroll to position [52, 0]
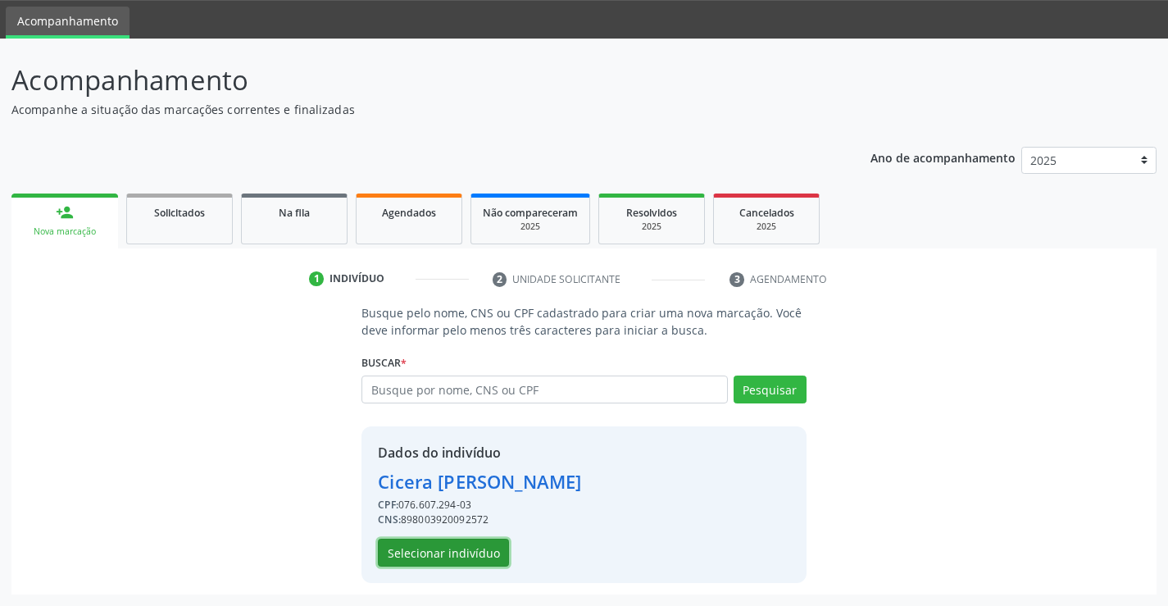
click at [471, 549] on button "Selecionar indivíduo" at bounding box center [443, 553] width 131 height 28
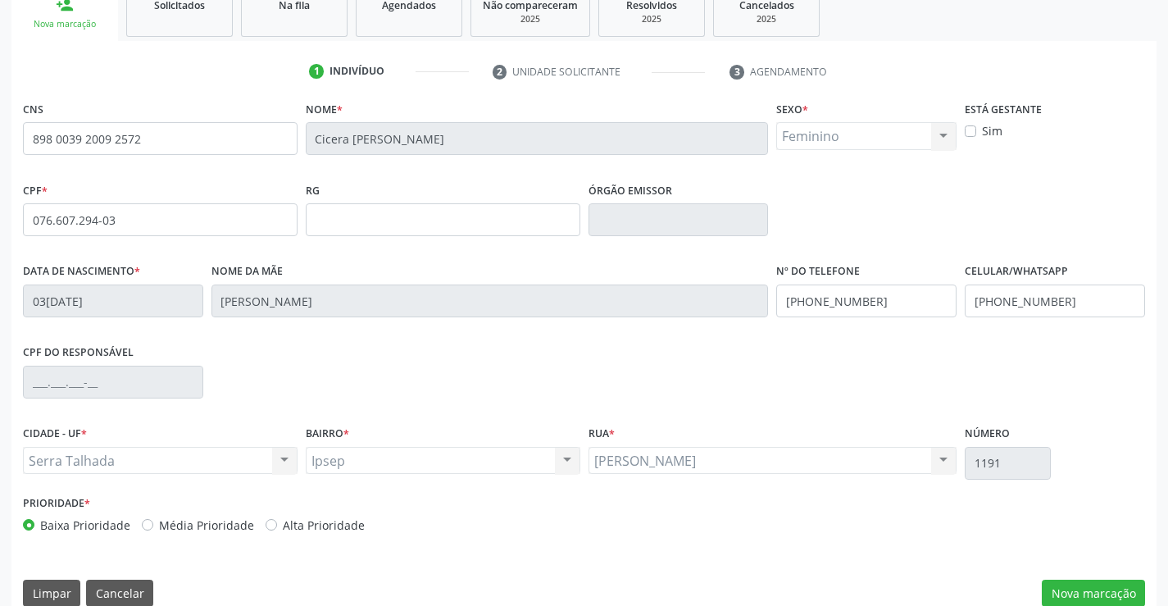
scroll to position [283, 0]
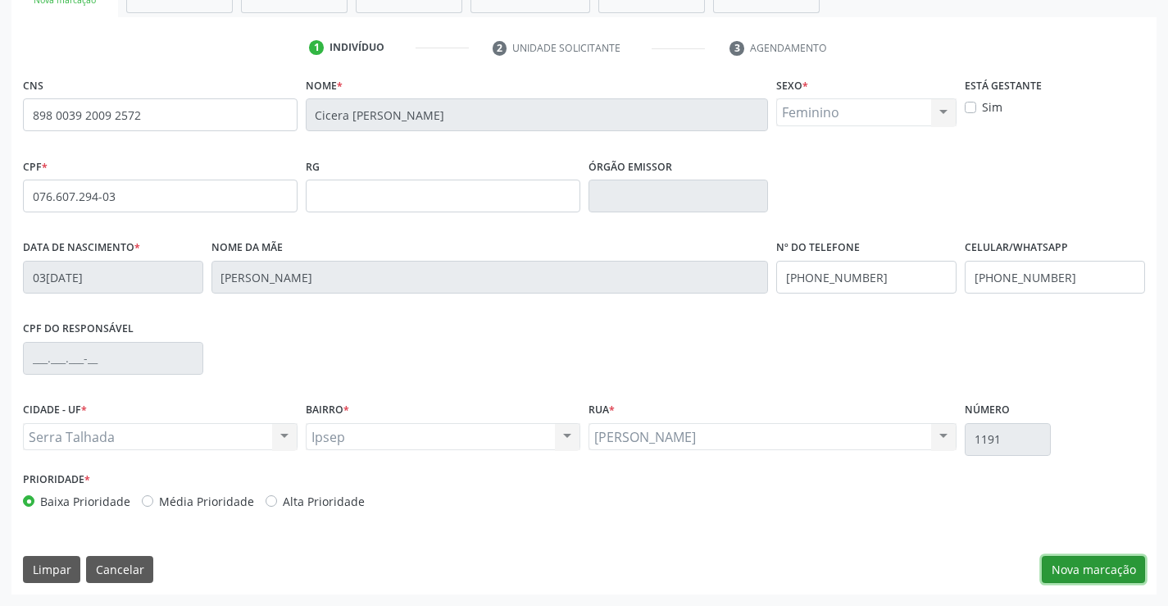
click at [1085, 573] on button "Nova marcação" at bounding box center [1093, 570] width 103 height 28
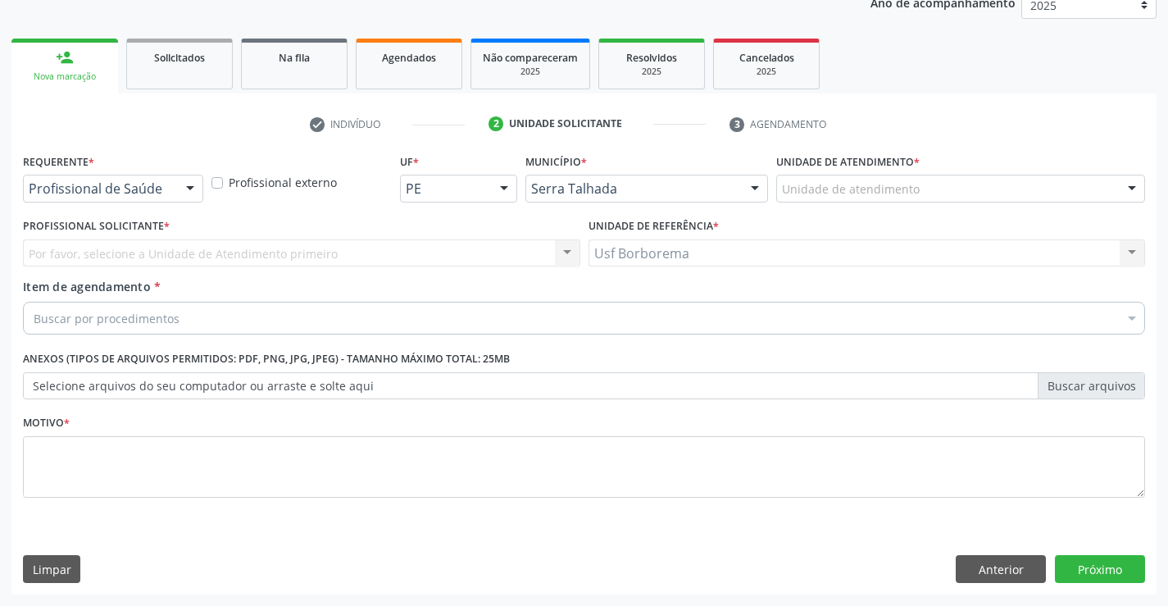
scroll to position [207, 0]
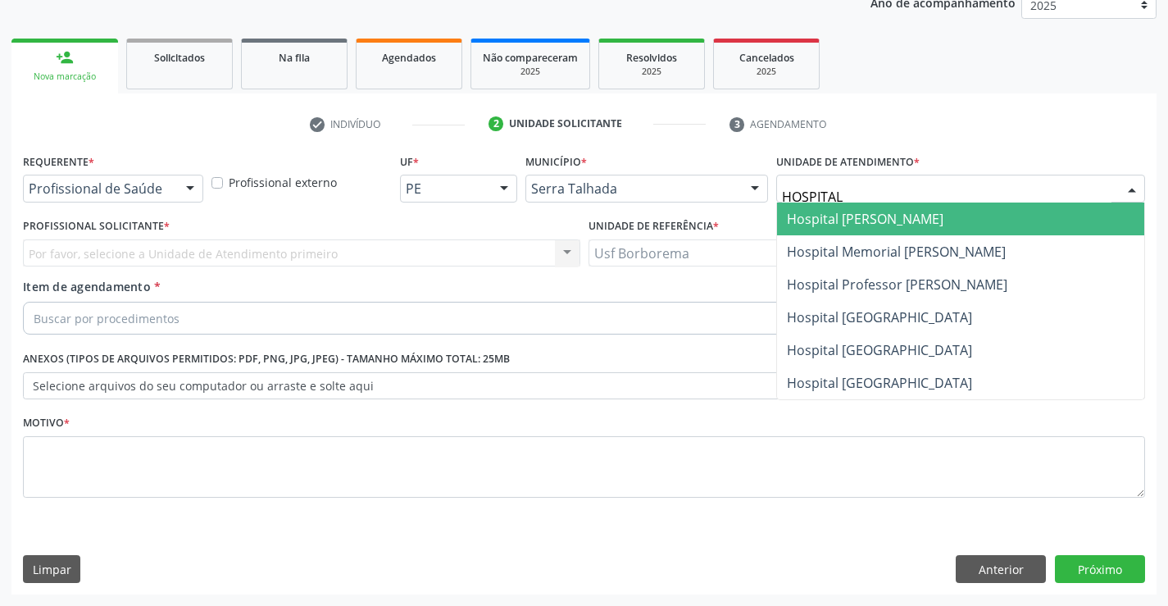
type input "HOSPITAL"
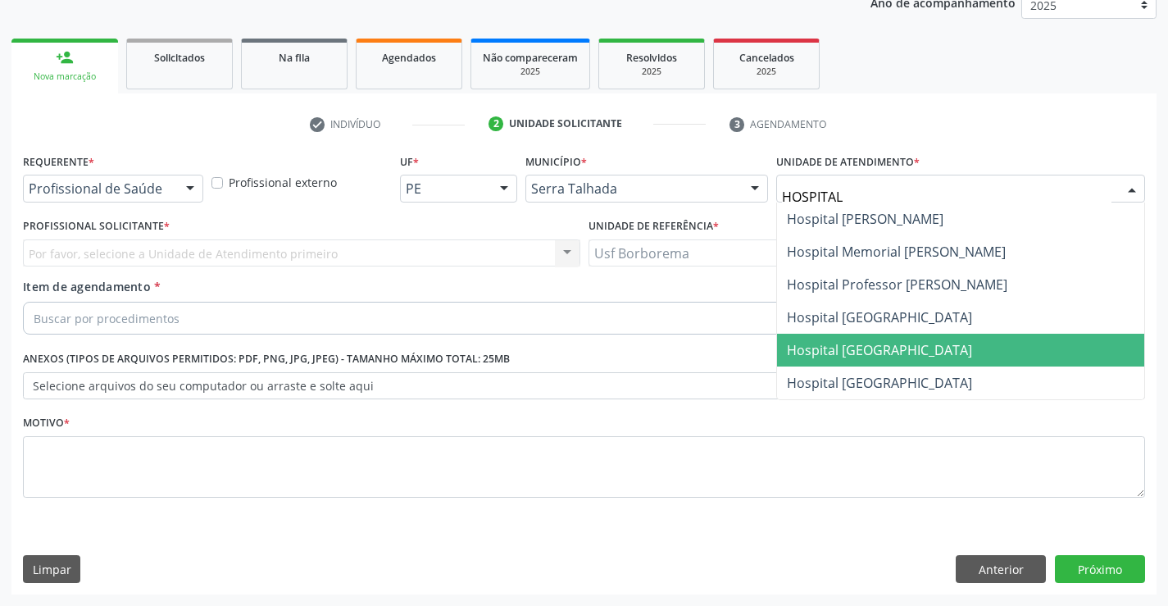
click at [931, 348] on span "Hospital [GEOGRAPHIC_DATA]" at bounding box center [960, 350] width 367 height 33
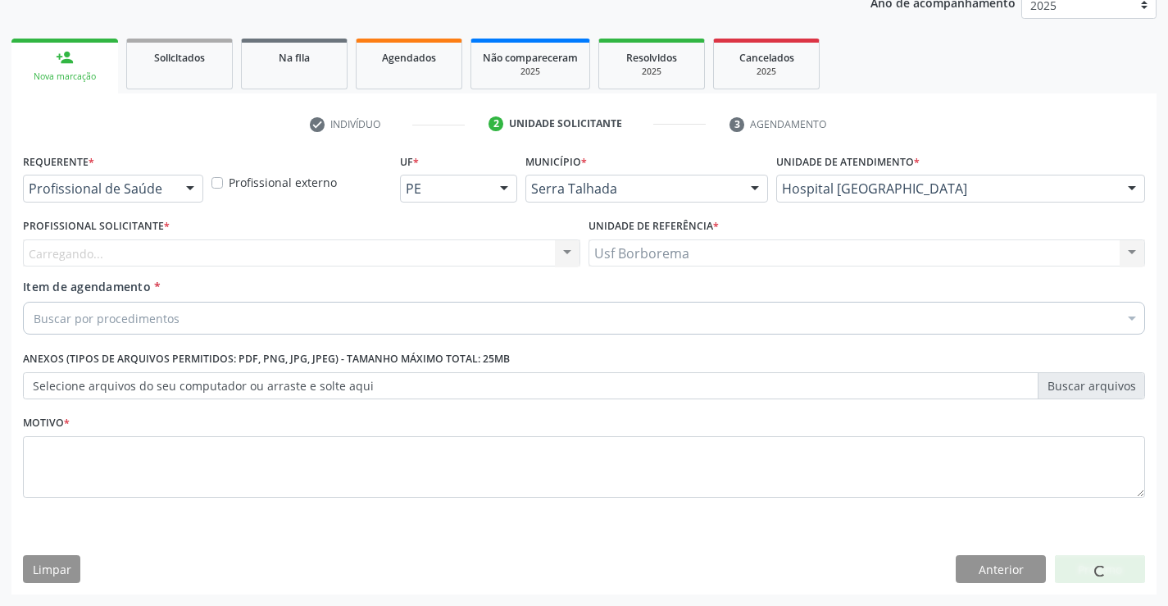
click at [236, 252] on div "Carregando... Nenhum resultado encontrado para: " " Não há nenhuma opção para s…" at bounding box center [301, 253] width 557 height 28
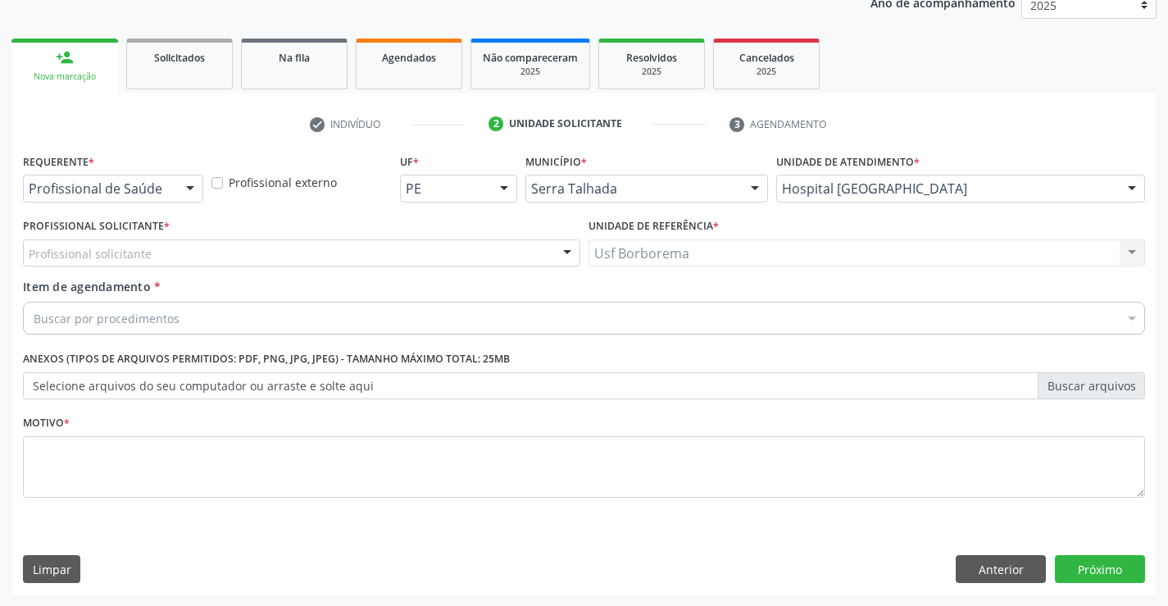
click at [236, 252] on div "Profissional solicitante" at bounding box center [301, 253] width 557 height 28
type input "F"
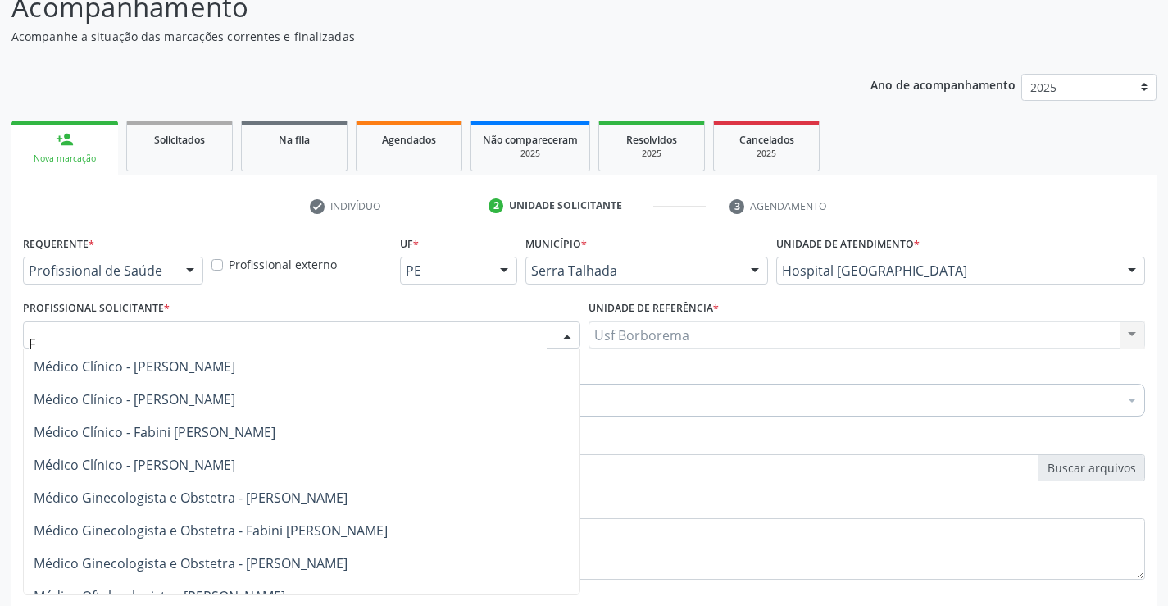
scroll to position [246, 0]
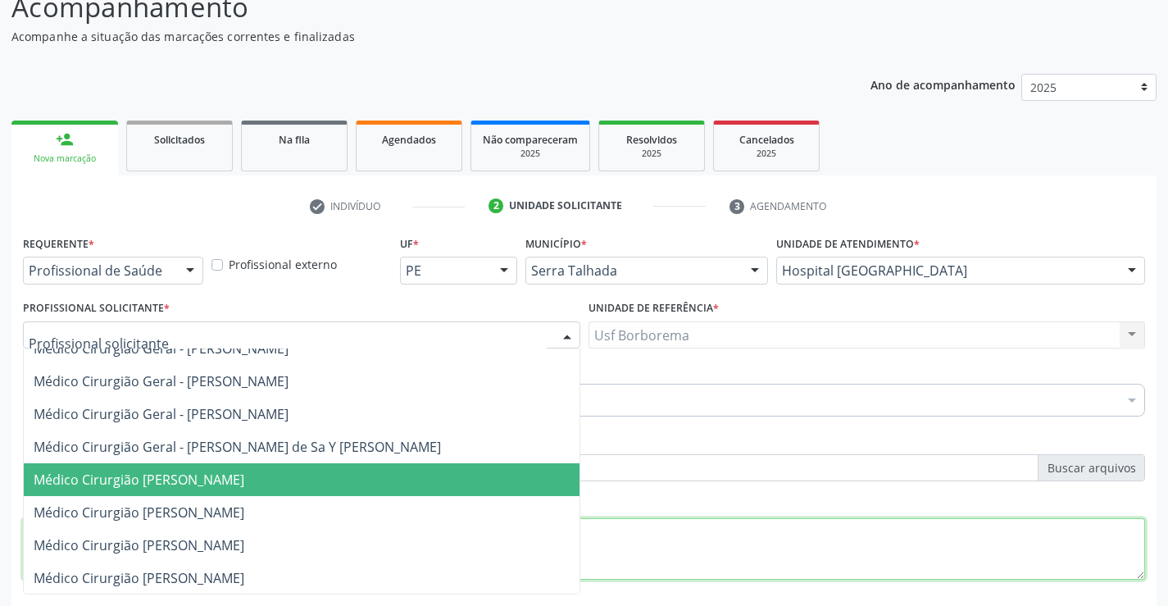
click at [753, 575] on textarea at bounding box center [584, 549] width 1122 height 62
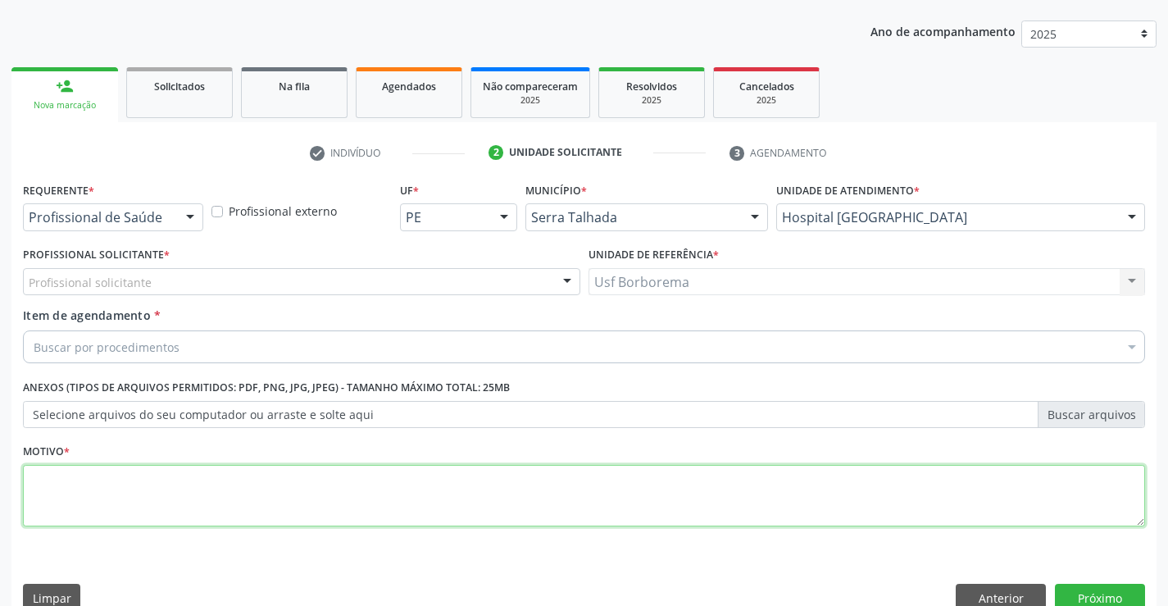
scroll to position [207, 0]
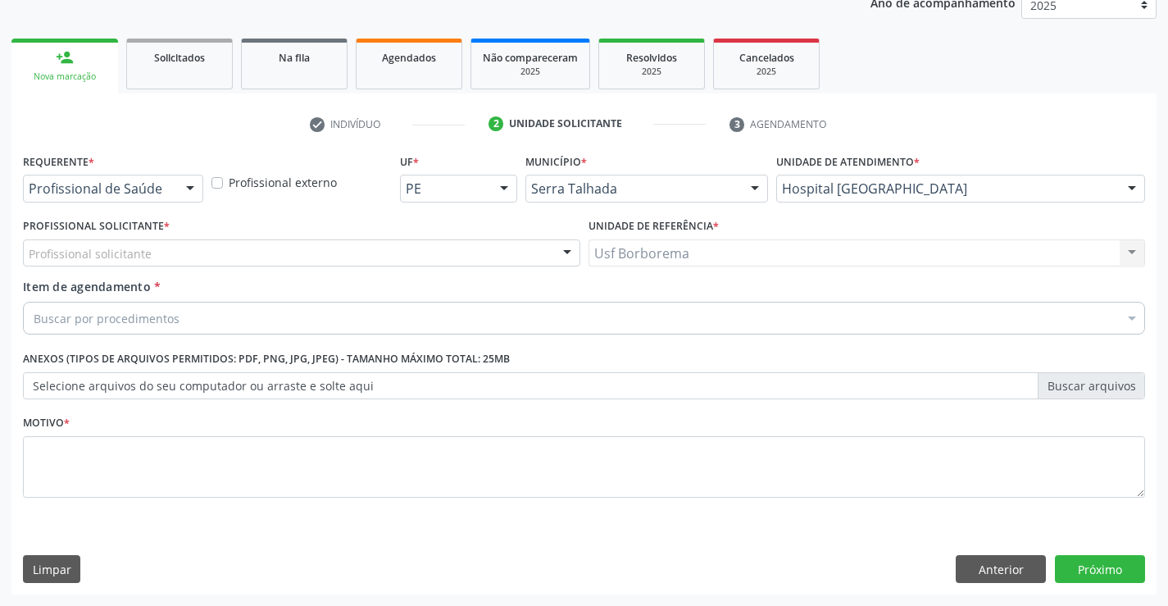
click at [207, 319] on div "Buscar por procedimentos" at bounding box center [584, 318] width 1122 height 33
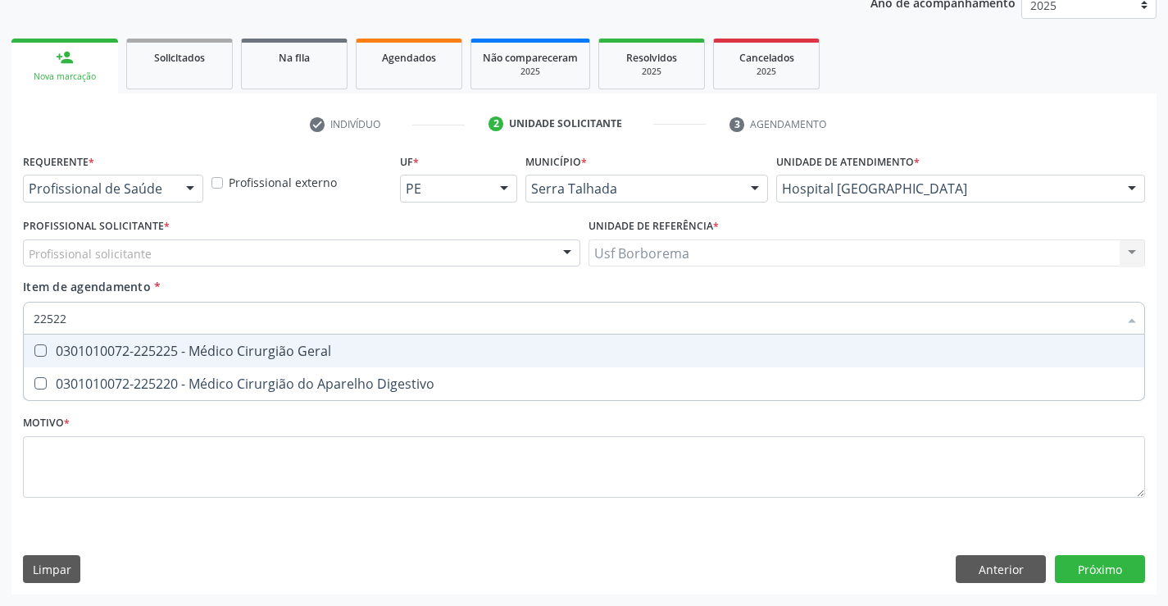
type input "225225"
click at [39, 352] on Geral at bounding box center [40, 350] width 12 height 12
click at [34, 352] on Geral "checkbox" at bounding box center [29, 350] width 11 height 11
checkbox Geral "true"
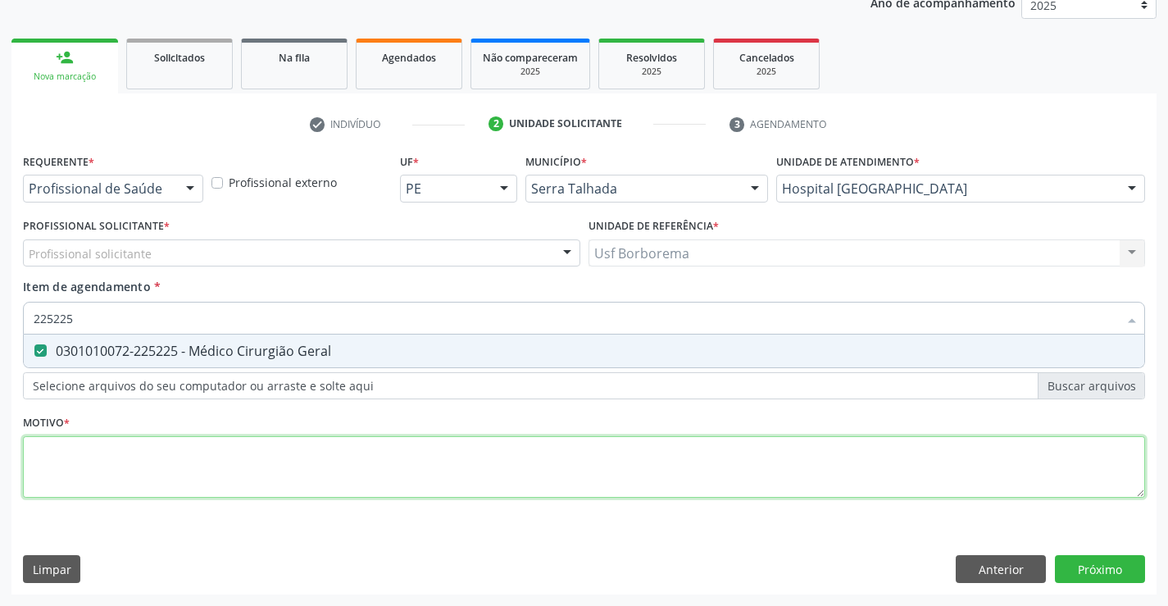
click at [152, 466] on div "Requerente * Profissional de Saúde Profissional de Saúde Paciente Nenhum result…" at bounding box center [584, 334] width 1122 height 371
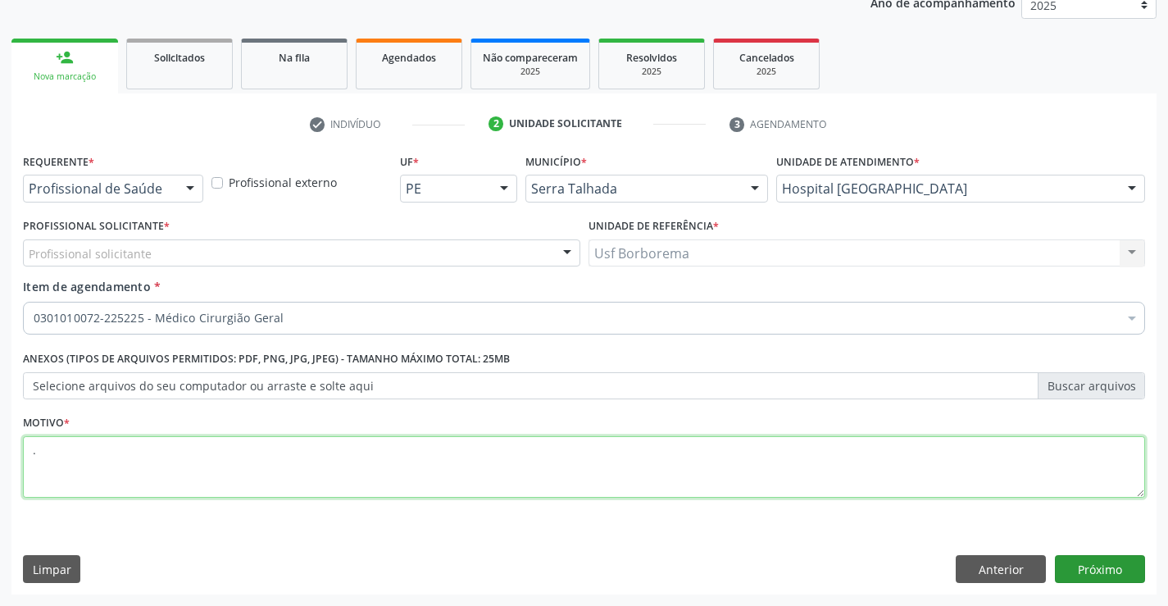
type textarea "."
click at [1119, 567] on button "Próximo" at bounding box center [1100, 569] width 90 height 28
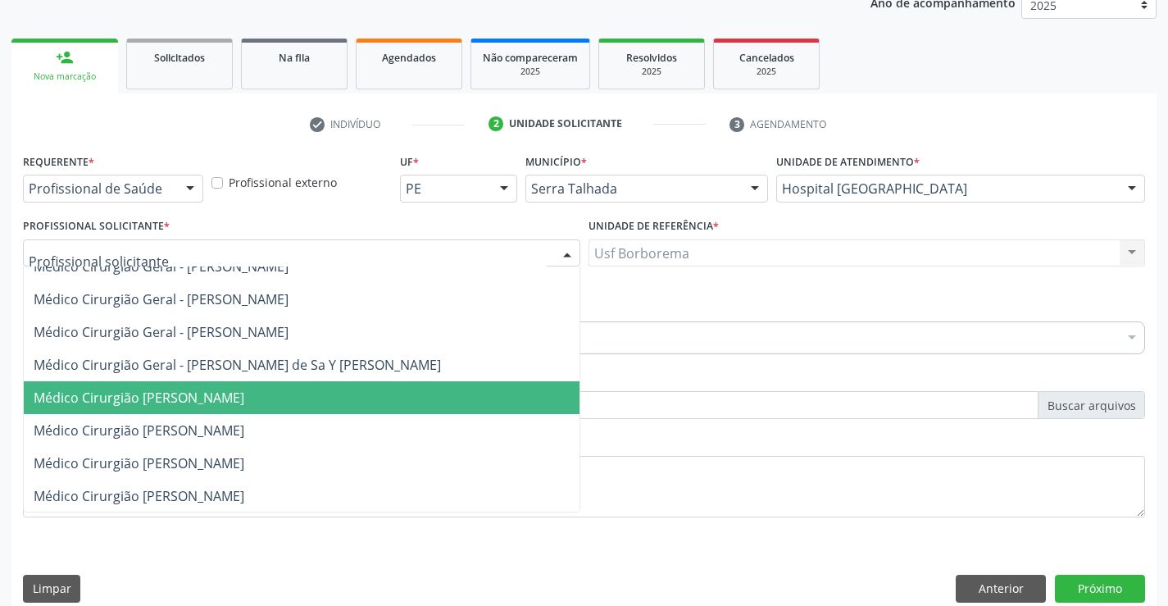
click at [316, 249] on div at bounding box center [301, 253] width 557 height 28
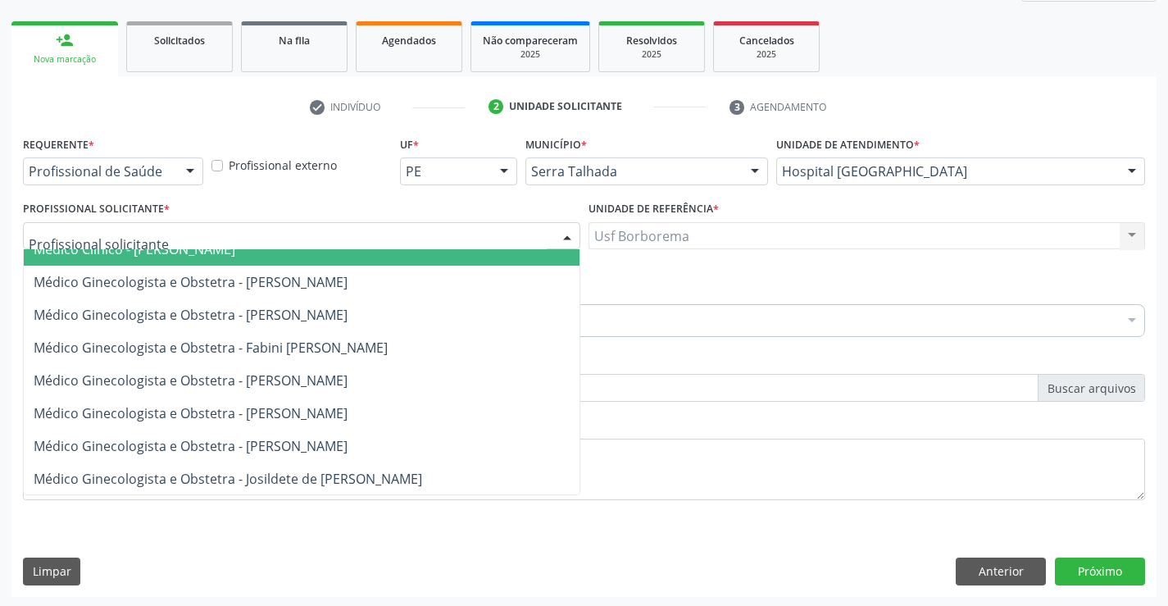
scroll to position [226, 0]
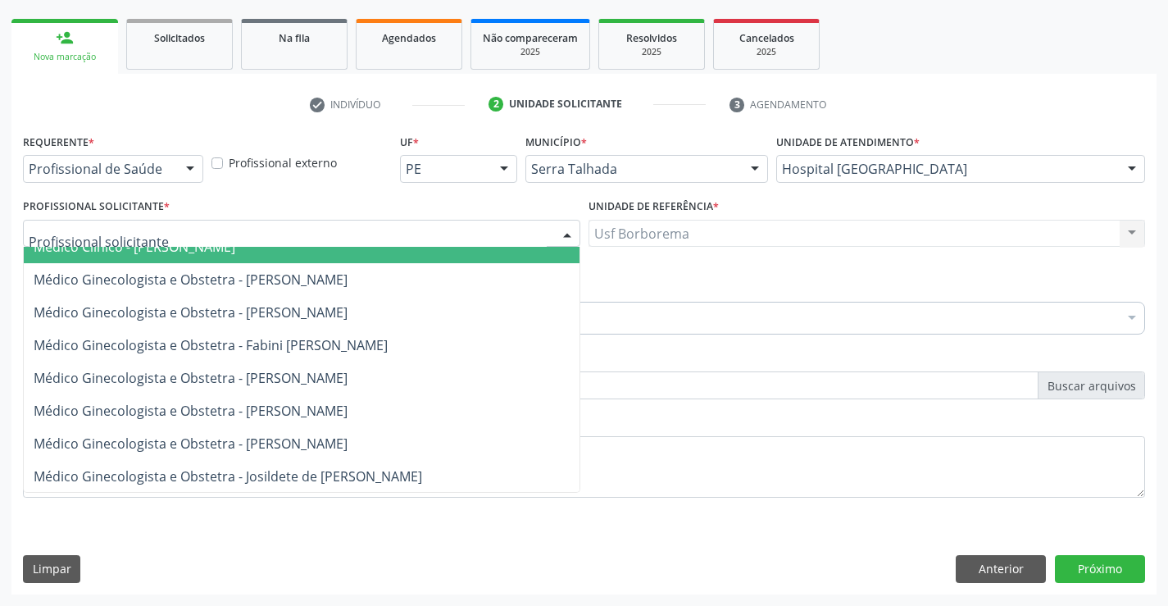
click at [989, 107] on ul "check Indivíduo 2 Unidade solicitante 3 Agendamento" at bounding box center [583, 104] width 1145 height 27
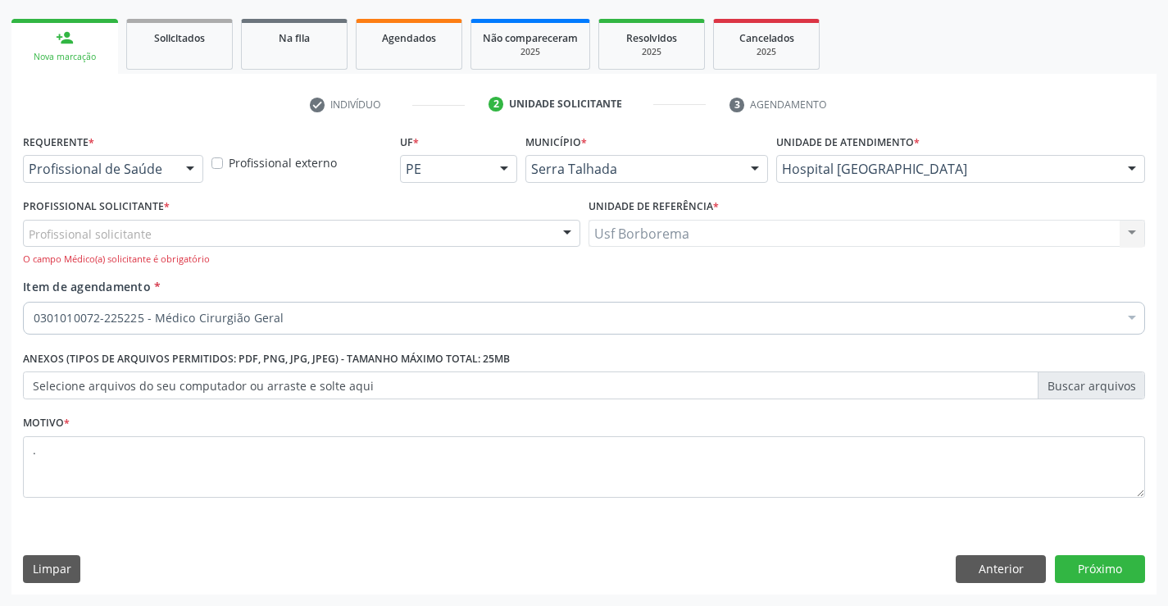
click at [194, 163] on div at bounding box center [190, 170] width 25 height 28
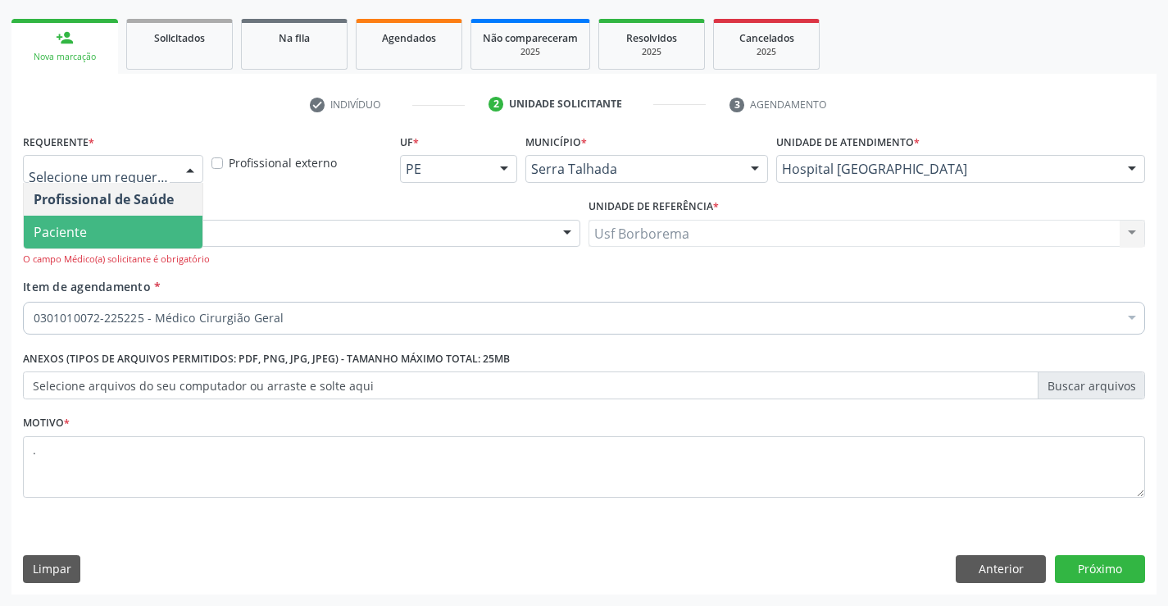
click at [166, 225] on span "Paciente" at bounding box center [113, 232] width 179 height 33
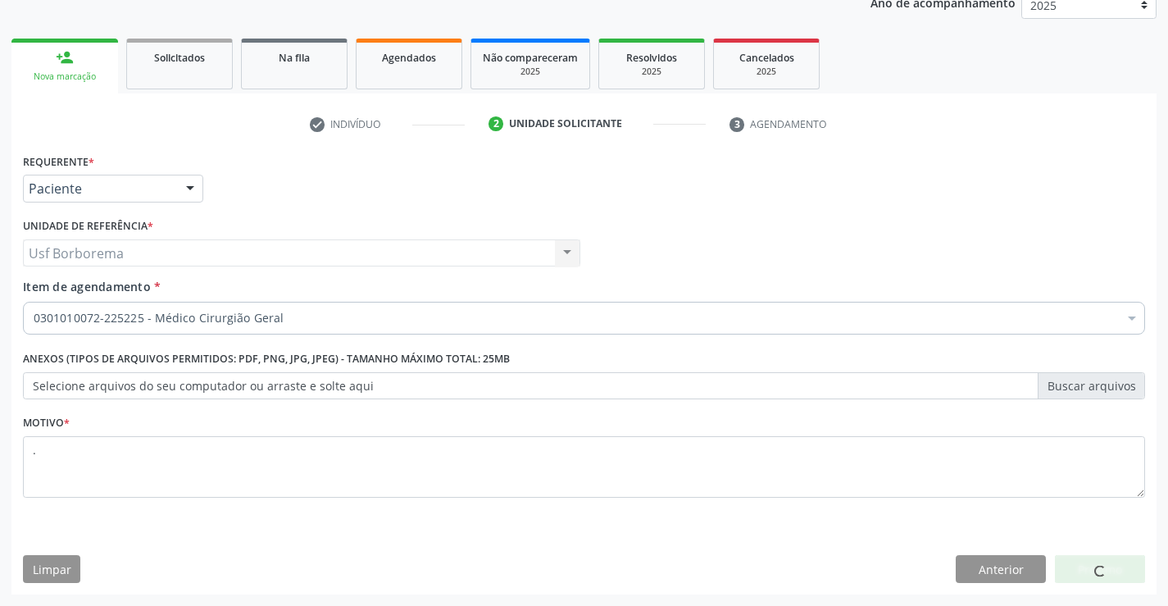
scroll to position [207, 0]
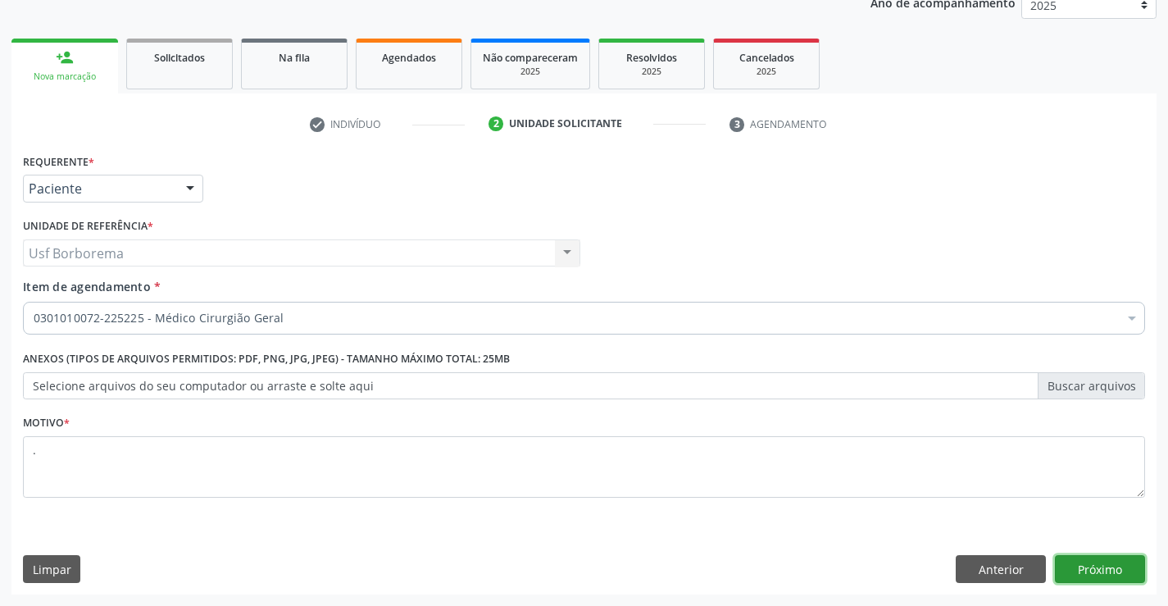
click at [1070, 562] on button "Próximo" at bounding box center [1100, 569] width 90 height 28
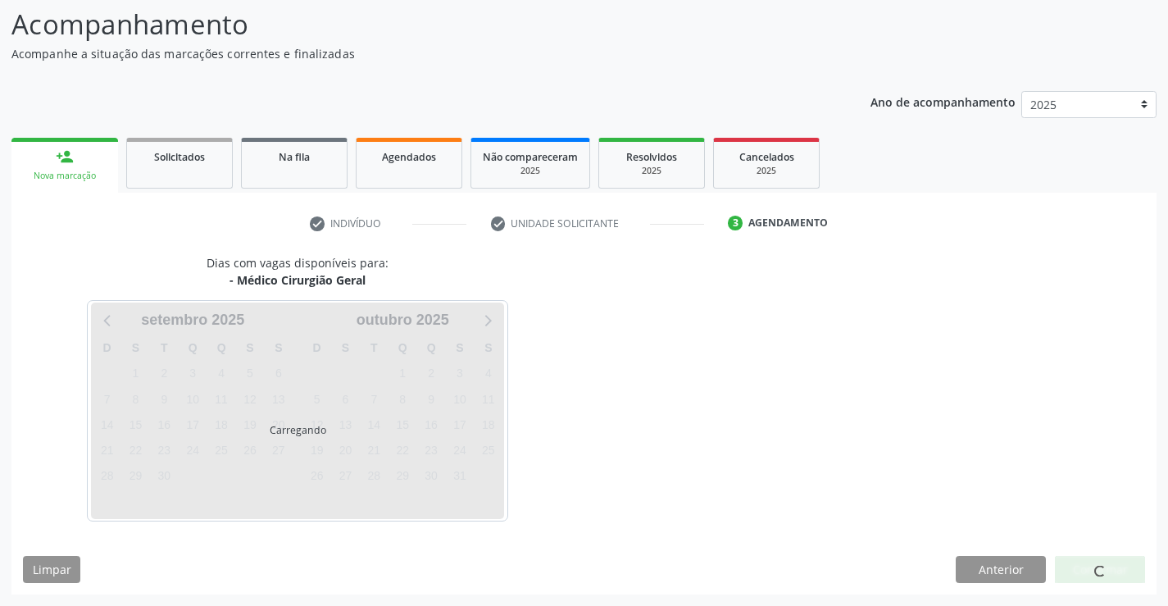
scroll to position [107, 0]
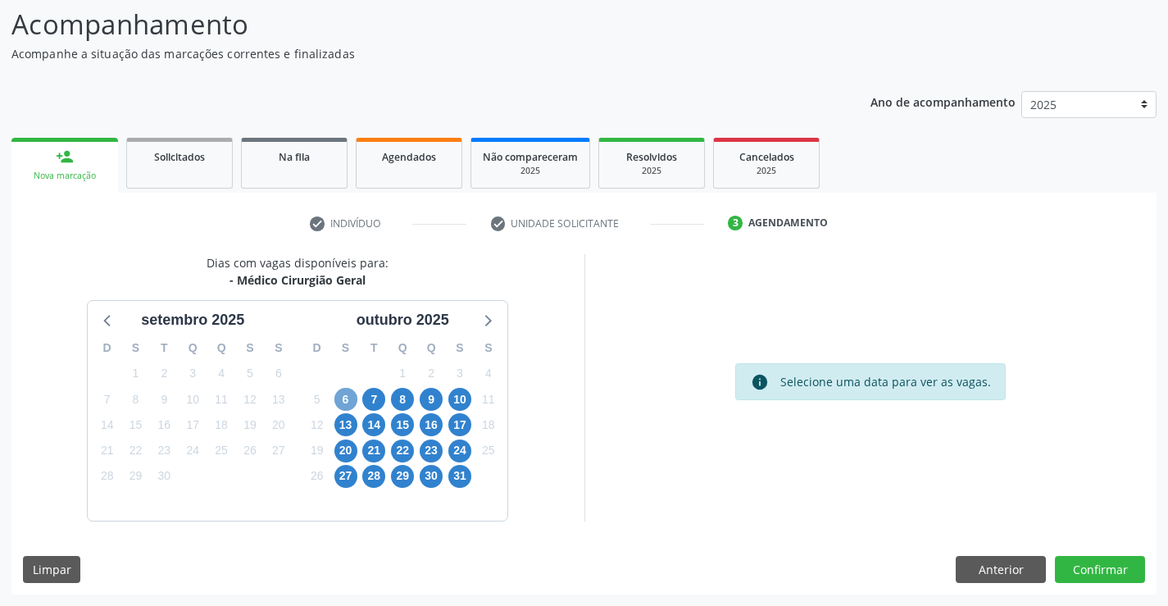
click at [348, 403] on span "6" at bounding box center [345, 399] width 23 height 23
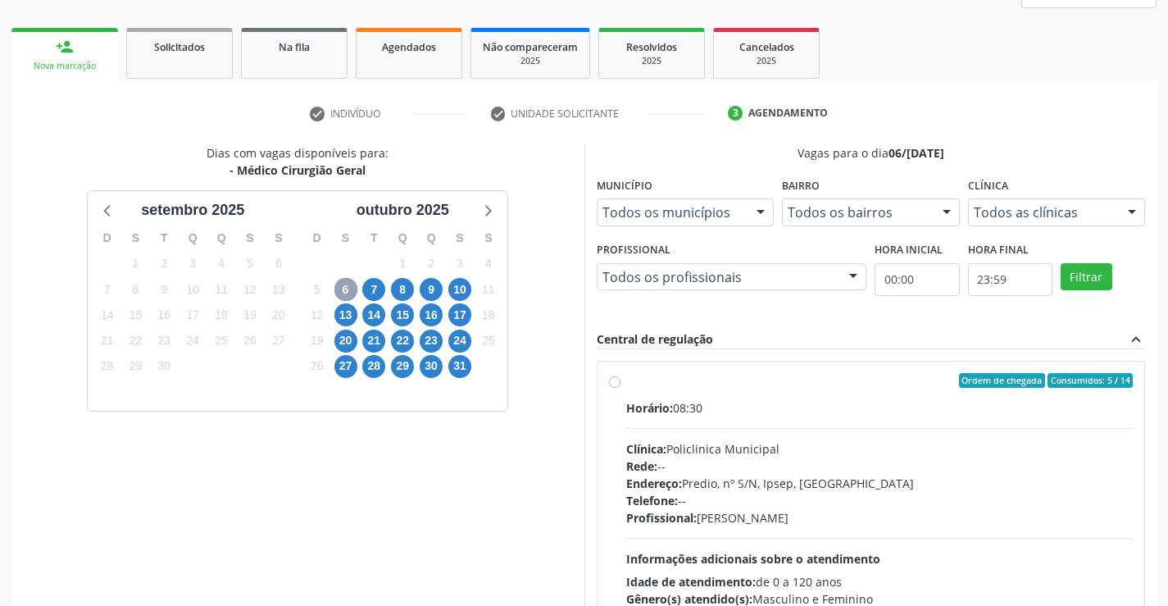
scroll to position [271, 0]
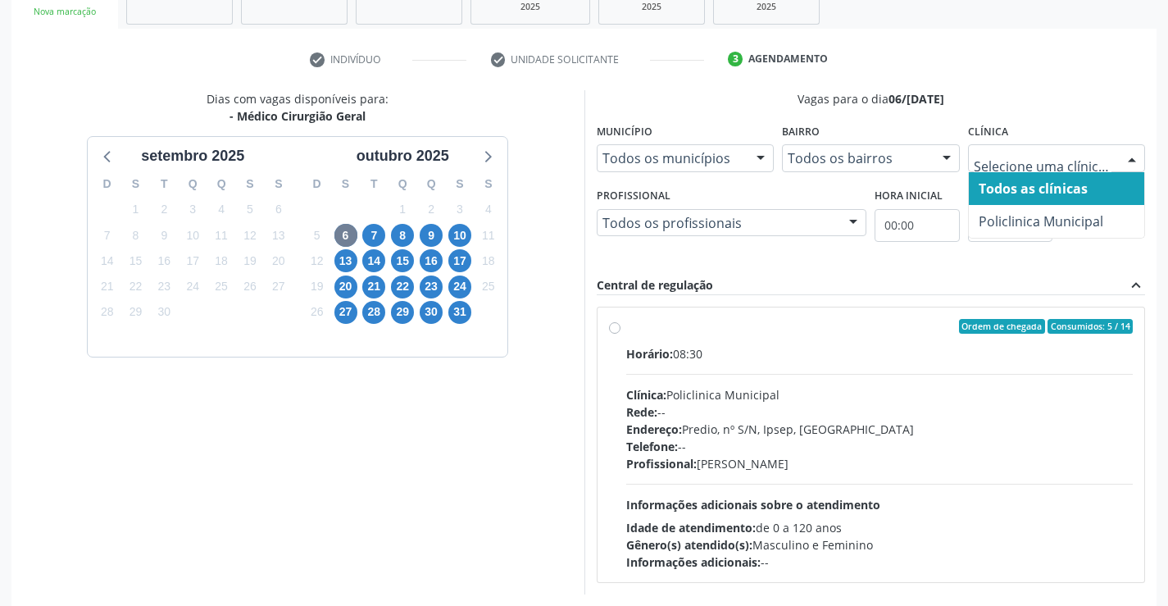
click at [1126, 160] on div at bounding box center [1132, 159] width 25 height 28
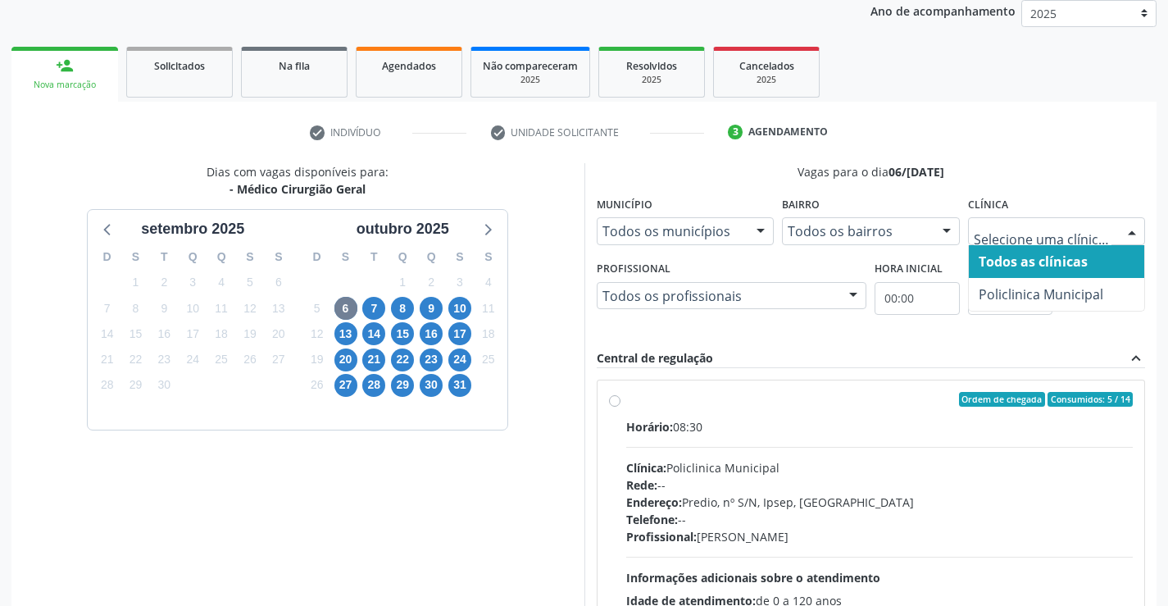
scroll to position [180, 0]
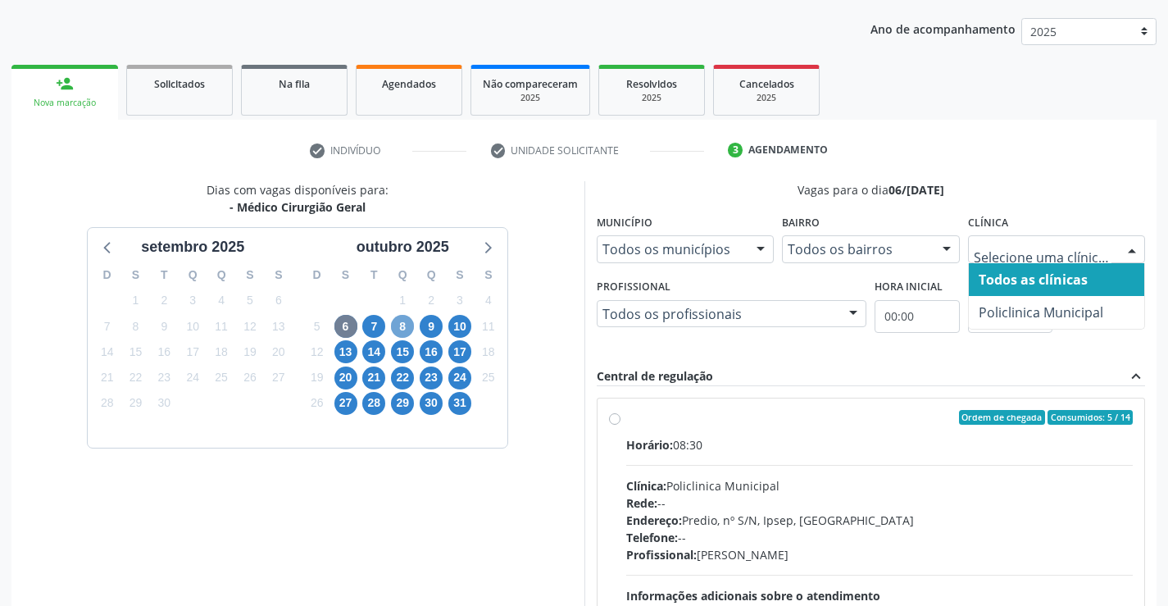
click at [403, 326] on span "8" at bounding box center [402, 326] width 23 height 23
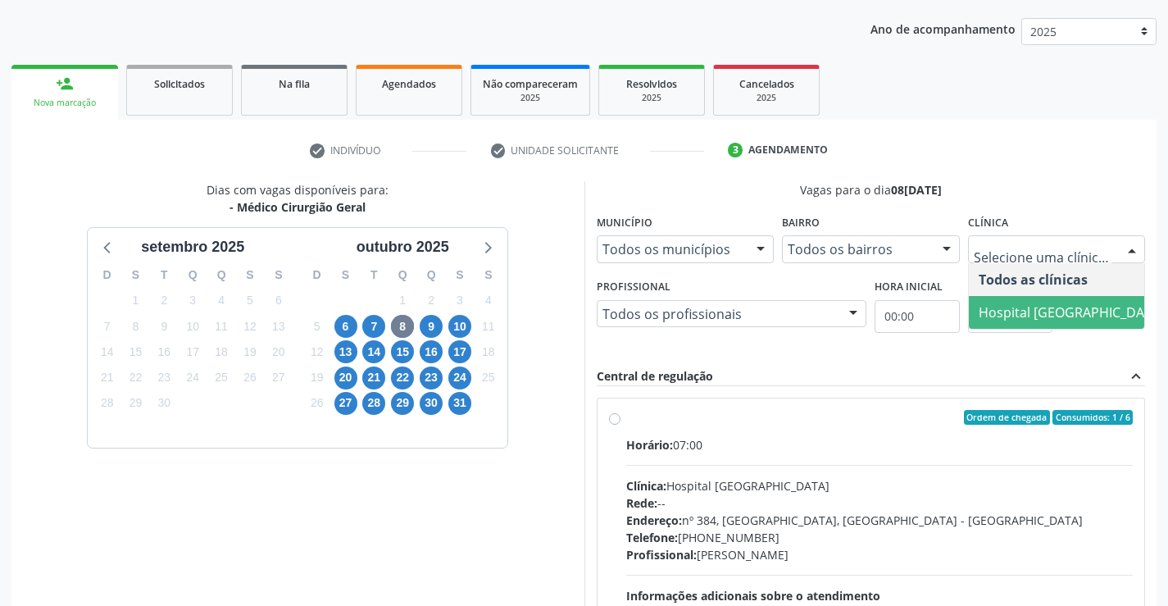
click at [1058, 307] on span "Hospital [GEOGRAPHIC_DATA]" at bounding box center [1071, 312] width 185 height 18
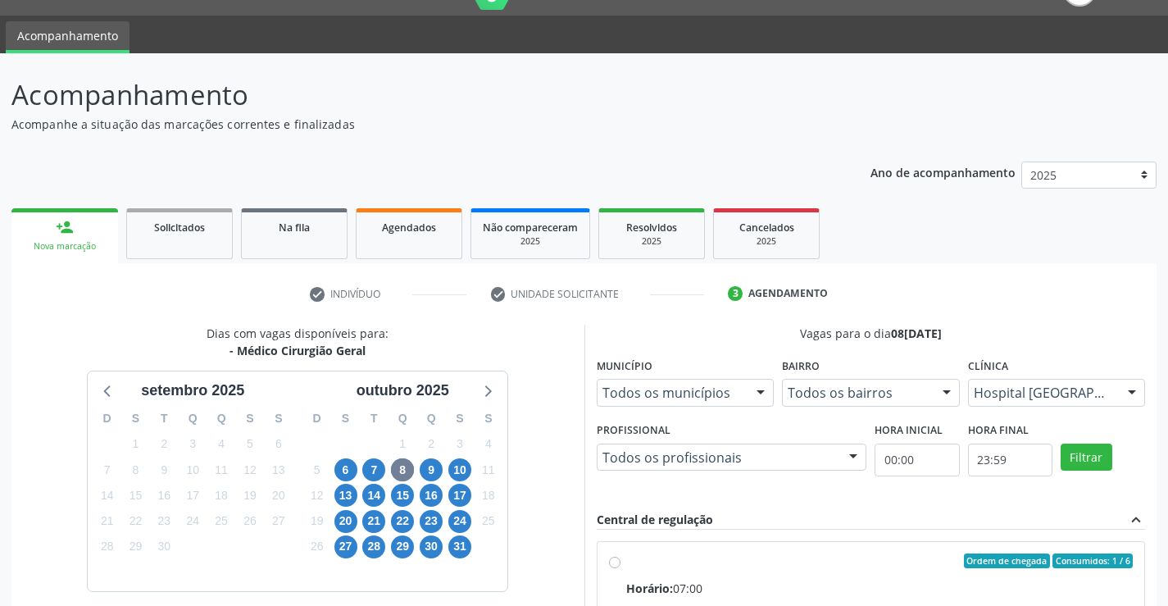
scroll to position [16, 0]
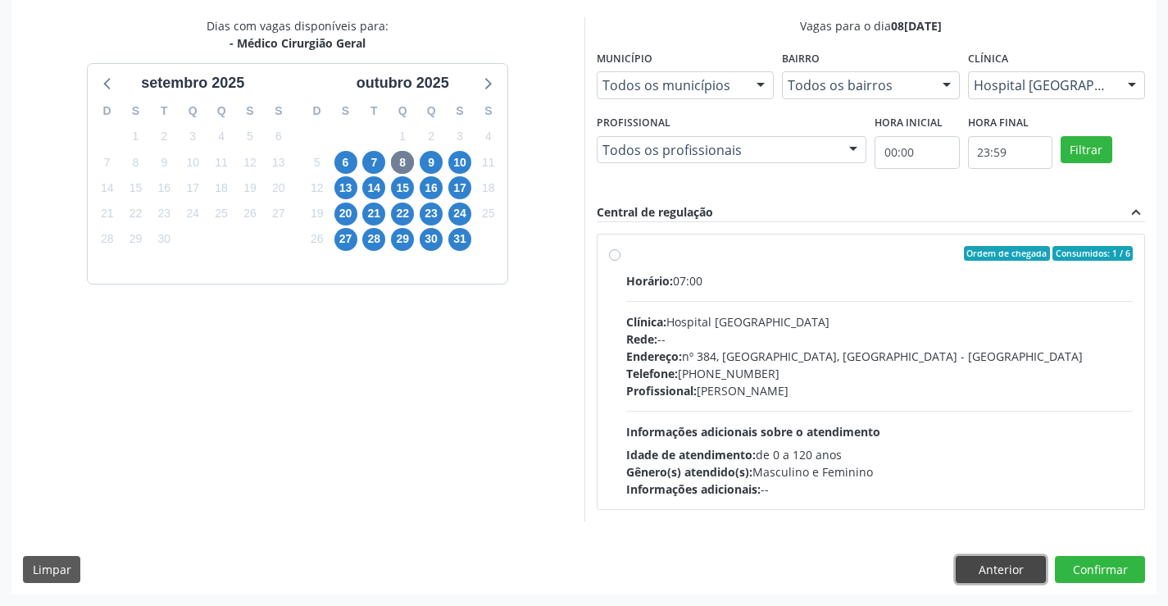
click at [1028, 565] on button "Anterior" at bounding box center [1001, 570] width 90 height 28
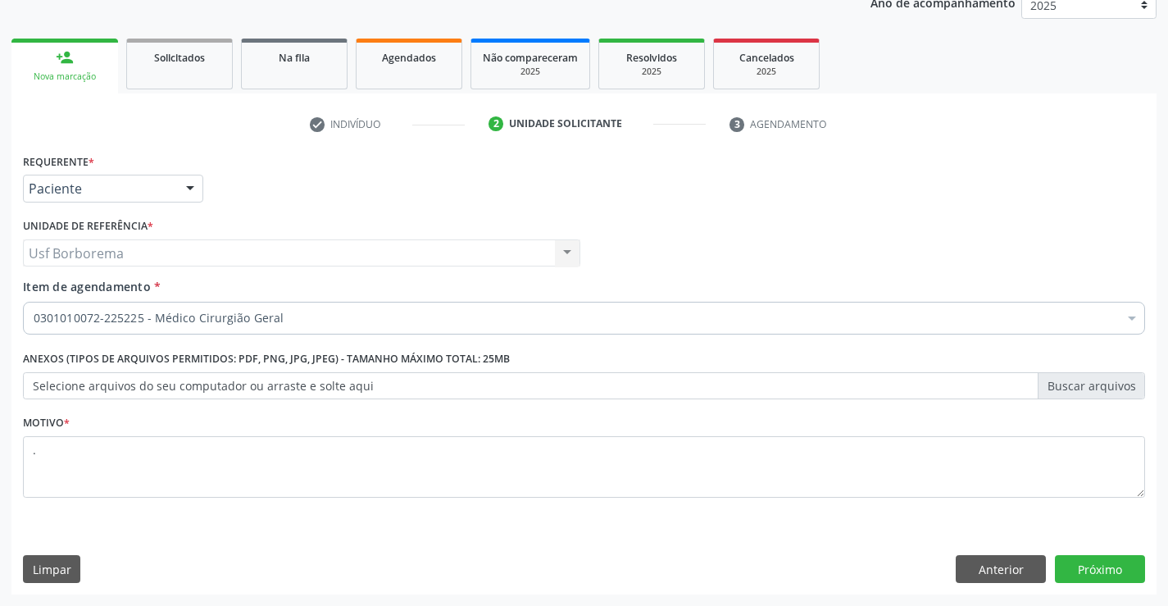
scroll to position [207, 0]
click at [196, 198] on div at bounding box center [190, 189] width 25 height 28
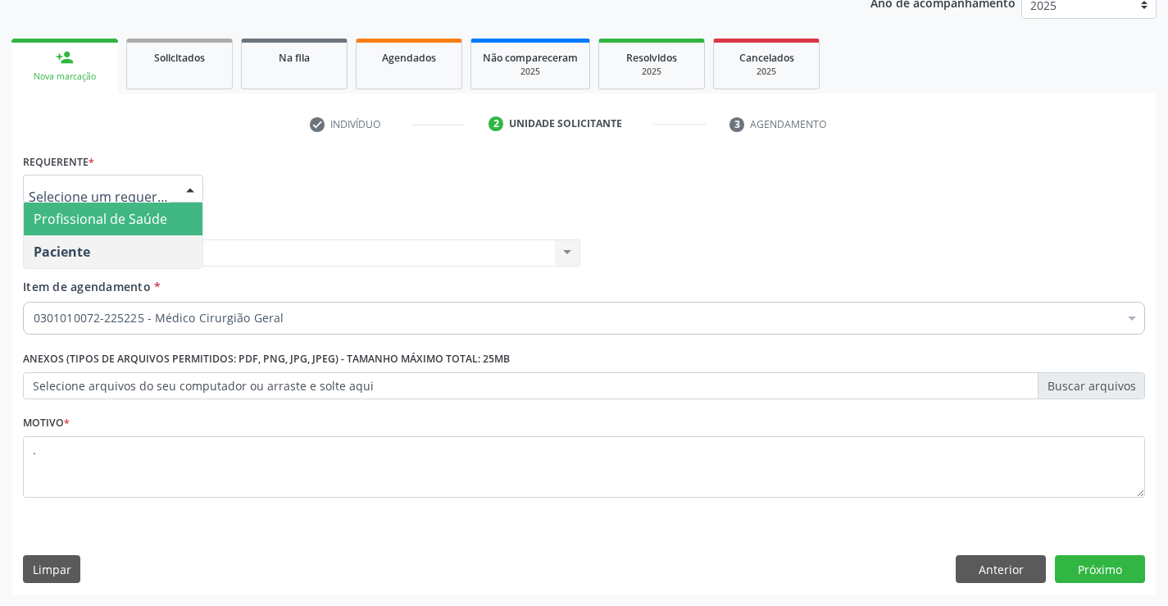
click at [181, 215] on span "Profissional de Saúde" at bounding box center [113, 218] width 179 height 33
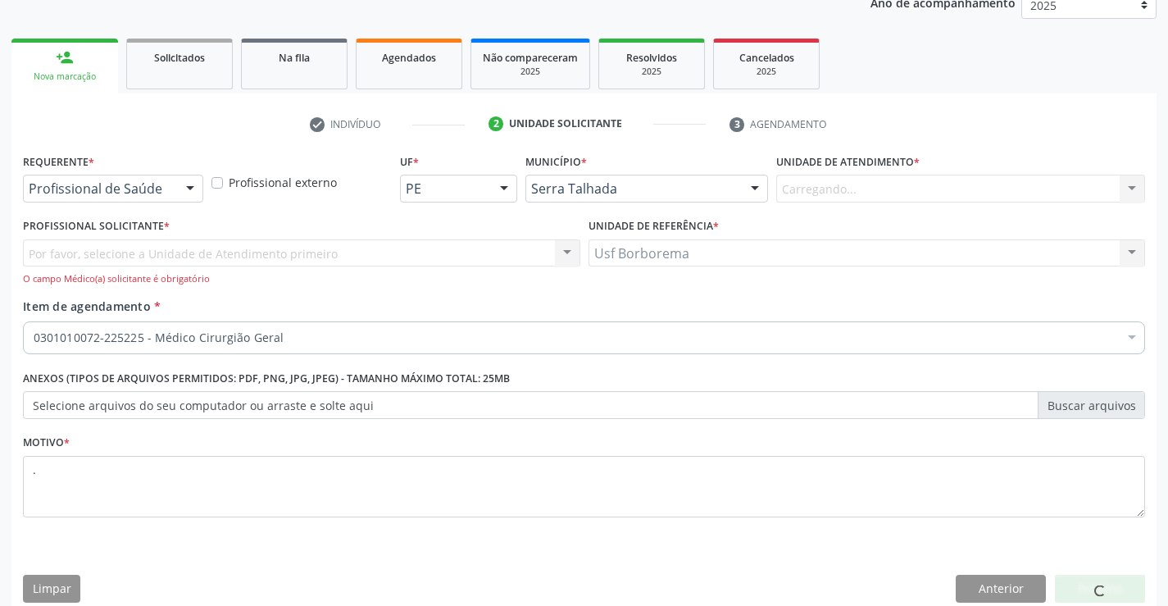
click at [885, 188] on div "Carregando... Nenhum resultado encontrado para: " " Não há nenhuma opção para s…" at bounding box center [960, 189] width 369 height 28
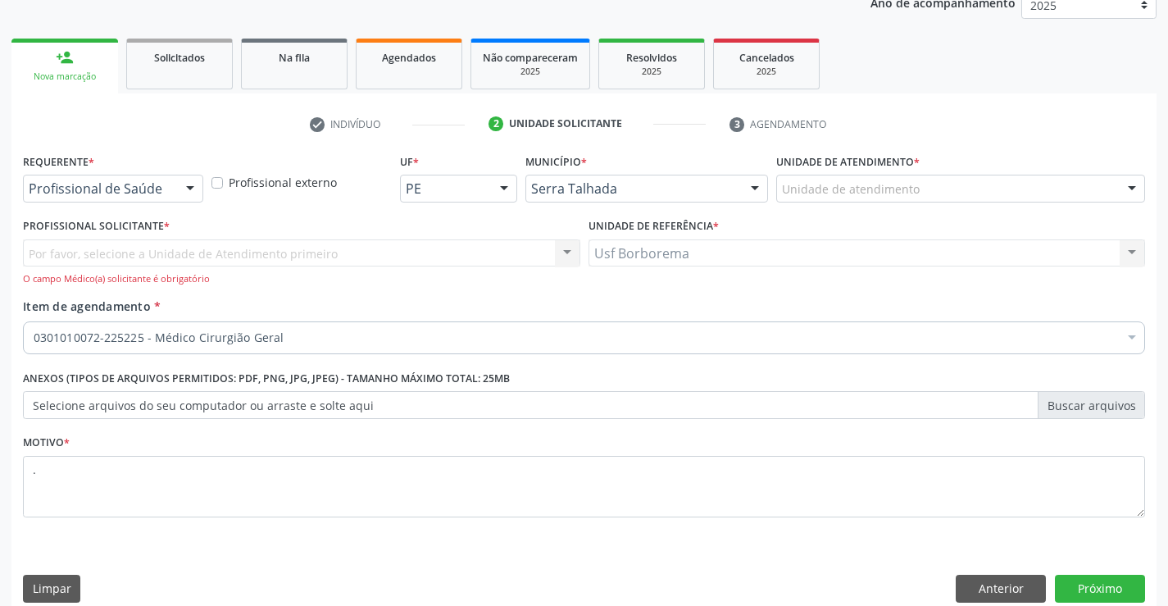
click at [459, 259] on div "Por favor, selecione a Unidade de Atendimento primeiro Fisioterapeuta [PERSON_N…" at bounding box center [301, 262] width 557 height 47
click at [514, 248] on div "Por favor, selecione a Unidade de Atendimento primeiro Fisioterapeuta [PERSON_N…" at bounding box center [301, 262] width 557 height 47
click at [1002, 193] on div "Unidade de atendimento" at bounding box center [960, 189] width 369 height 28
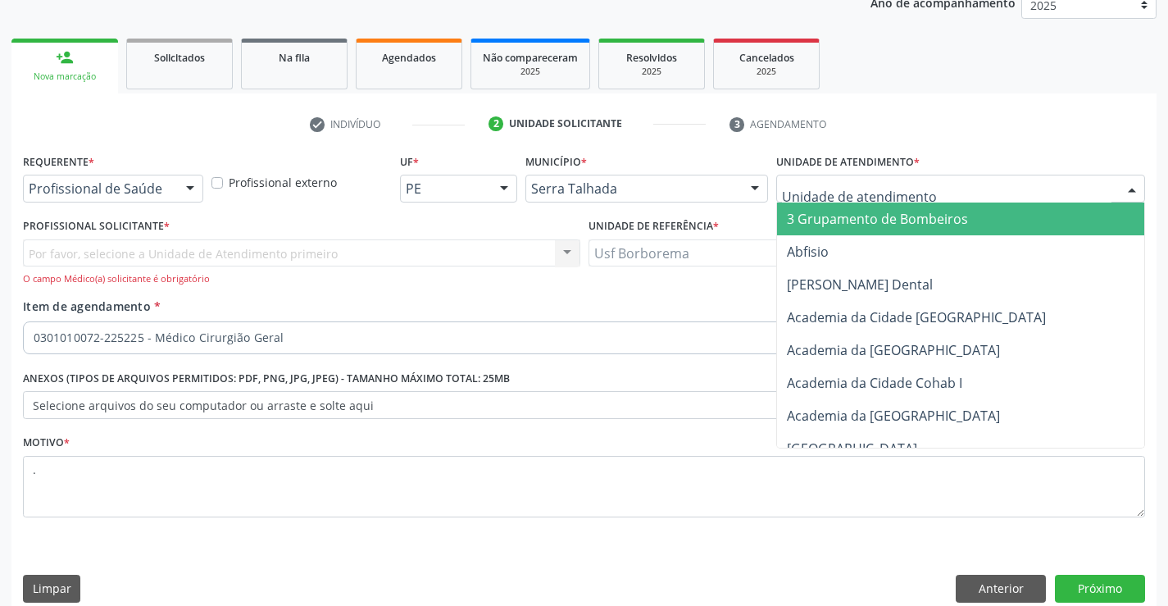
type input "H"
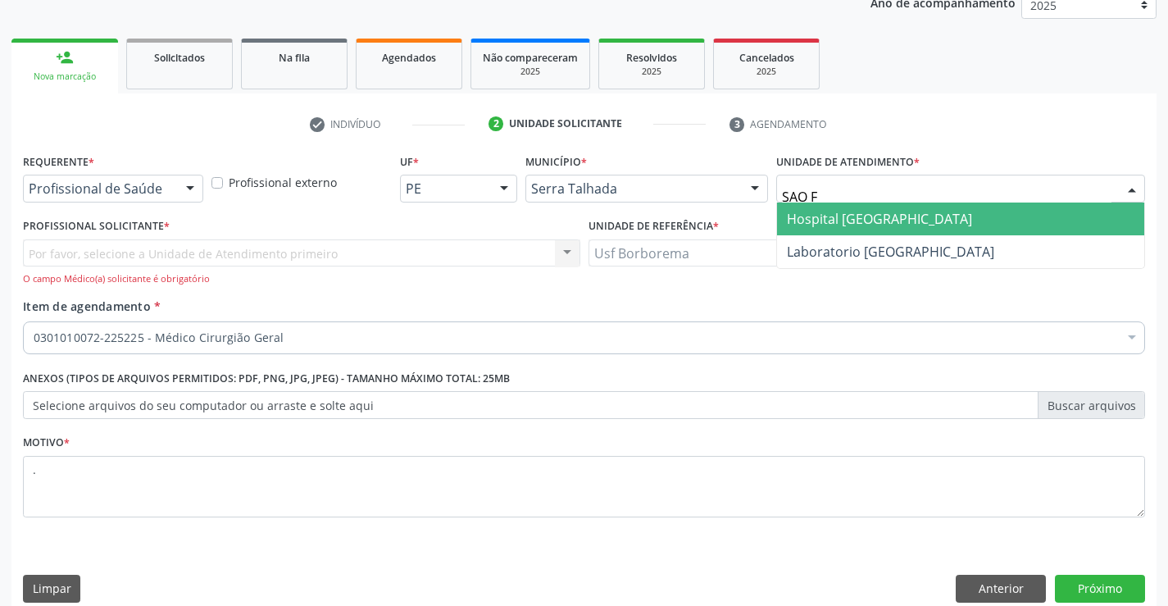
type input "SAO FR"
click at [959, 226] on span "Hospital [GEOGRAPHIC_DATA]" at bounding box center [960, 218] width 367 height 33
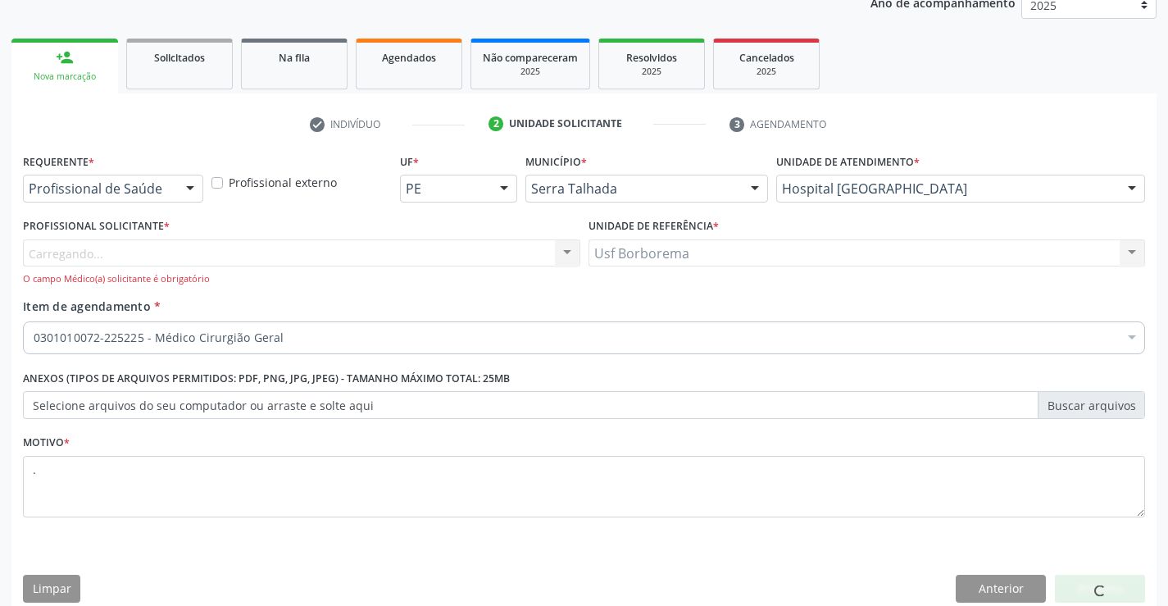
click at [96, 258] on div "Carregando... Fisioterapeuta [PERSON_NAME] Fonoaudiólogo [PERSON_NAME] Médico C…" at bounding box center [301, 262] width 557 height 47
click at [508, 261] on div "Profissional solicitante" at bounding box center [301, 253] width 557 height 28
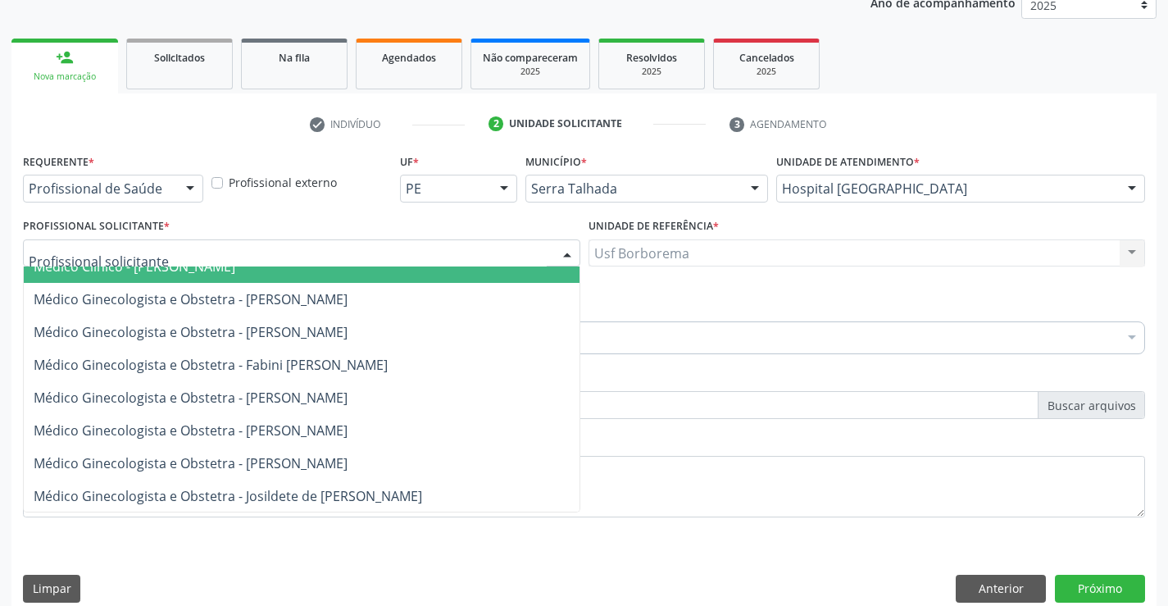
click at [508, 261] on input "text" at bounding box center [288, 261] width 518 height 33
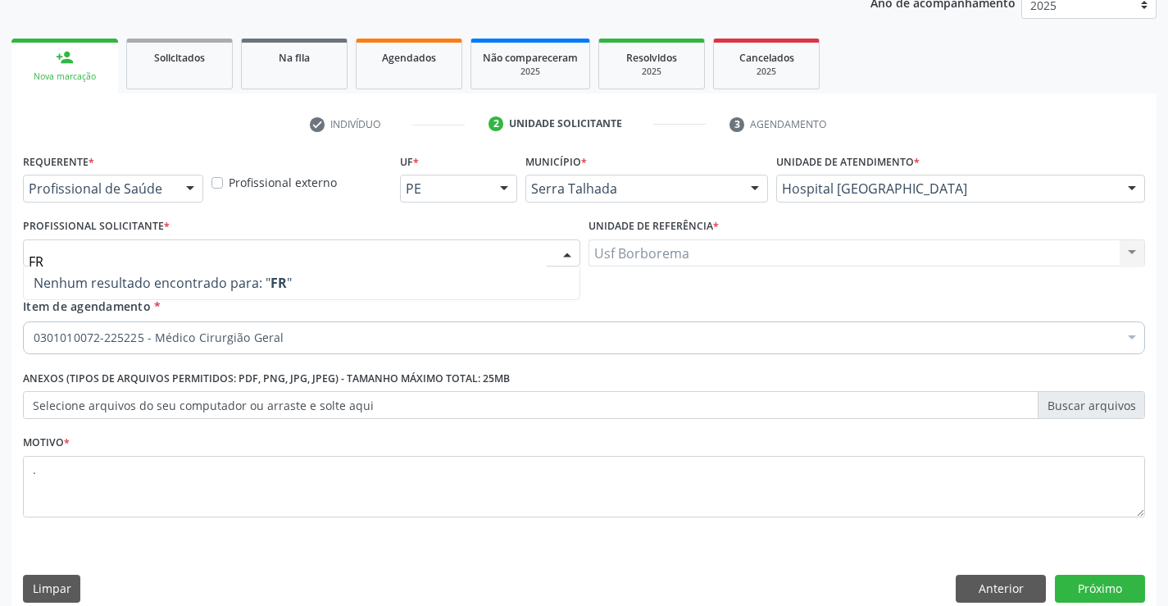
scroll to position [0, 0]
type input "F"
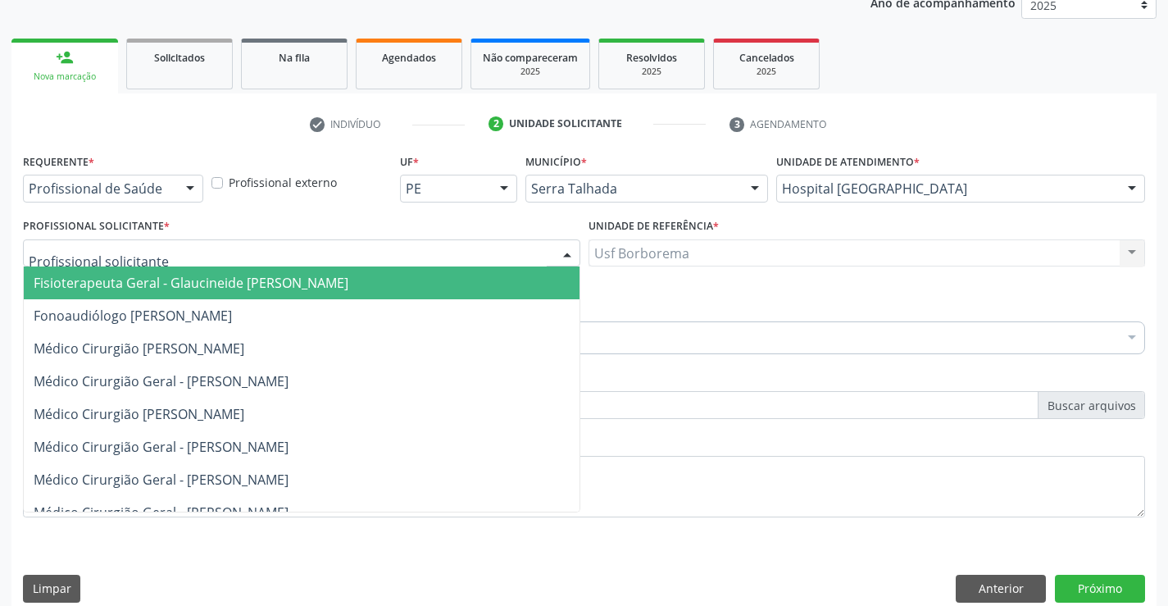
click at [189, 185] on div at bounding box center [190, 189] width 25 height 28
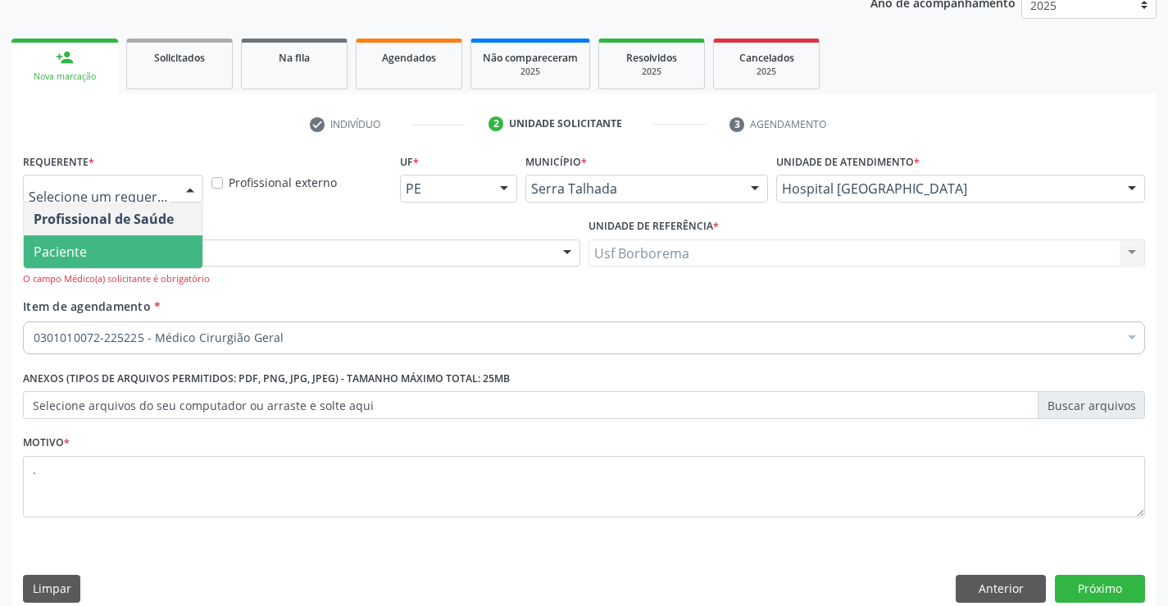
click at [161, 242] on span "Paciente" at bounding box center [113, 251] width 179 height 33
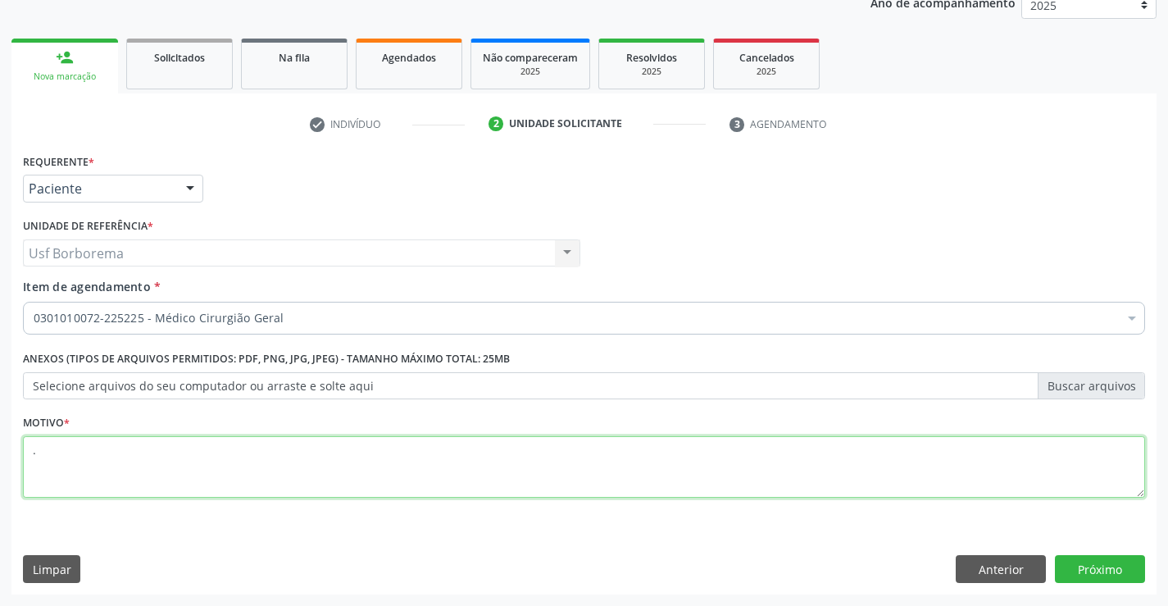
click at [566, 439] on textarea "." at bounding box center [584, 467] width 1122 height 62
click at [1073, 573] on button "Próximo" at bounding box center [1100, 569] width 90 height 28
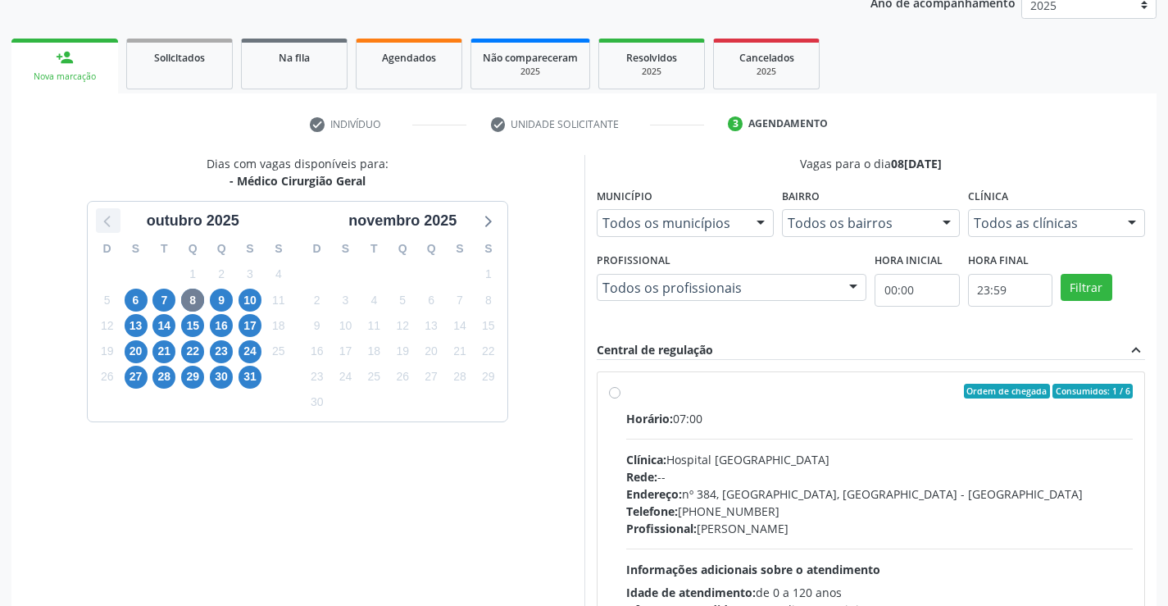
click at [111, 220] on icon at bounding box center [108, 220] width 21 height 21
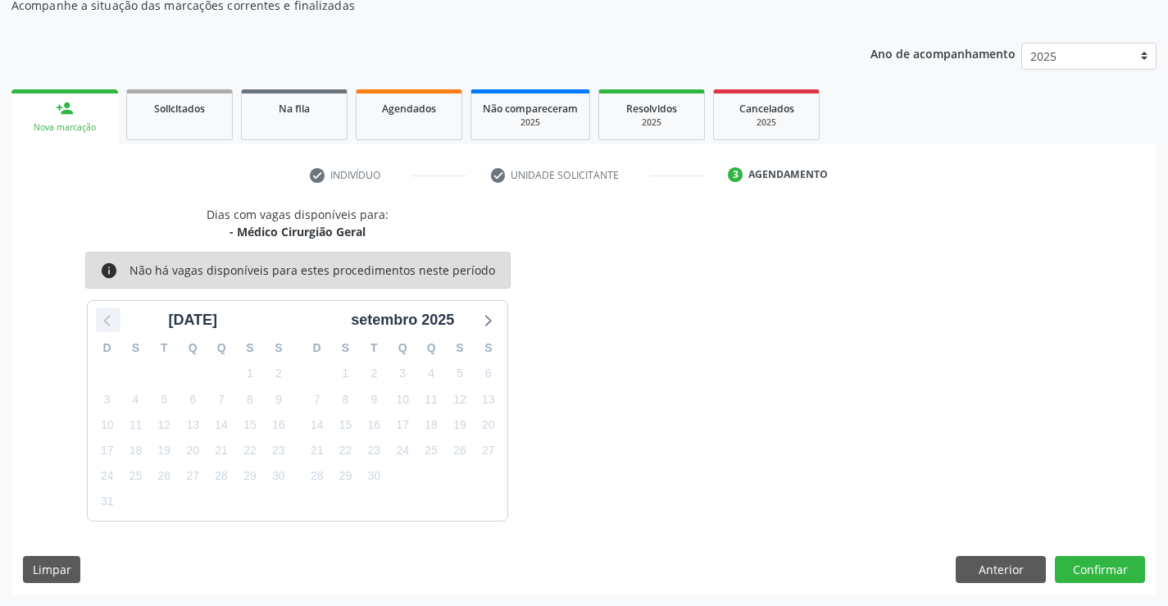
scroll to position [156, 0]
click at [494, 321] on icon at bounding box center [486, 319] width 21 height 21
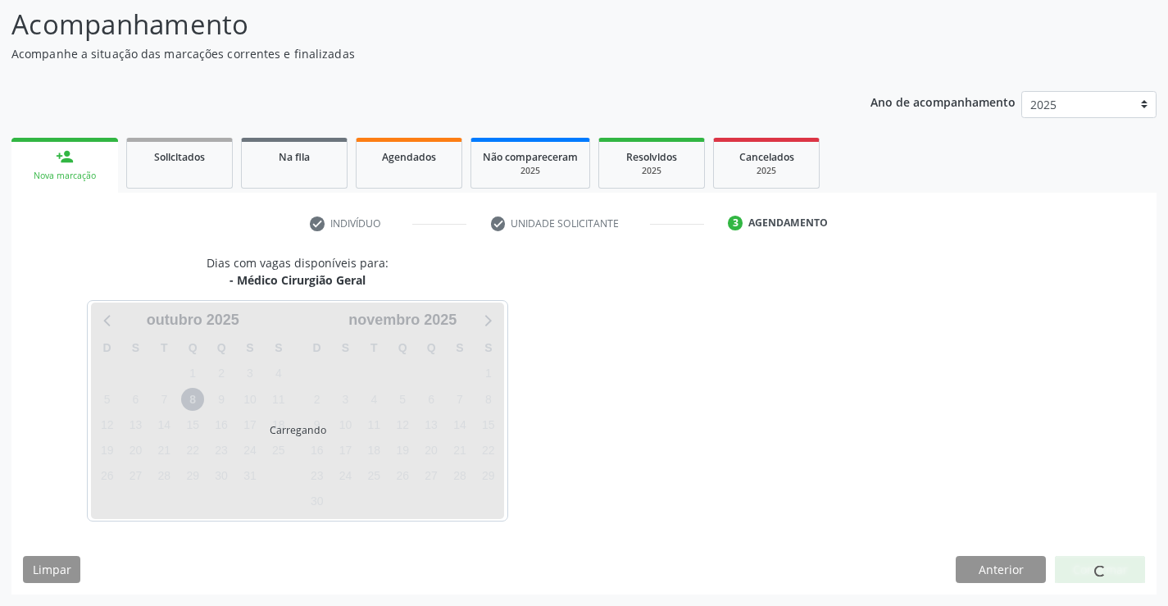
scroll to position [207, 0]
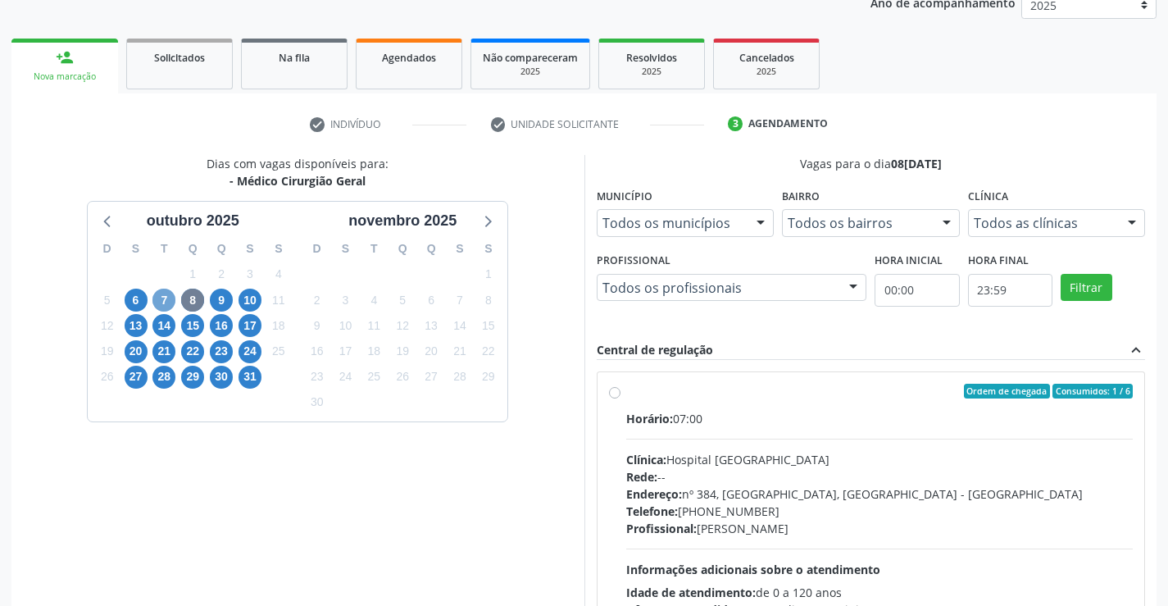
click at [162, 300] on span "7" at bounding box center [163, 300] width 23 height 23
click at [1103, 238] on fieldset "Clínica Todos as clínicas Todos as [GEOGRAPHIC_DATA] [GEOGRAPHIC_DATA] resultad…" at bounding box center [1057, 216] width 178 height 64
click at [1114, 226] on div "Todos as clínicas" at bounding box center [1057, 223] width 178 height 28
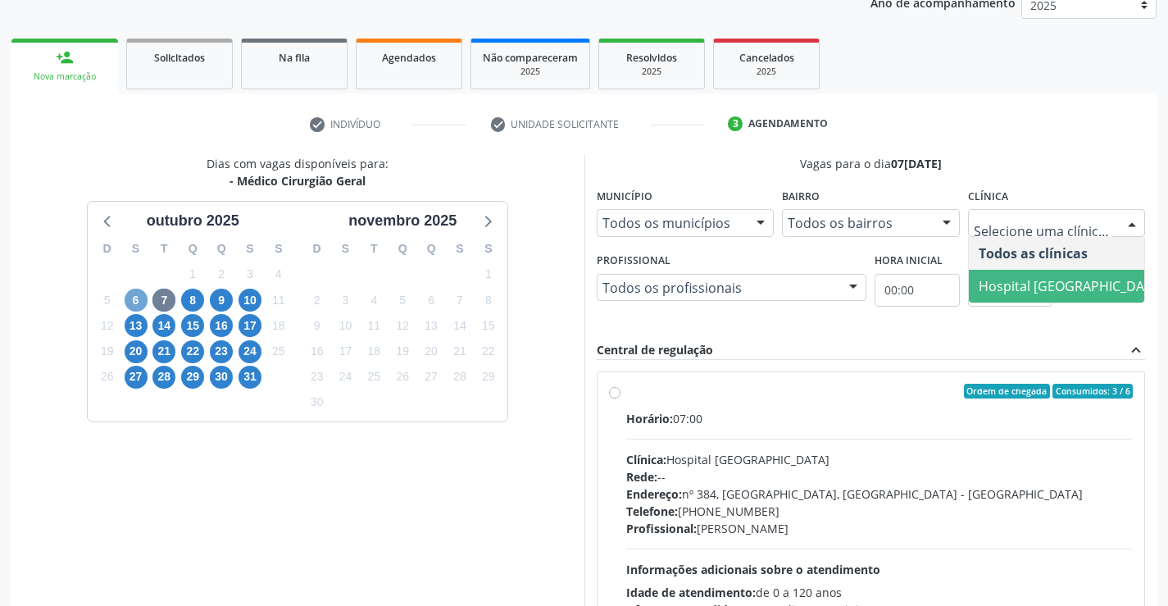
click at [141, 304] on span "6" at bounding box center [136, 300] width 23 height 23
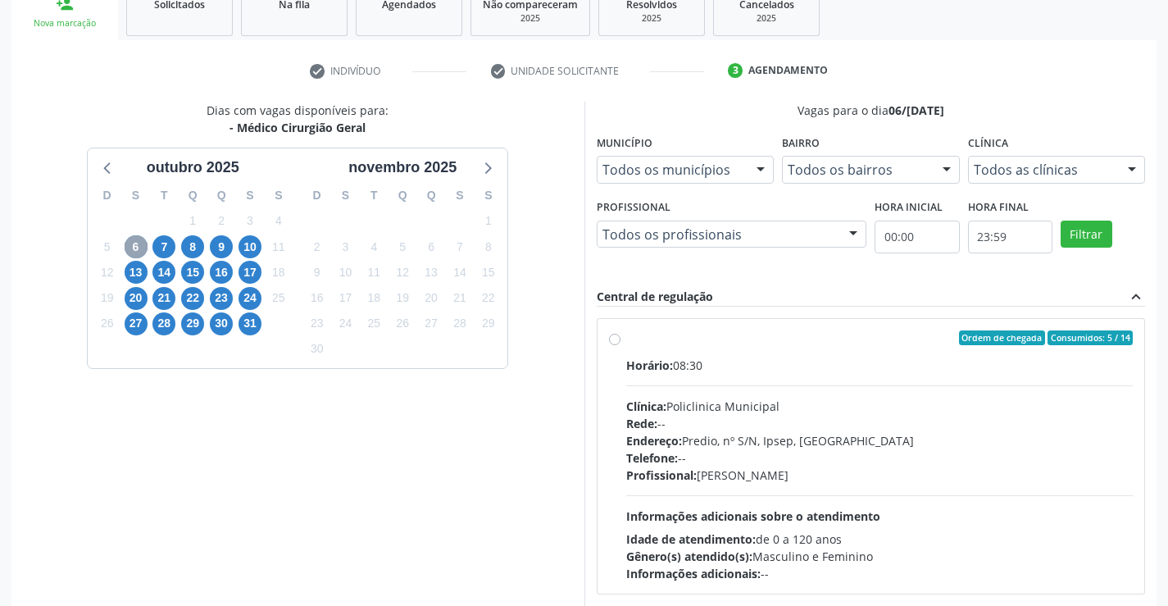
scroll to position [289, 0]
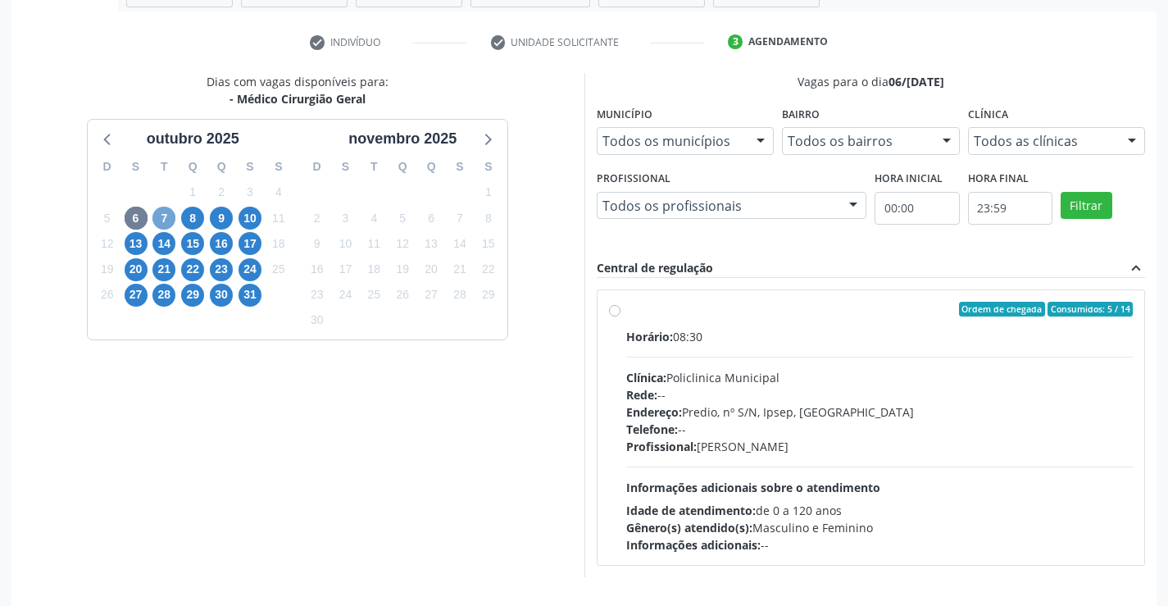
click at [163, 218] on span "7" at bounding box center [163, 218] width 23 height 23
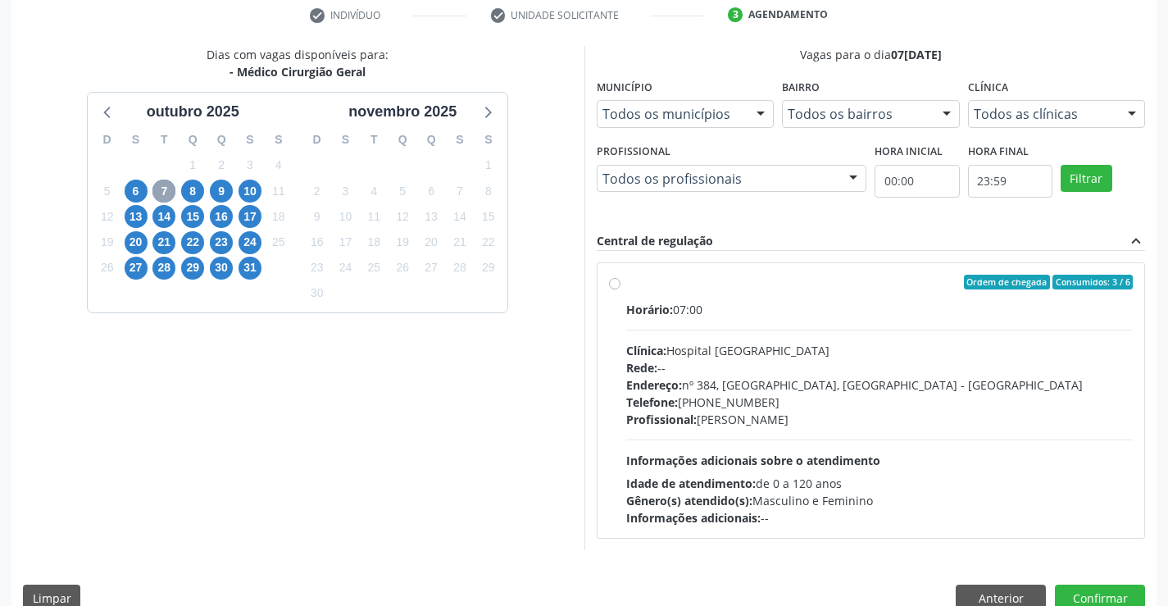
scroll to position [344, 0]
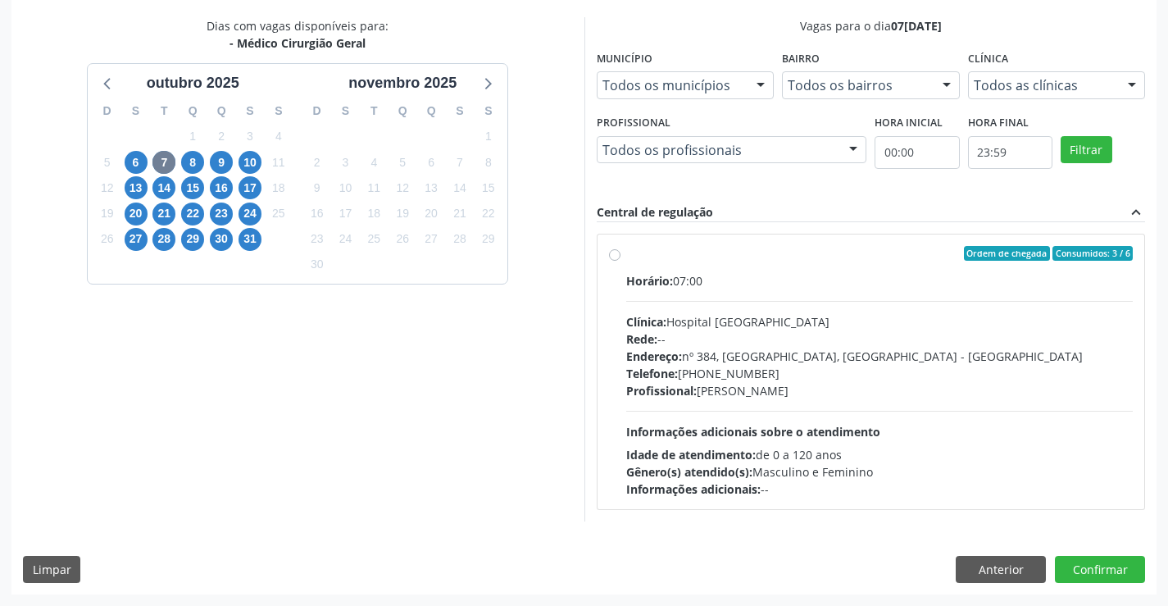
click at [626, 251] on label "Ordem de chegada Consumidos: 3 / 6 Horário: 07:00 Clínica: Hospital [GEOGRAPHIC…" at bounding box center [879, 372] width 507 height 252
click at [615, 251] on input "Ordem de chegada Consumidos: 3 / 6 Horário: 07:00 Clínica: Hospital [GEOGRAPHIC…" at bounding box center [614, 253] width 11 height 15
radio input "true"
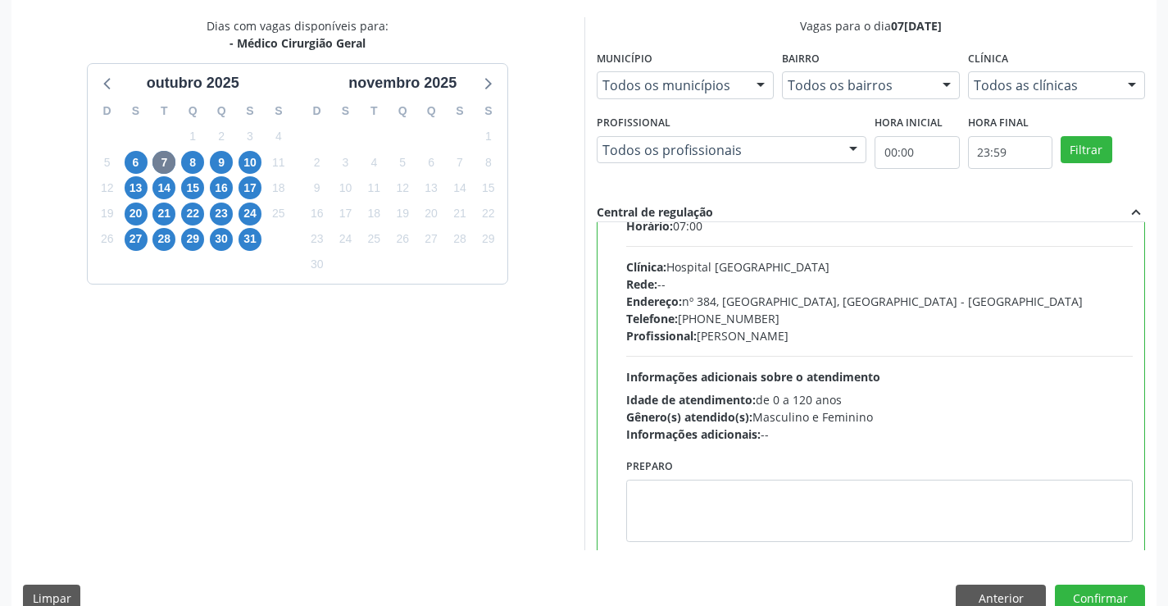
scroll to position [81, 0]
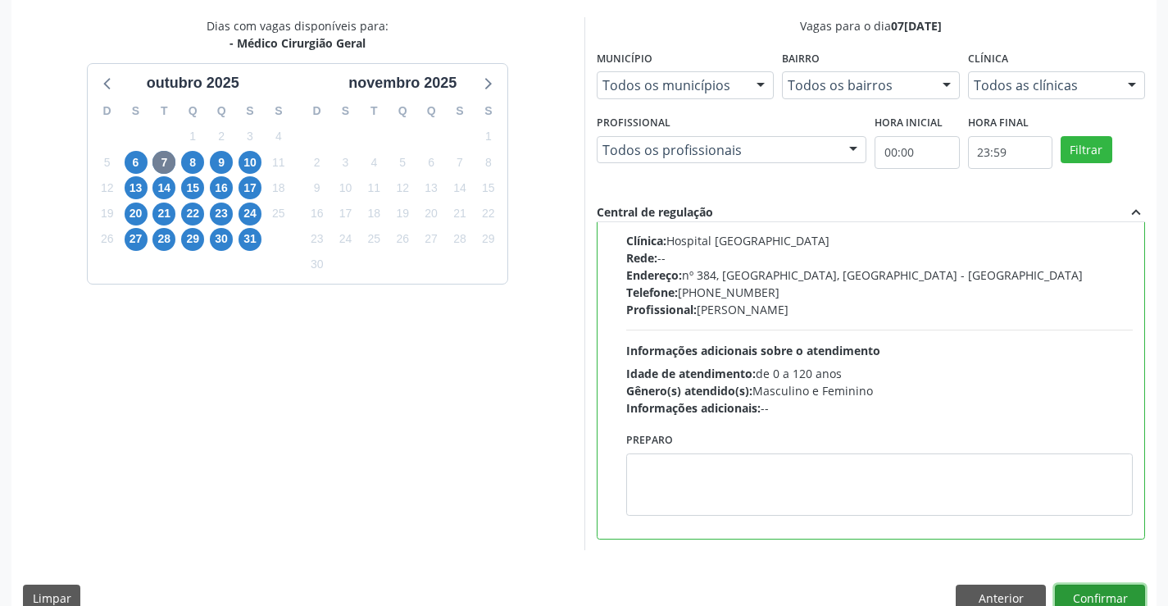
click at [1108, 594] on button "Confirmar" at bounding box center [1100, 599] width 90 height 28
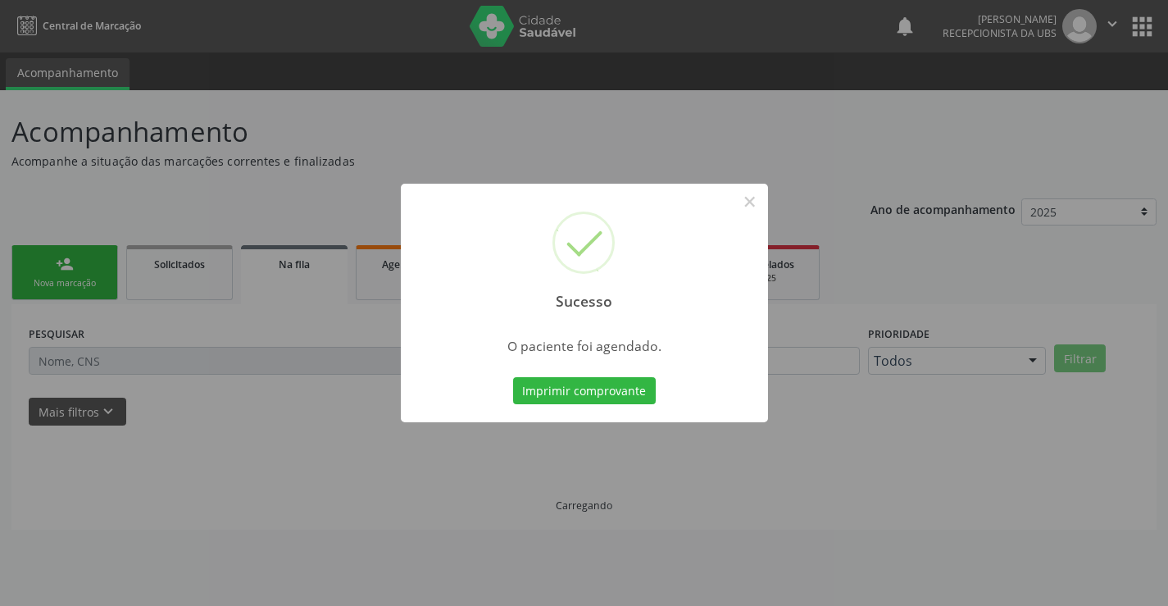
scroll to position [0, 0]
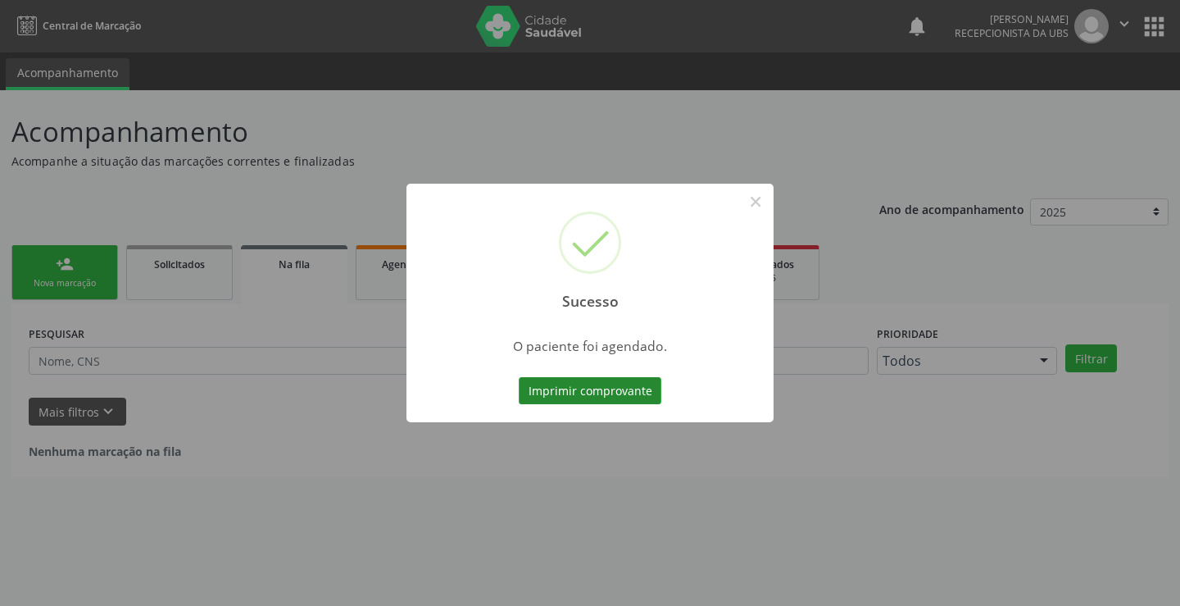
click at [561, 386] on button "Imprimir comprovante" at bounding box center [590, 391] width 143 height 28
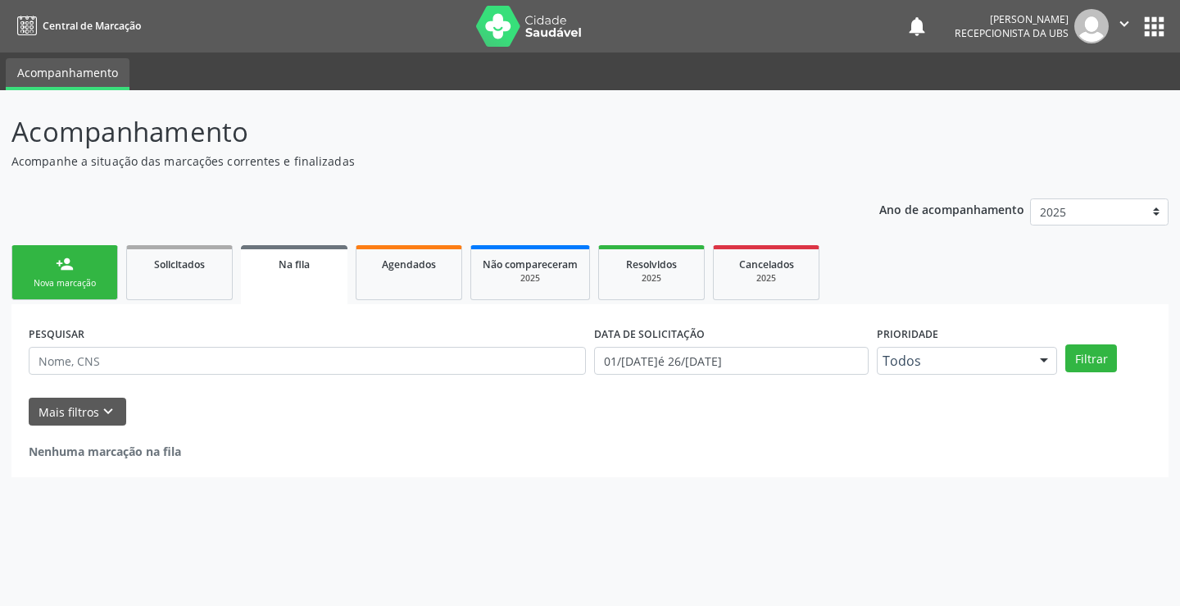
click at [65, 284] on div "Nova marcação" at bounding box center [65, 283] width 82 height 12
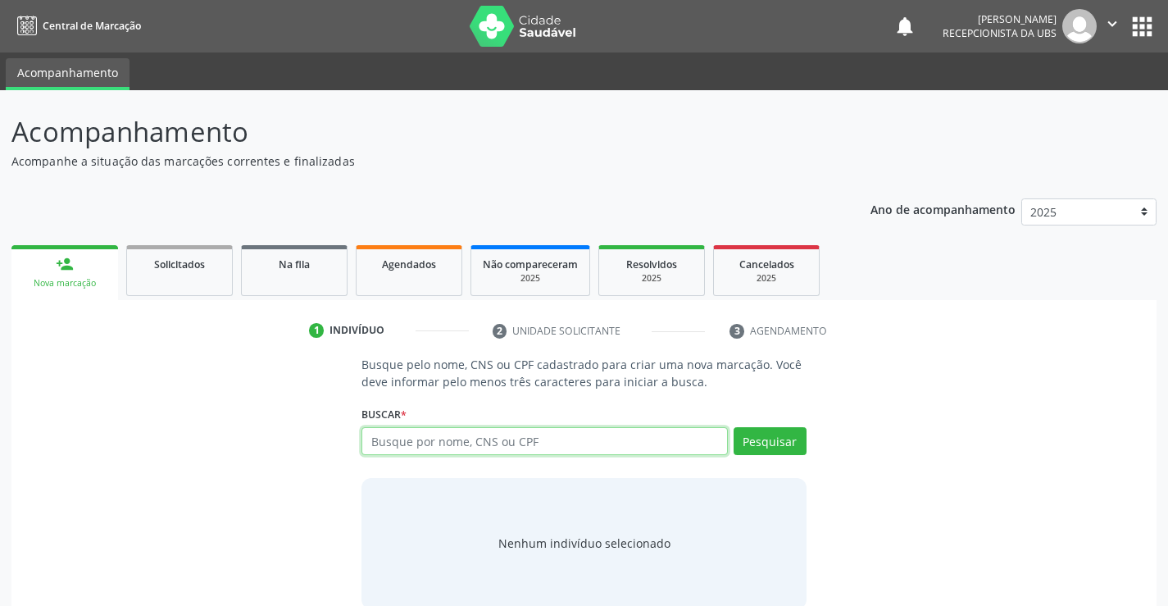
click at [439, 448] on input "text" at bounding box center [545, 441] width 366 height 28
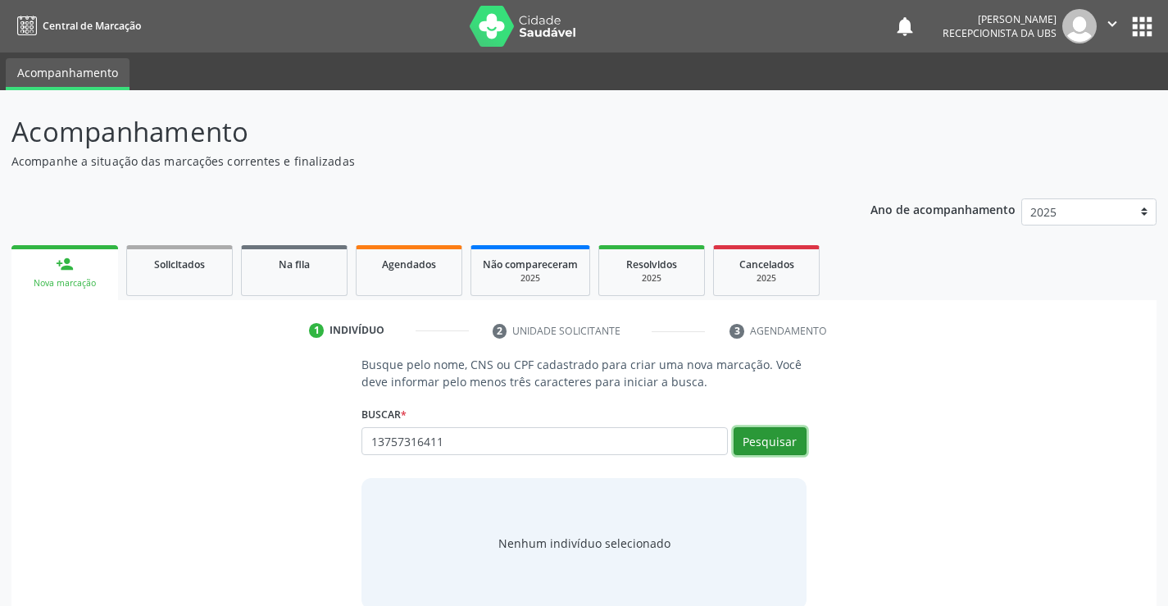
click at [776, 449] on button "Pesquisar" at bounding box center [770, 441] width 73 height 28
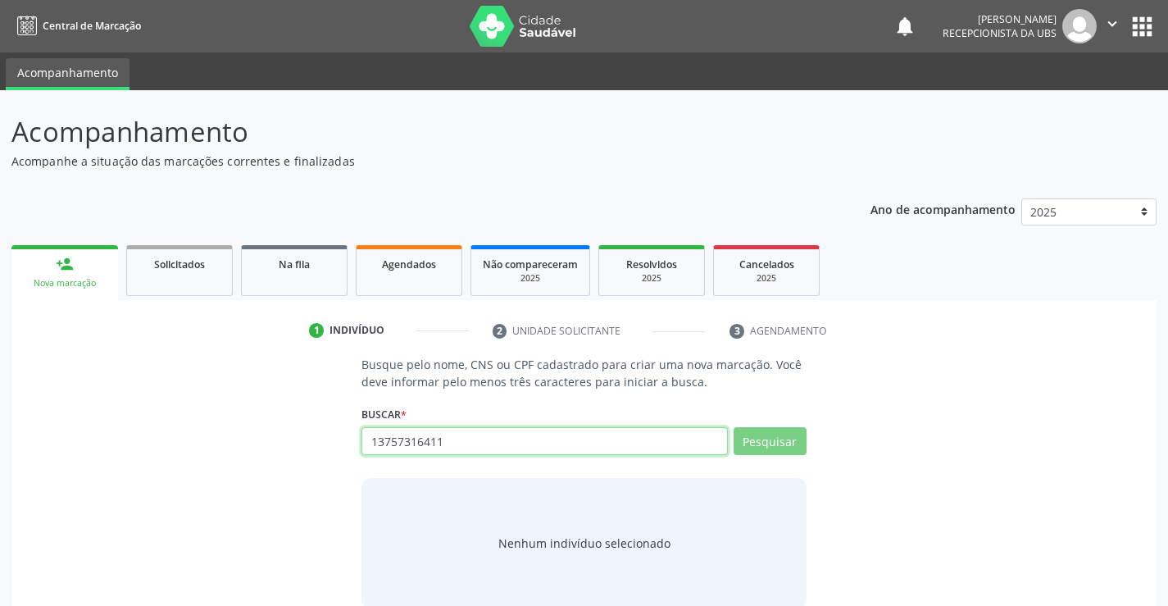
click at [421, 442] on input "13757316411" at bounding box center [545, 441] width 366 height 28
type input "1375731411"
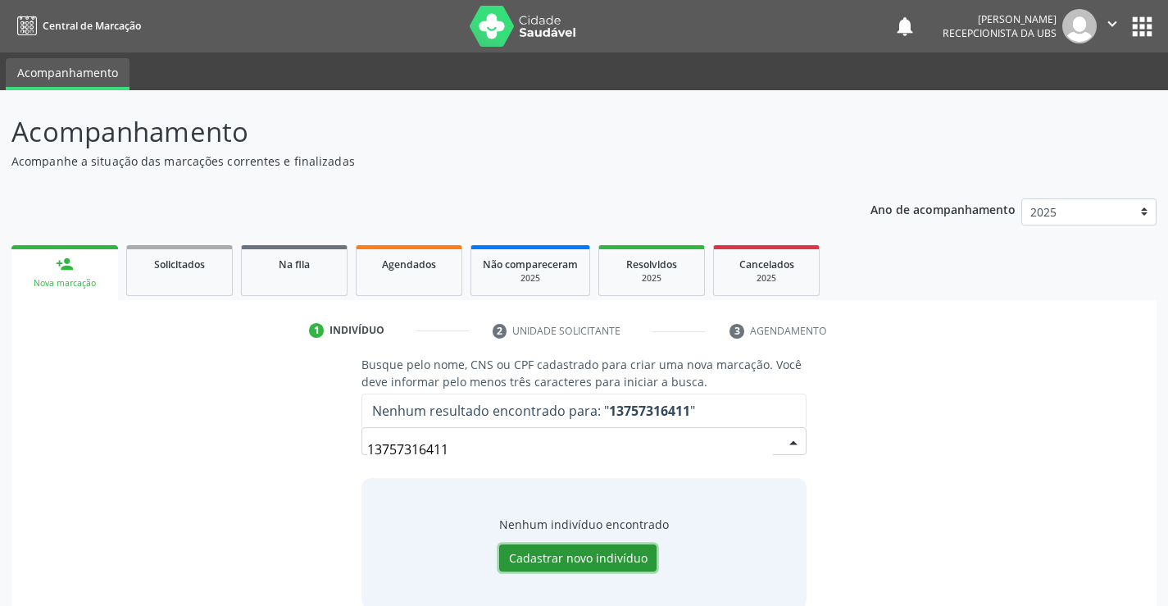
click at [615, 553] on button "Cadastrar novo indivíduo" at bounding box center [577, 558] width 157 height 28
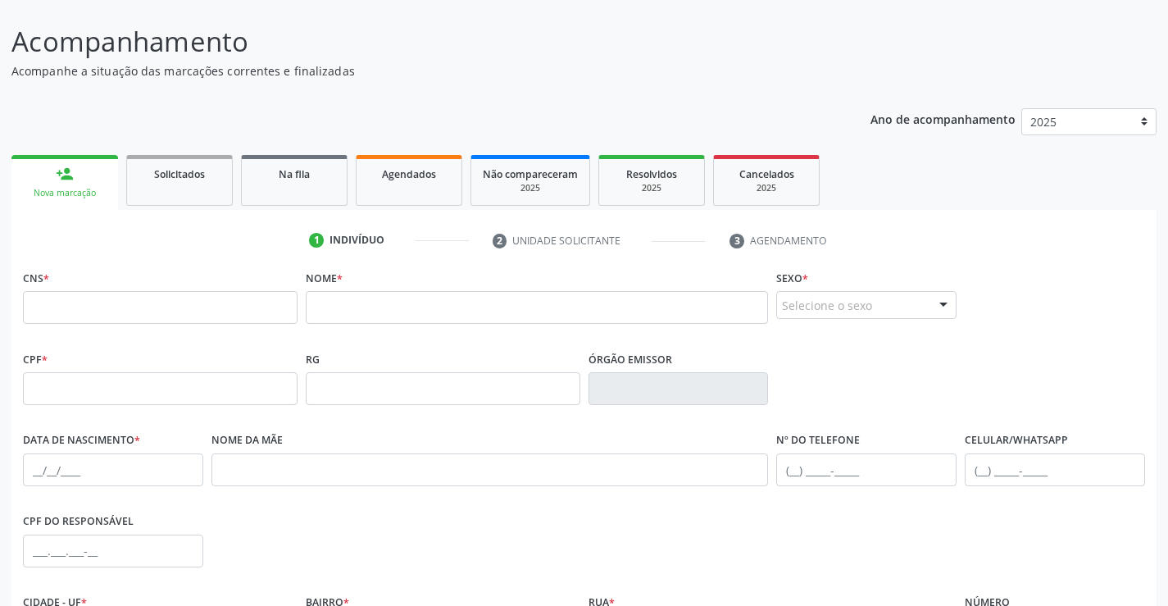
scroll to position [283, 0]
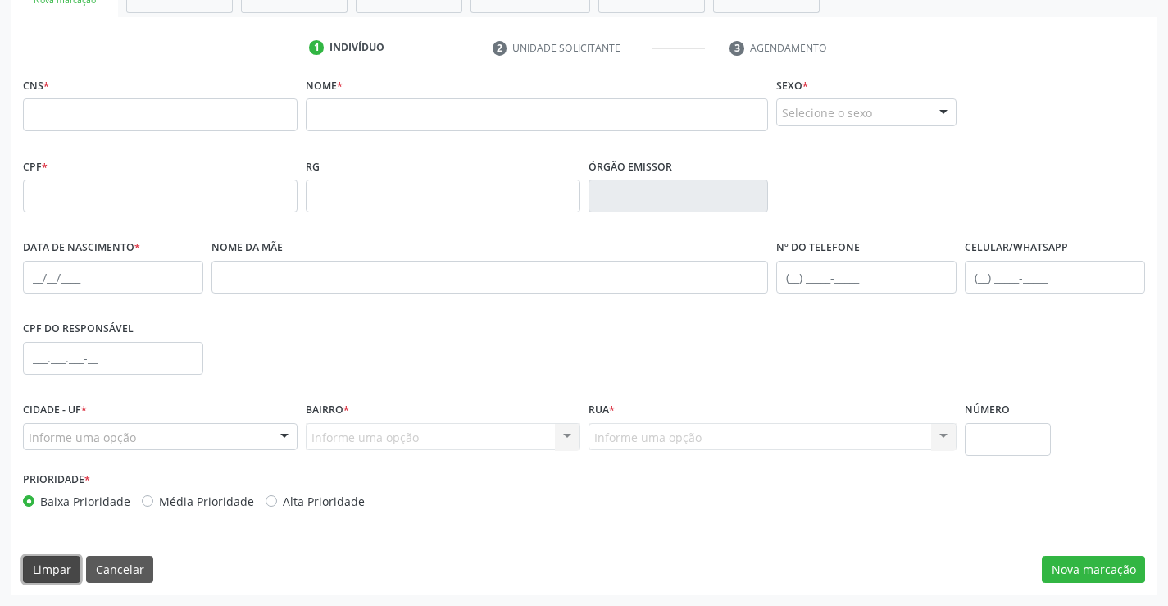
click at [52, 559] on button "Limpar" at bounding box center [51, 570] width 57 height 28
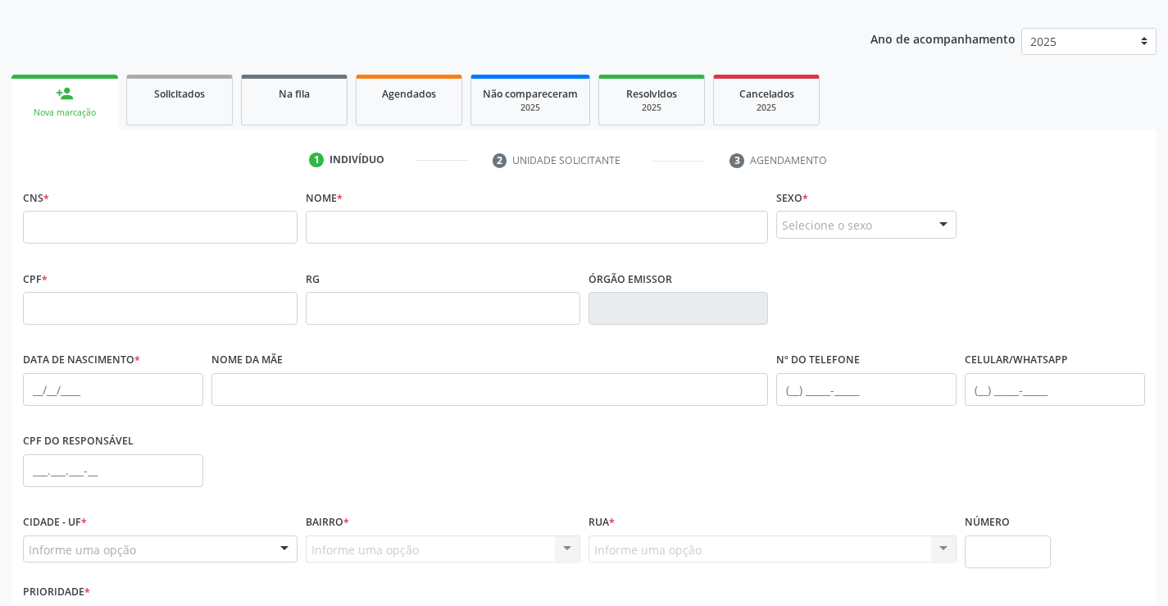
scroll to position [0, 0]
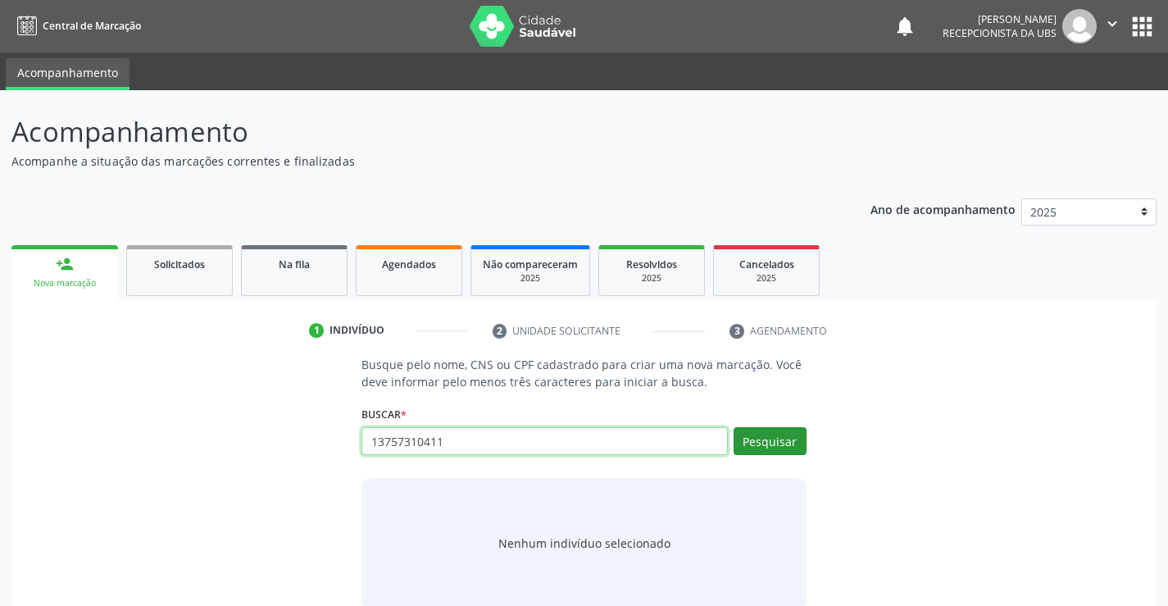
type input "13757310411"
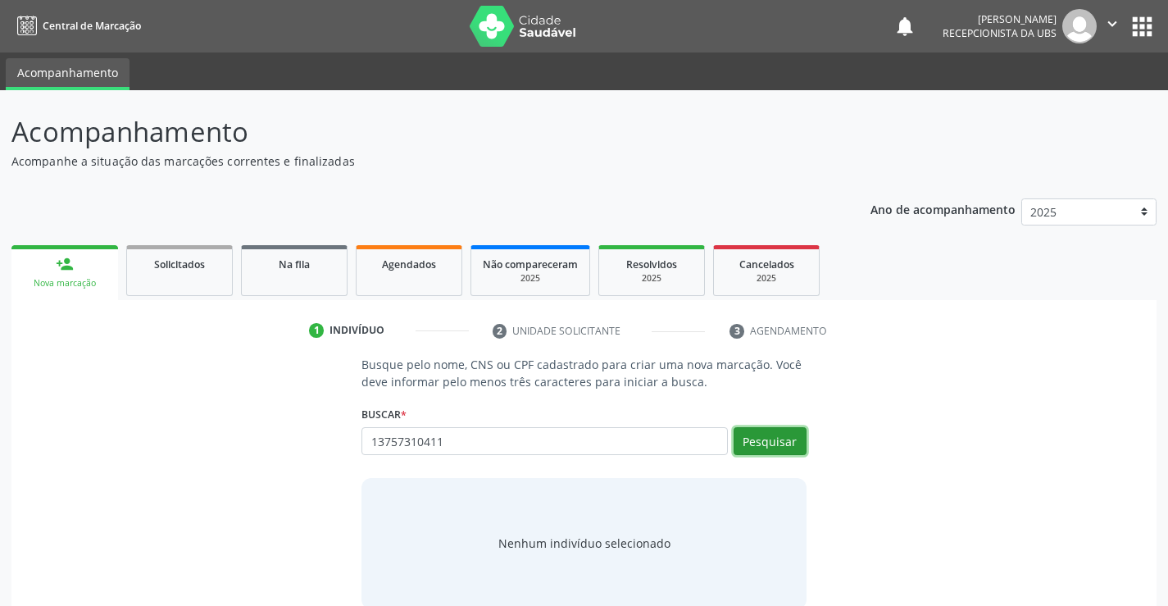
click at [771, 441] on button "Pesquisar" at bounding box center [770, 441] width 73 height 28
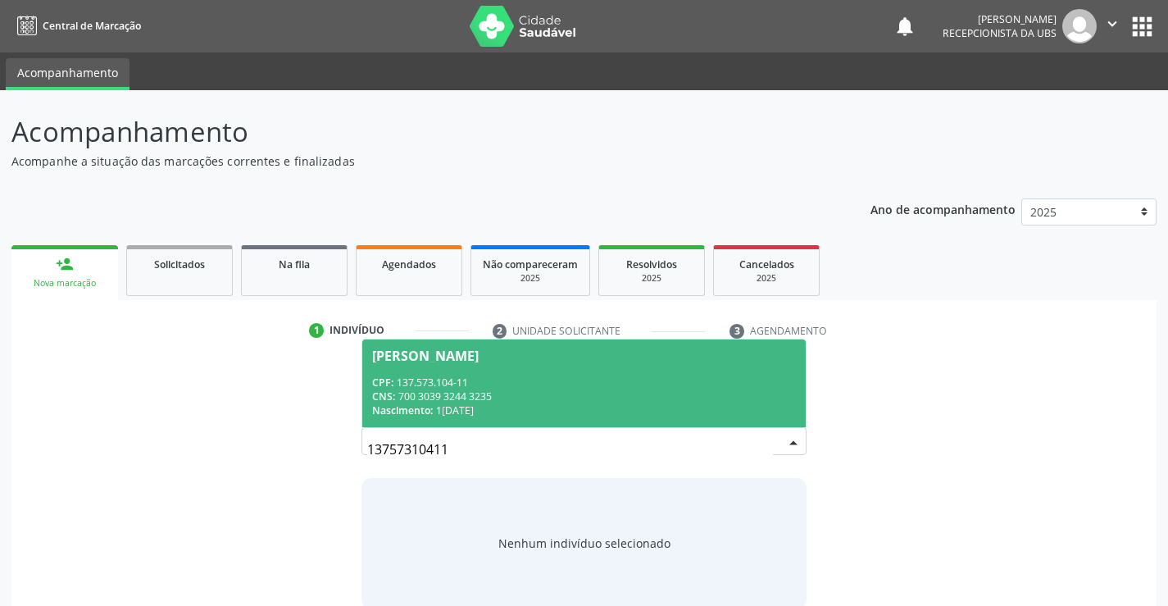
click at [556, 410] on div "Nascimento: 13/10/2000" at bounding box center [583, 410] width 423 height 14
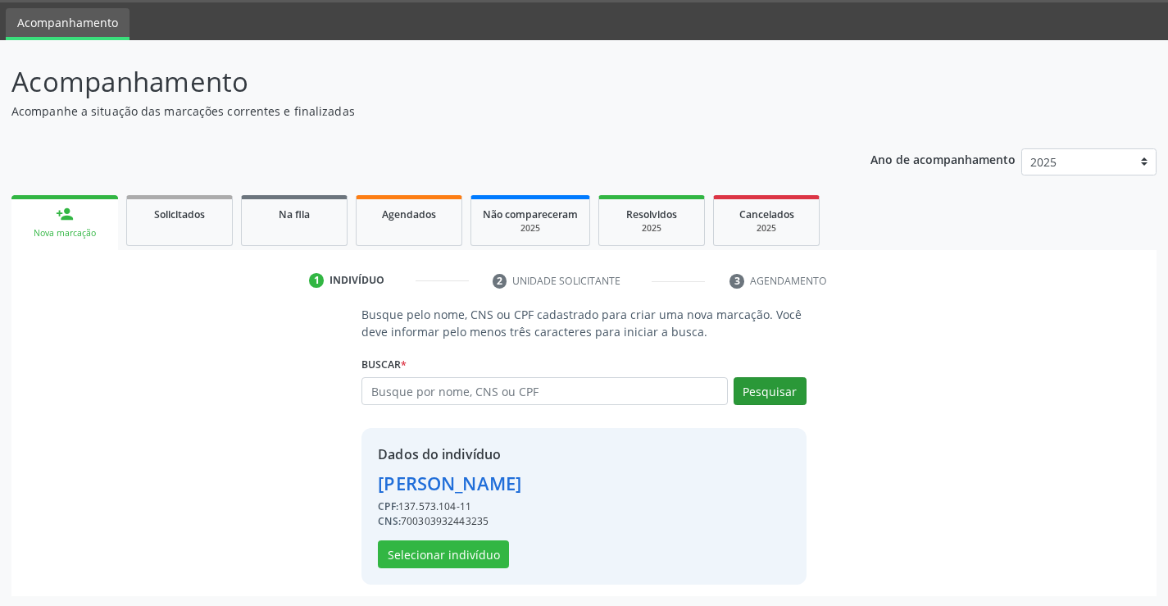
scroll to position [52, 0]
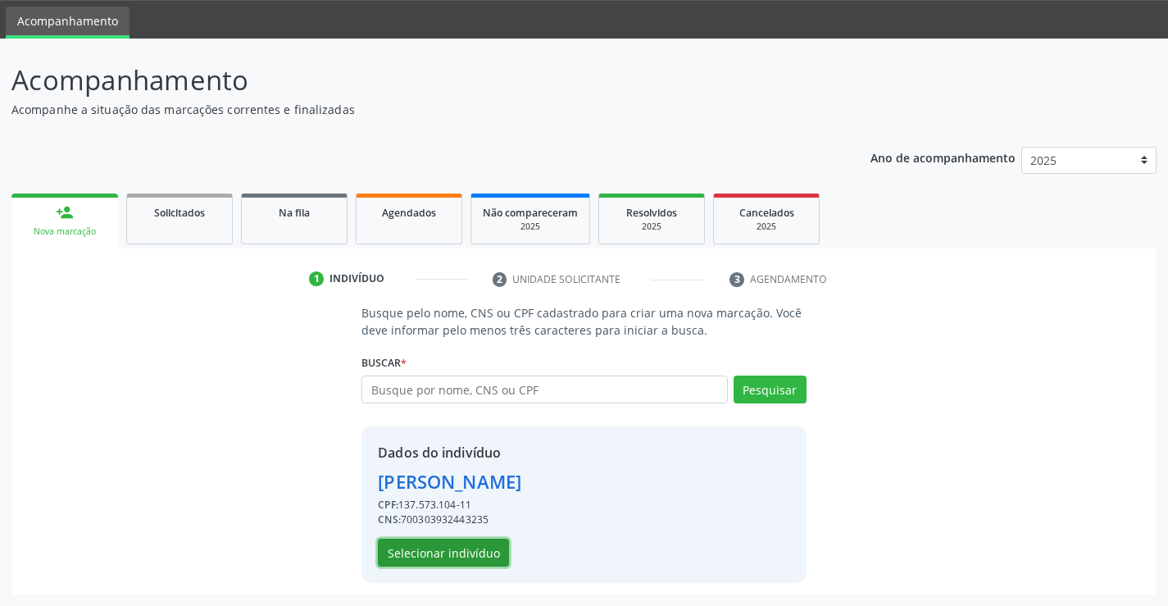
click at [450, 545] on button "Selecionar indivíduo" at bounding box center [443, 553] width 131 height 28
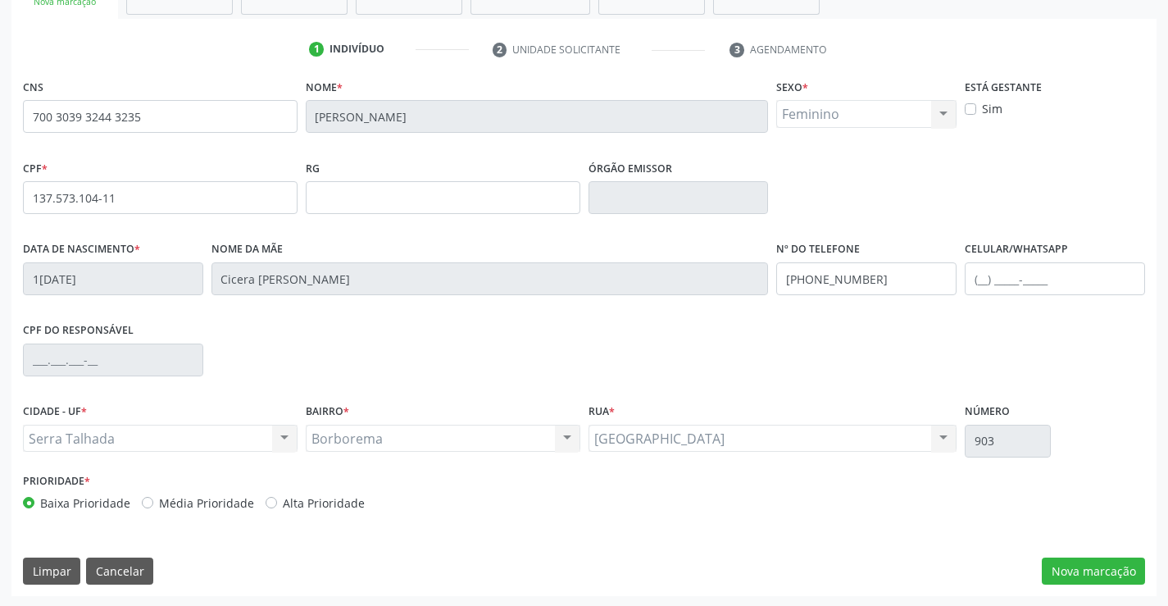
scroll to position [283, 0]
click at [1071, 564] on button "Nova marcação" at bounding box center [1093, 570] width 103 height 28
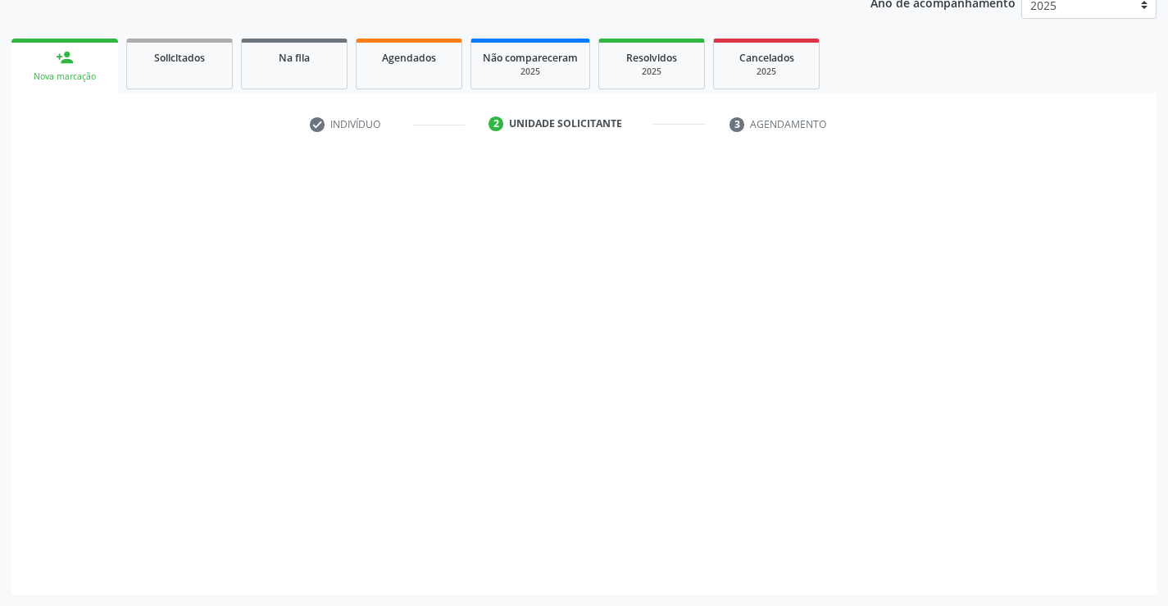
scroll to position [207, 0]
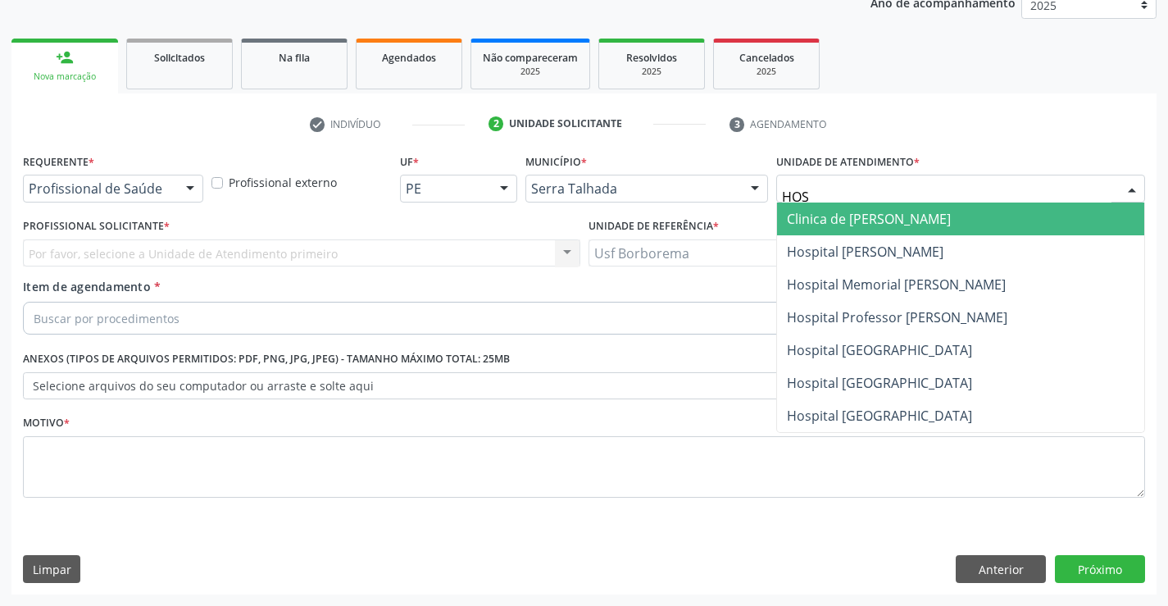
type input "HOSP"
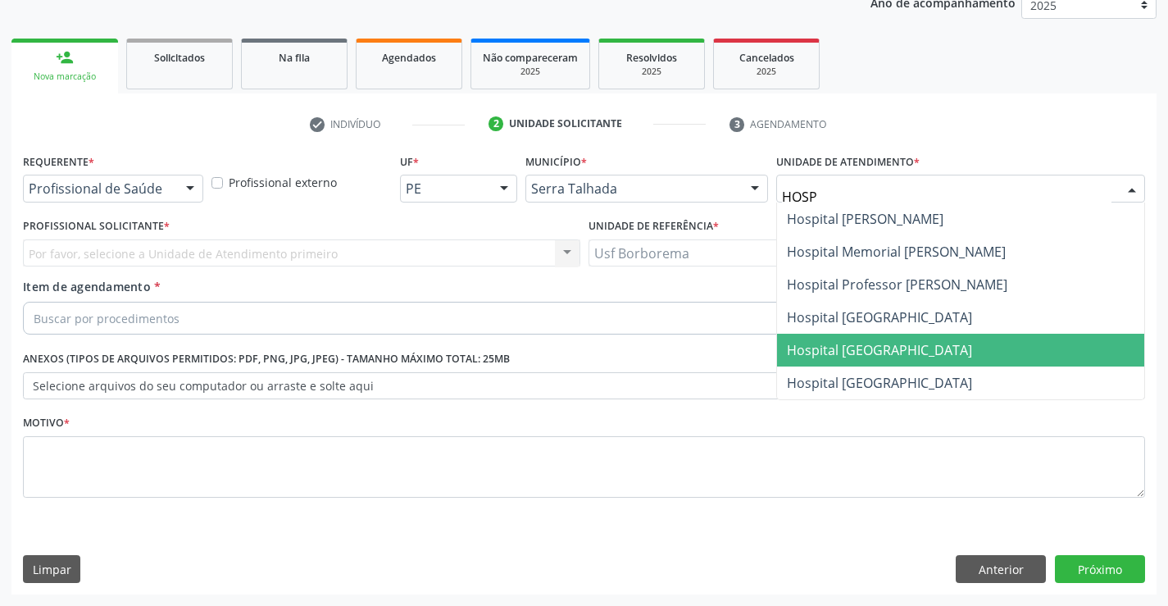
click at [919, 352] on span "Hospital [GEOGRAPHIC_DATA]" at bounding box center [879, 350] width 185 height 18
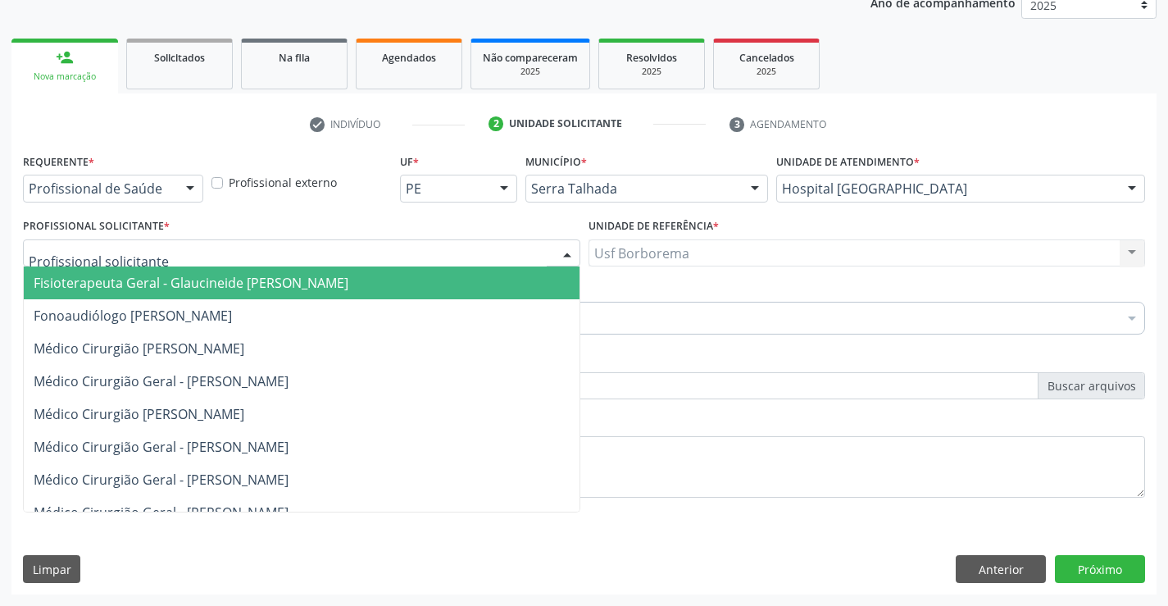
click at [234, 253] on div at bounding box center [301, 253] width 557 height 28
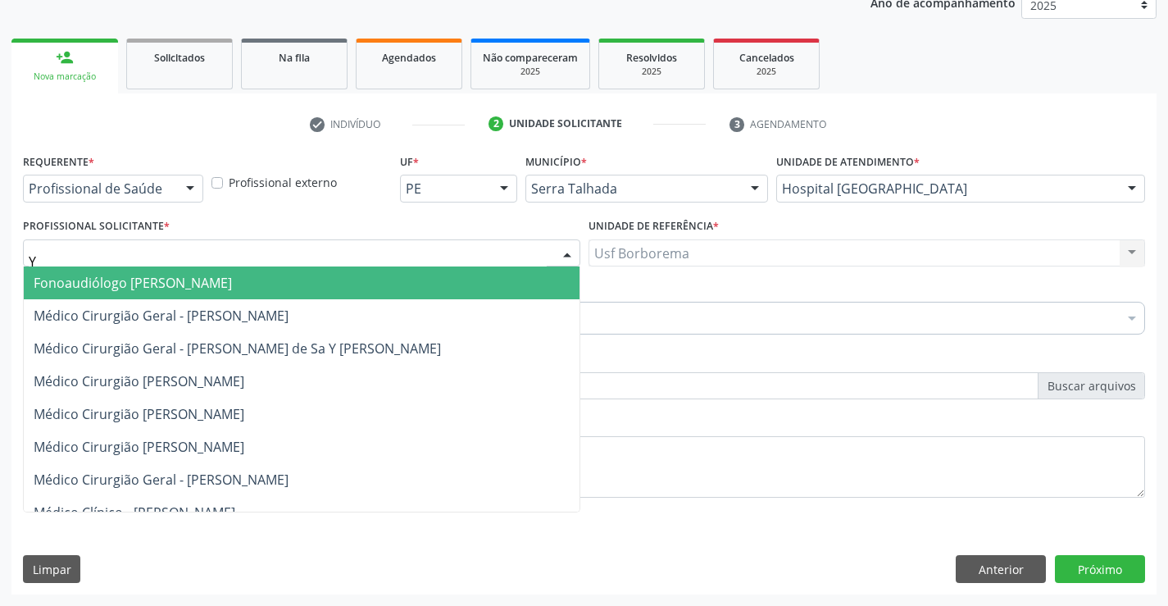
type input "YU"
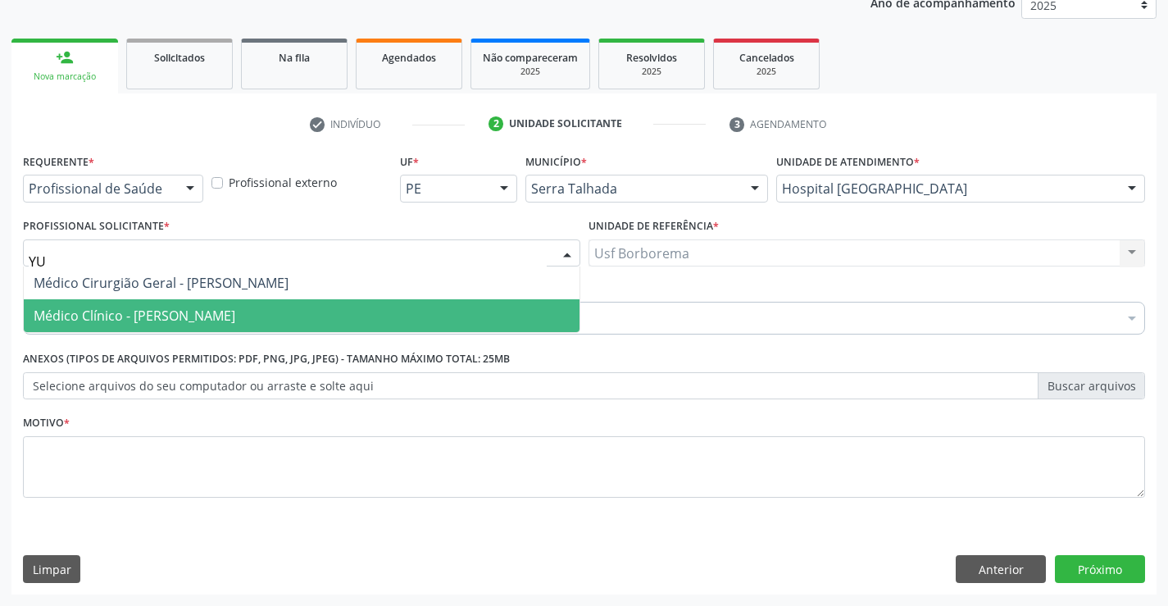
click at [235, 312] on span "Médico Clínico - [PERSON_NAME]" at bounding box center [135, 316] width 202 height 18
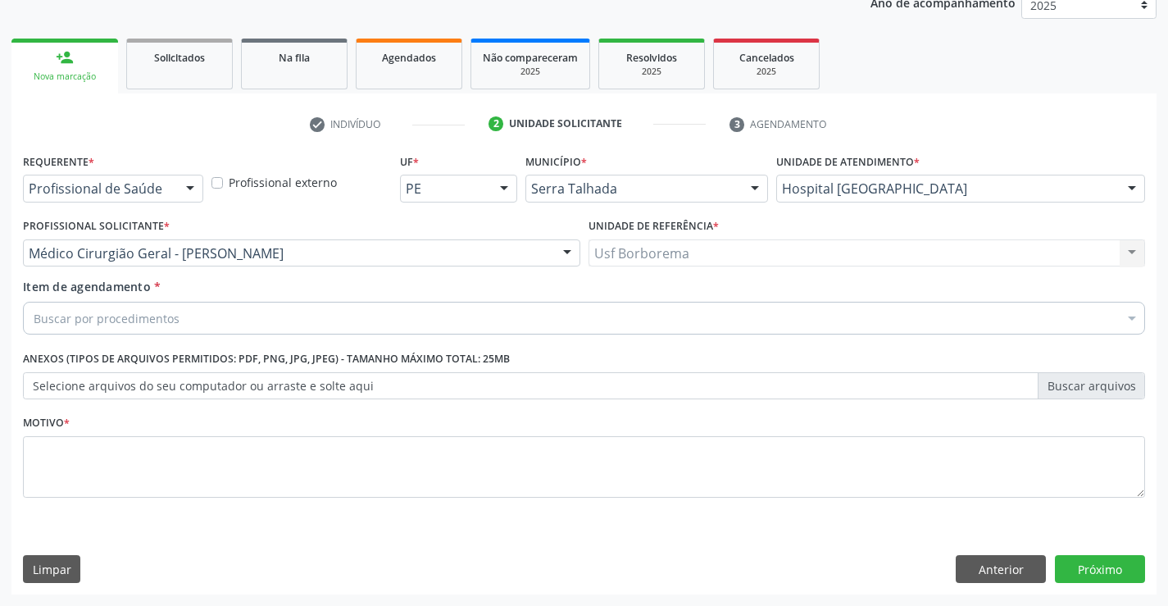
click at [237, 316] on div "Buscar por procedimentos" at bounding box center [584, 318] width 1122 height 33
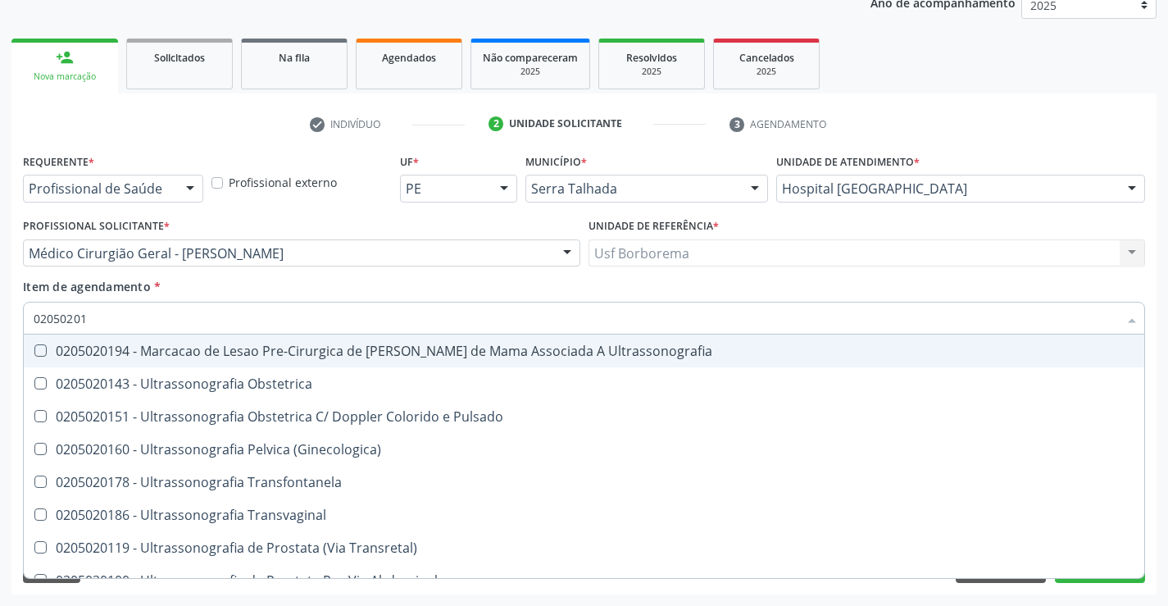
type input "020502018"
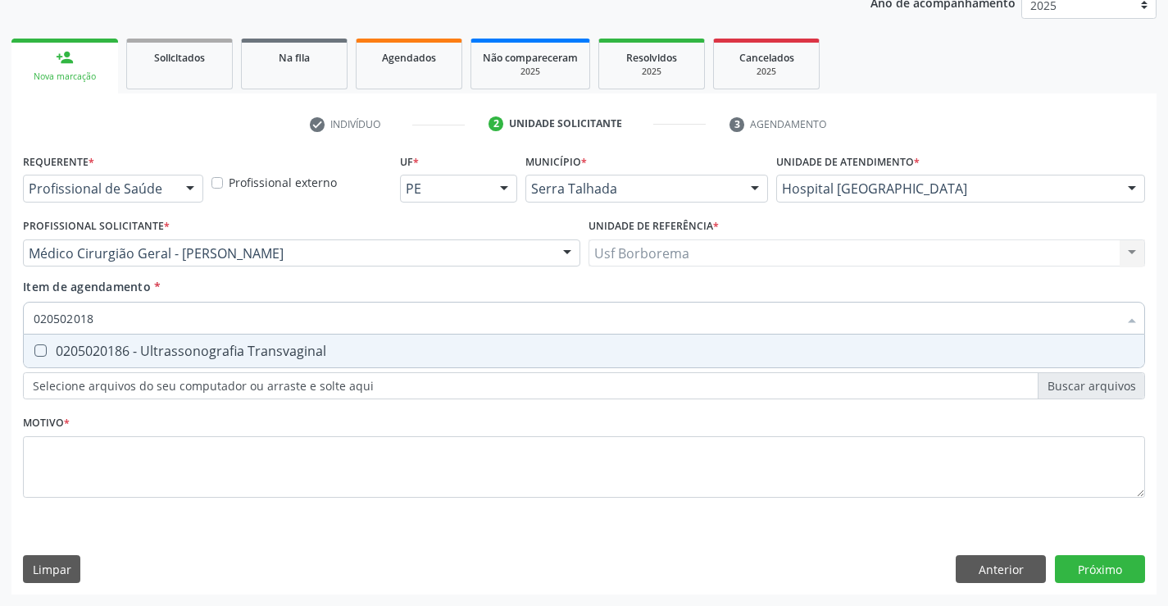
click at [41, 353] on Transvaginal at bounding box center [40, 350] width 12 height 12
click at [34, 353] on Transvaginal "checkbox" at bounding box center [29, 350] width 11 height 11
checkbox Transvaginal "true"
click at [86, 461] on div "Requerente * Profissional de Saúde Profissional de Saúde Paciente Nenhum result…" at bounding box center [584, 334] width 1122 height 371
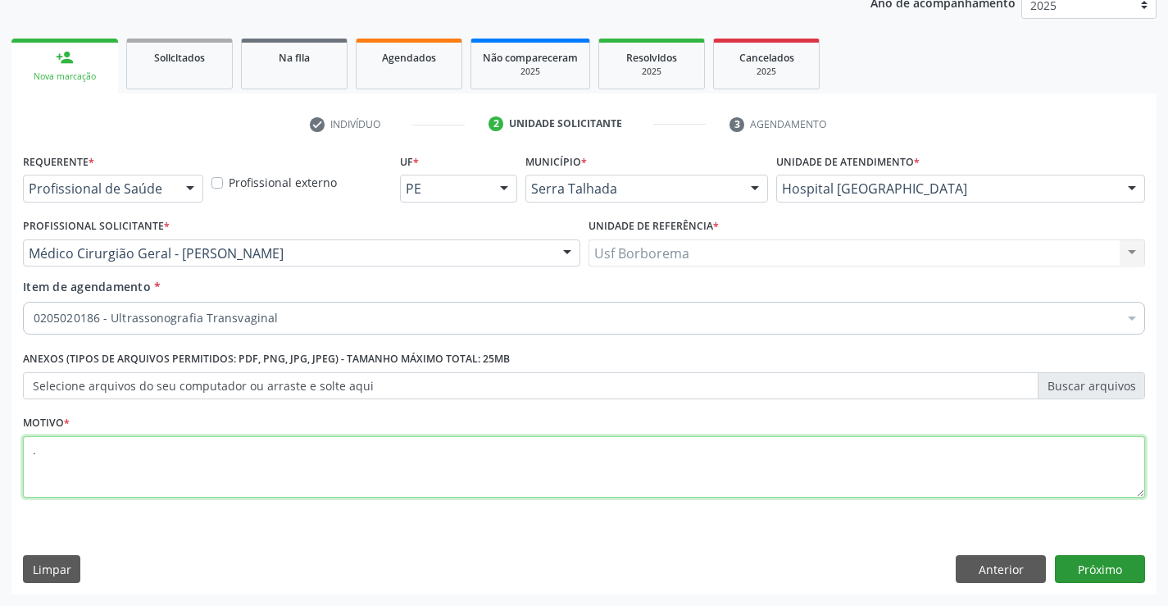
type textarea "."
click at [1091, 566] on button "Próximo" at bounding box center [1100, 569] width 90 height 28
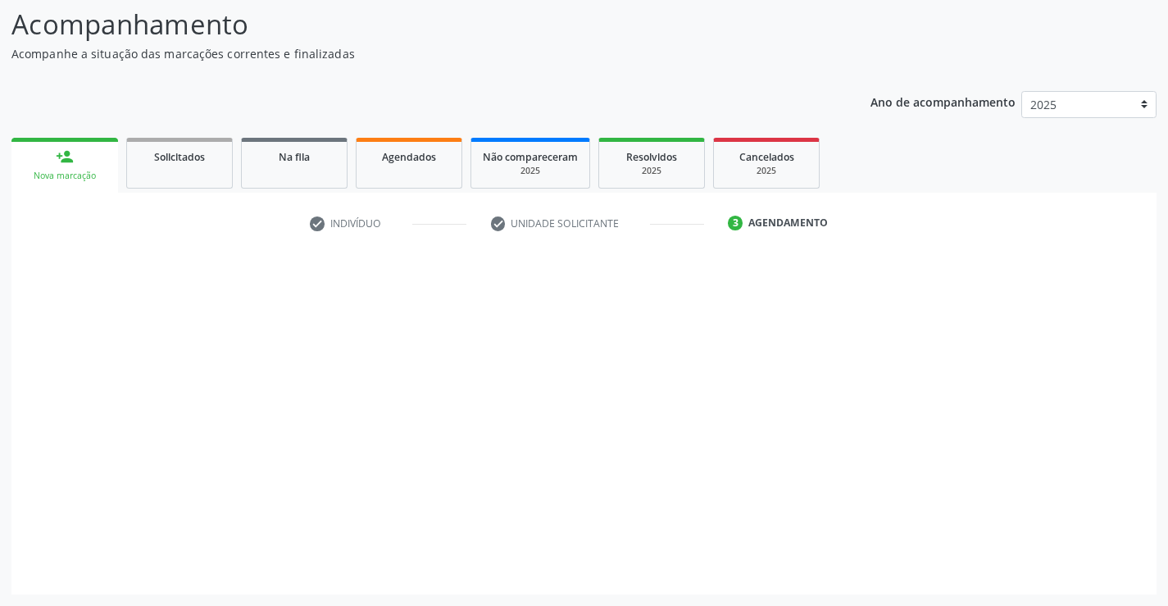
scroll to position [107, 0]
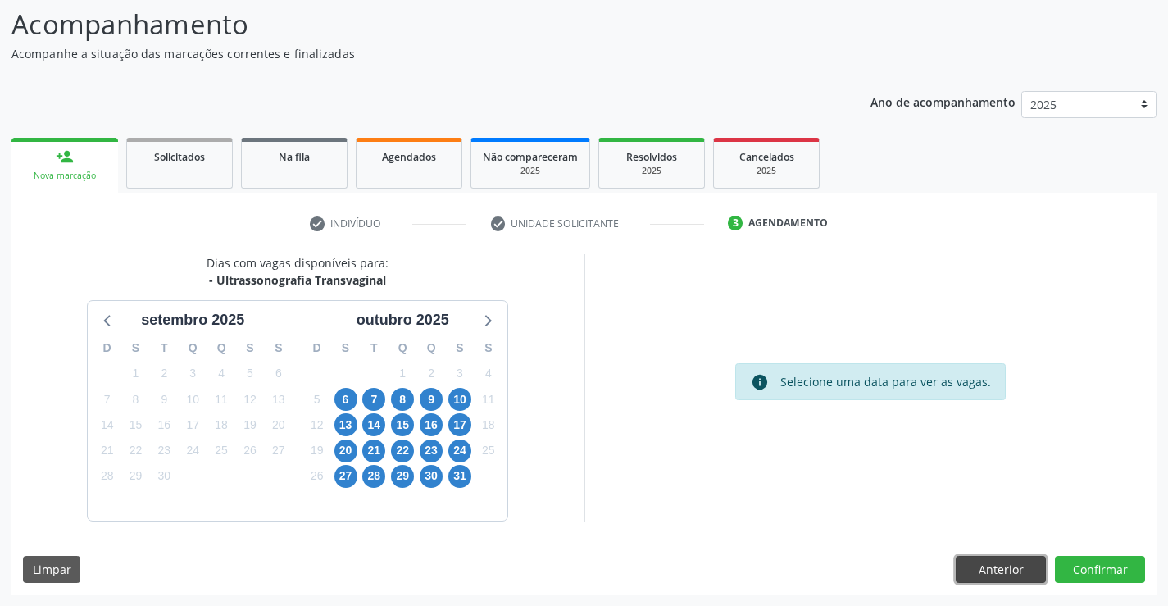
click at [978, 571] on button "Anterior" at bounding box center [1001, 570] width 90 height 28
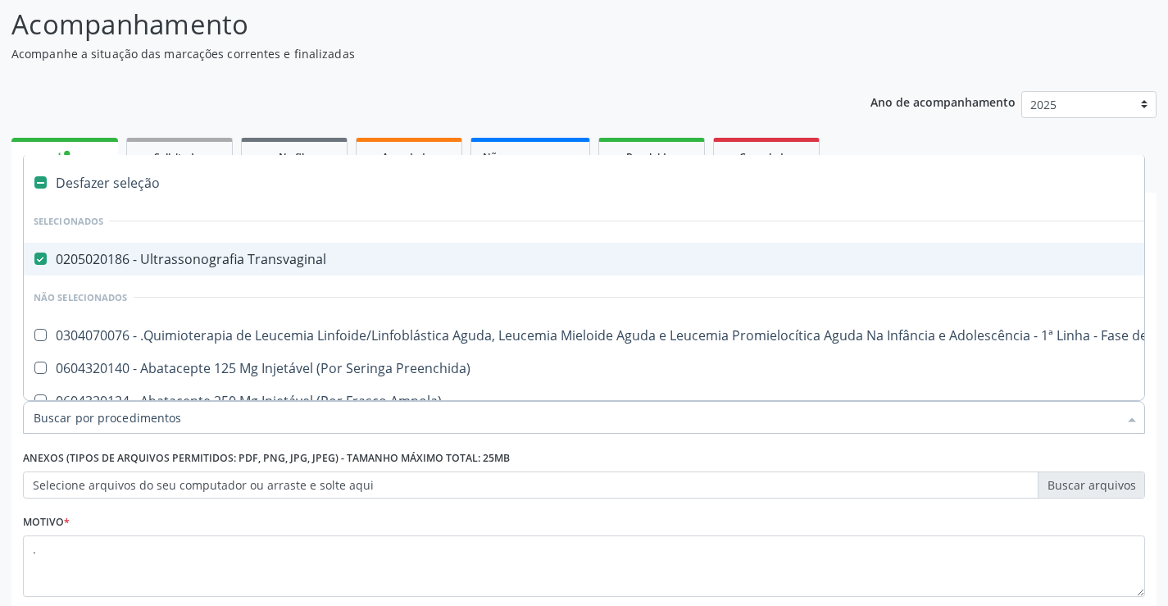
click at [39, 262] on Transvaginal at bounding box center [40, 258] width 12 height 12
click at [34, 262] on Transvaginal "checkbox" at bounding box center [29, 258] width 11 height 11
checkbox Transvaginal "false"
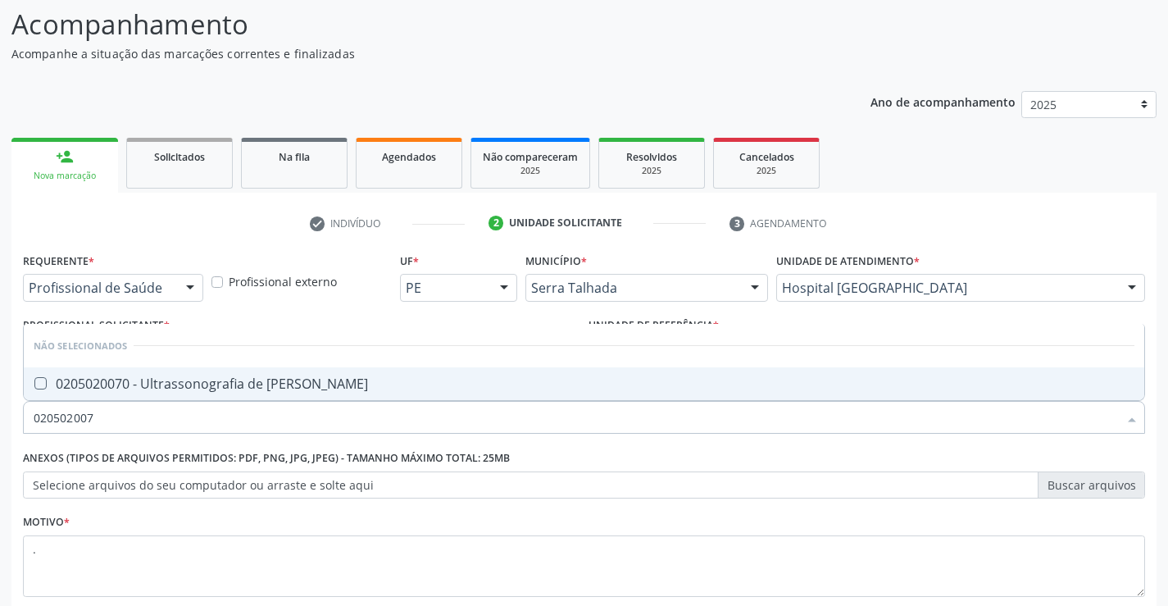
type input "0205020070"
click at [39, 386] on Escrotal at bounding box center [40, 383] width 12 height 12
click at [34, 386] on Escrotal "checkbox" at bounding box center [29, 383] width 11 height 11
checkbox Escrotal "true"
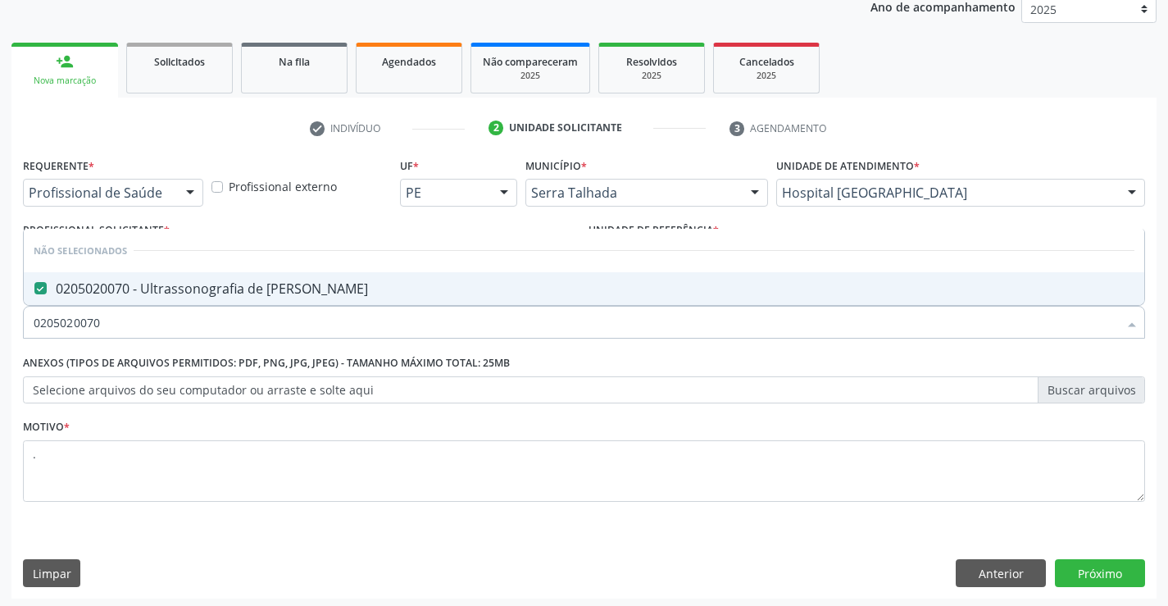
scroll to position [207, 0]
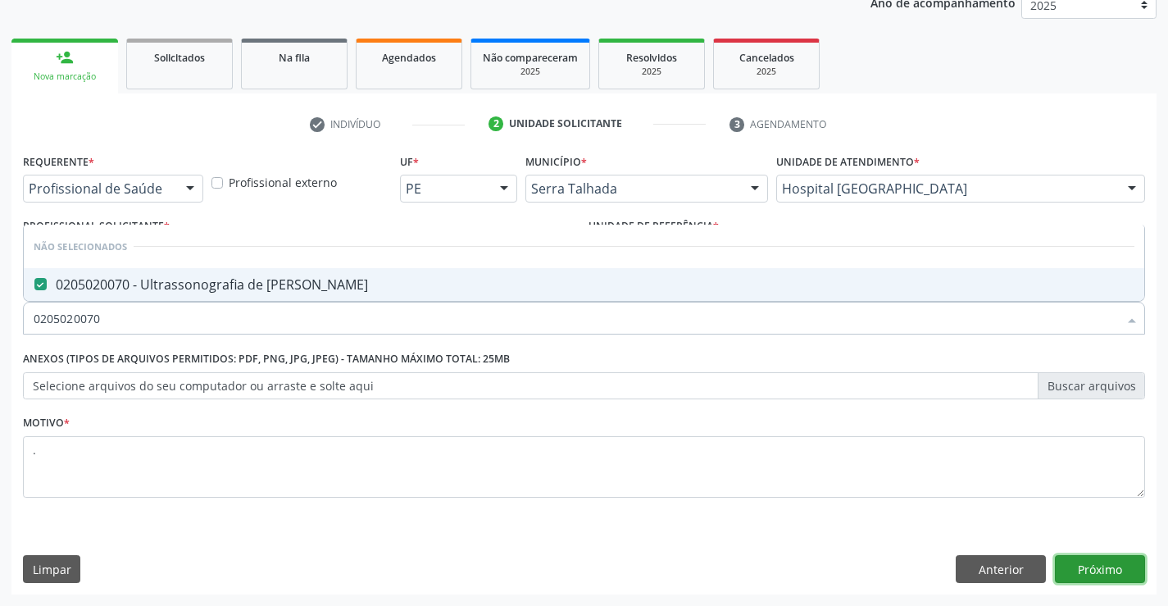
click at [1082, 562] on button "Próximo" at bounding box center [1100, 569] width 90 height 28
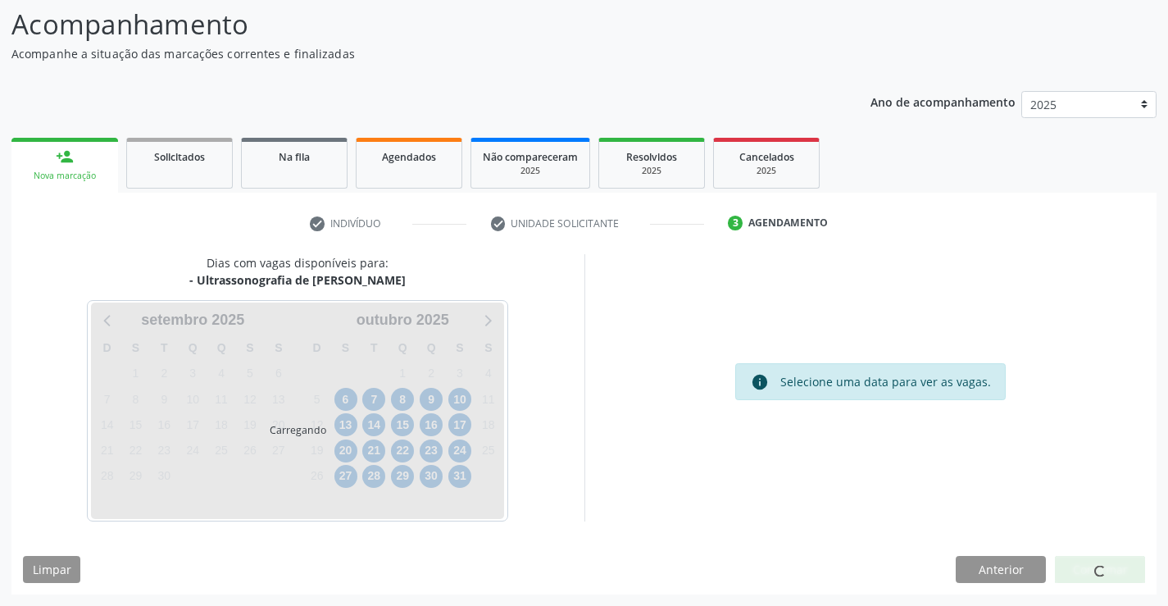
scroll to position [156, 0]
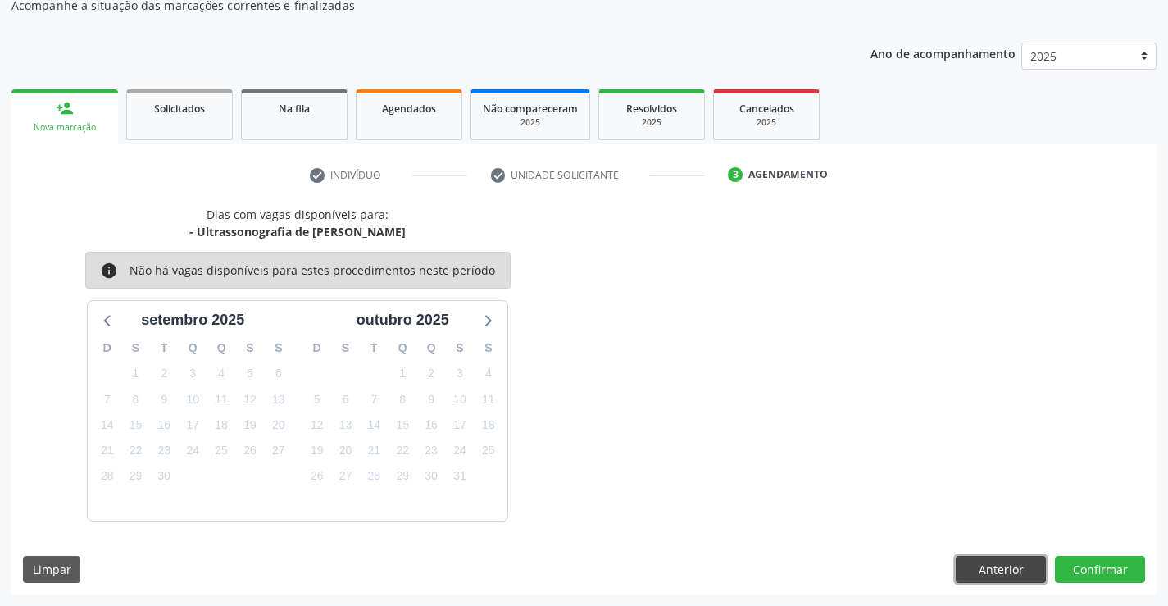
click at [1025, 562] on button "Anterior" at bounding box center [1001, 570] width 90 height 28
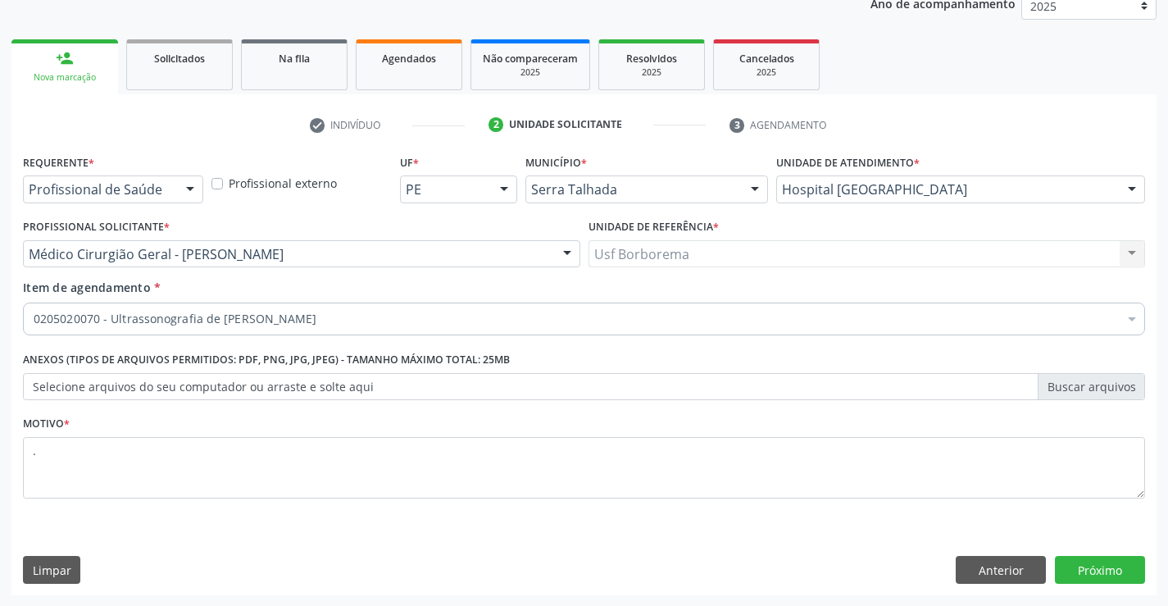
scroll to position [207, 0]
click at [1008, 569] on button "Anterior" at bounding box center [1001, 569] width 90 height 28
